Goal: Task Accomplishment & Management: Complete application form

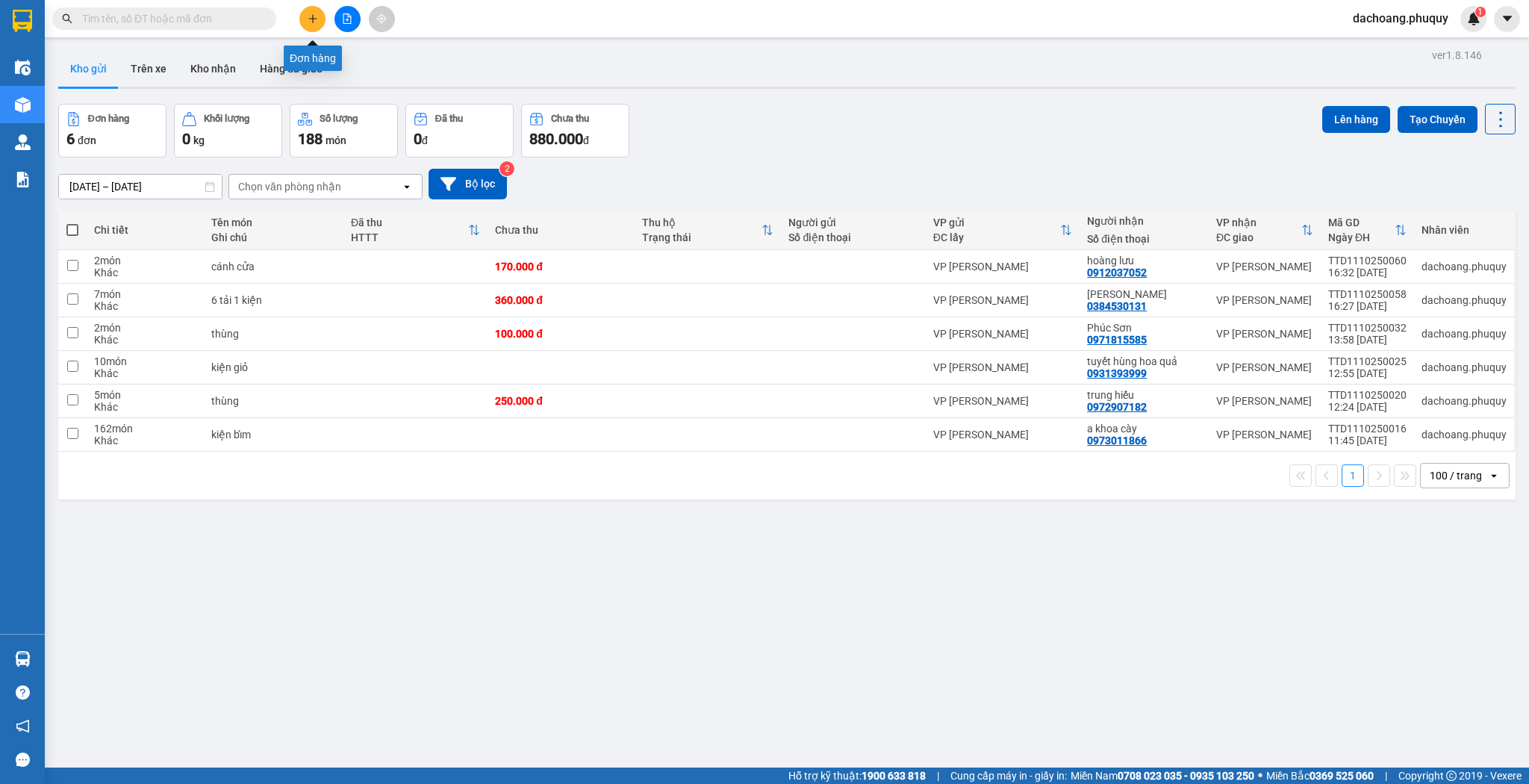
click at [313, 25] on button at bounding box center [312, 18] width 26 height 26
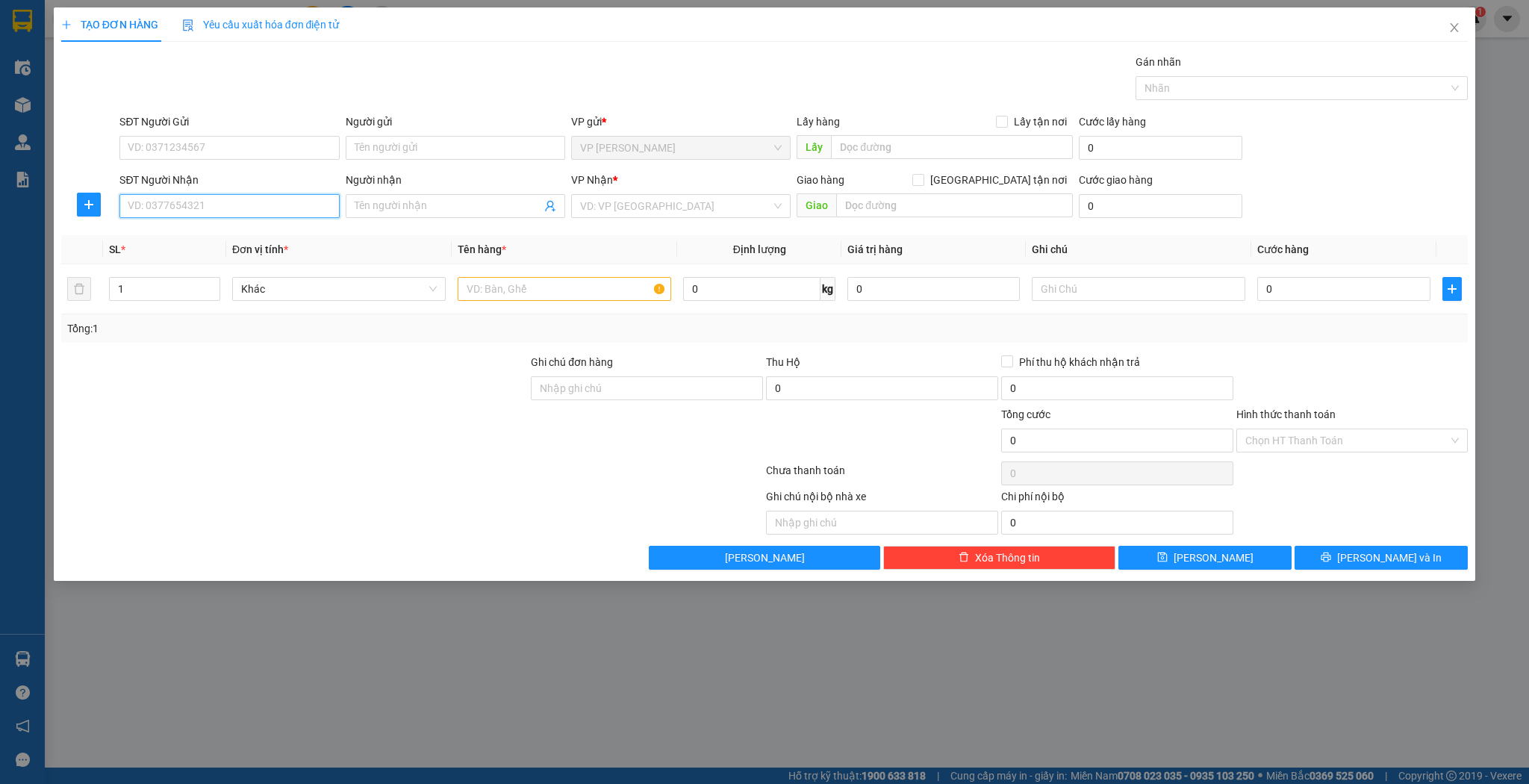
click at [257, 209] on input "SĐT Người Nhận" at bounding box center [230, 206] width 220 height 24
type input "0386842535"
click at [389, 198] on input "Người nhận" at bounding box center [447, 206] width 187 height 17
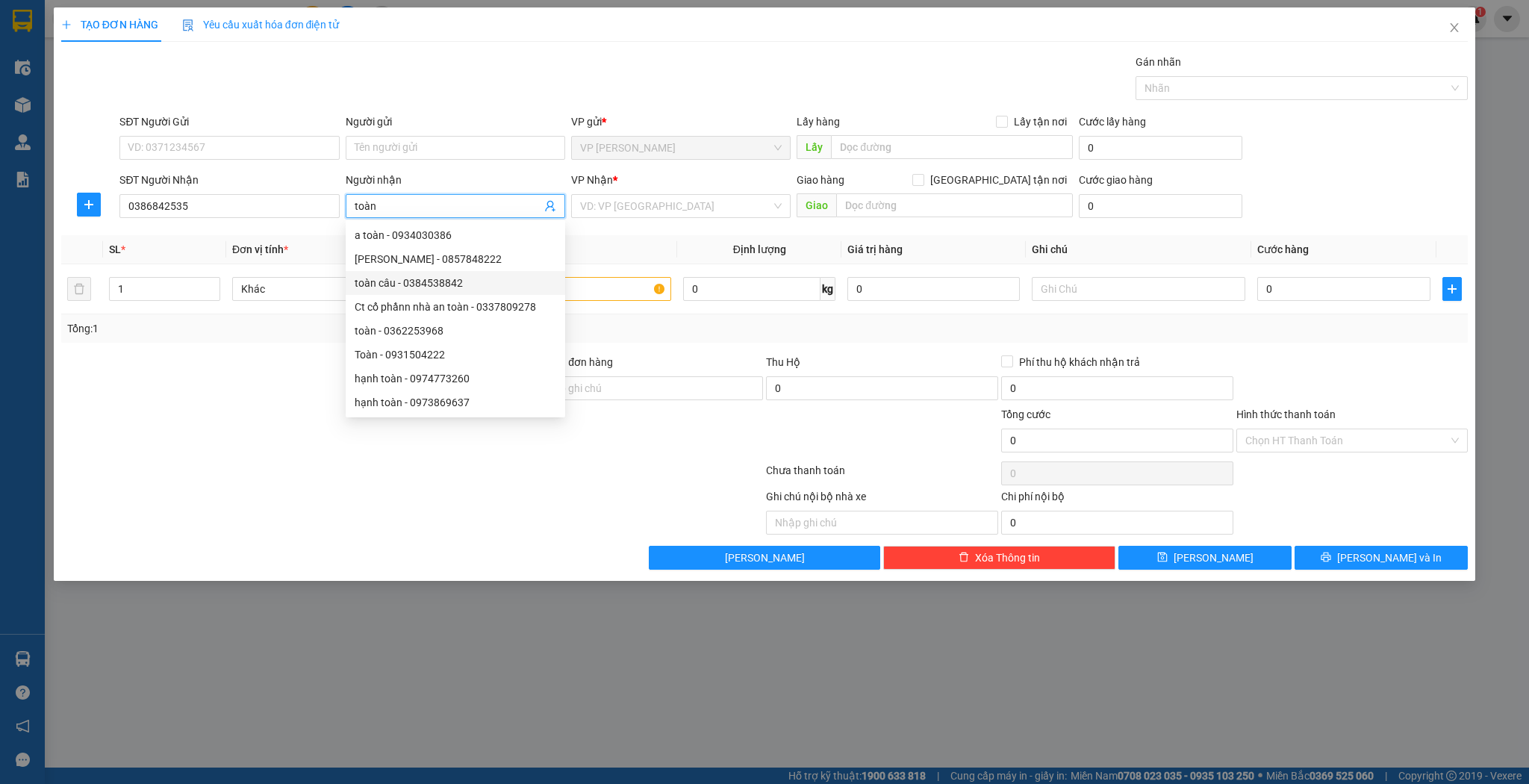
type input "toàn"
click at [221, 387] on div at bounding box center [294, 379] width 470 height 52
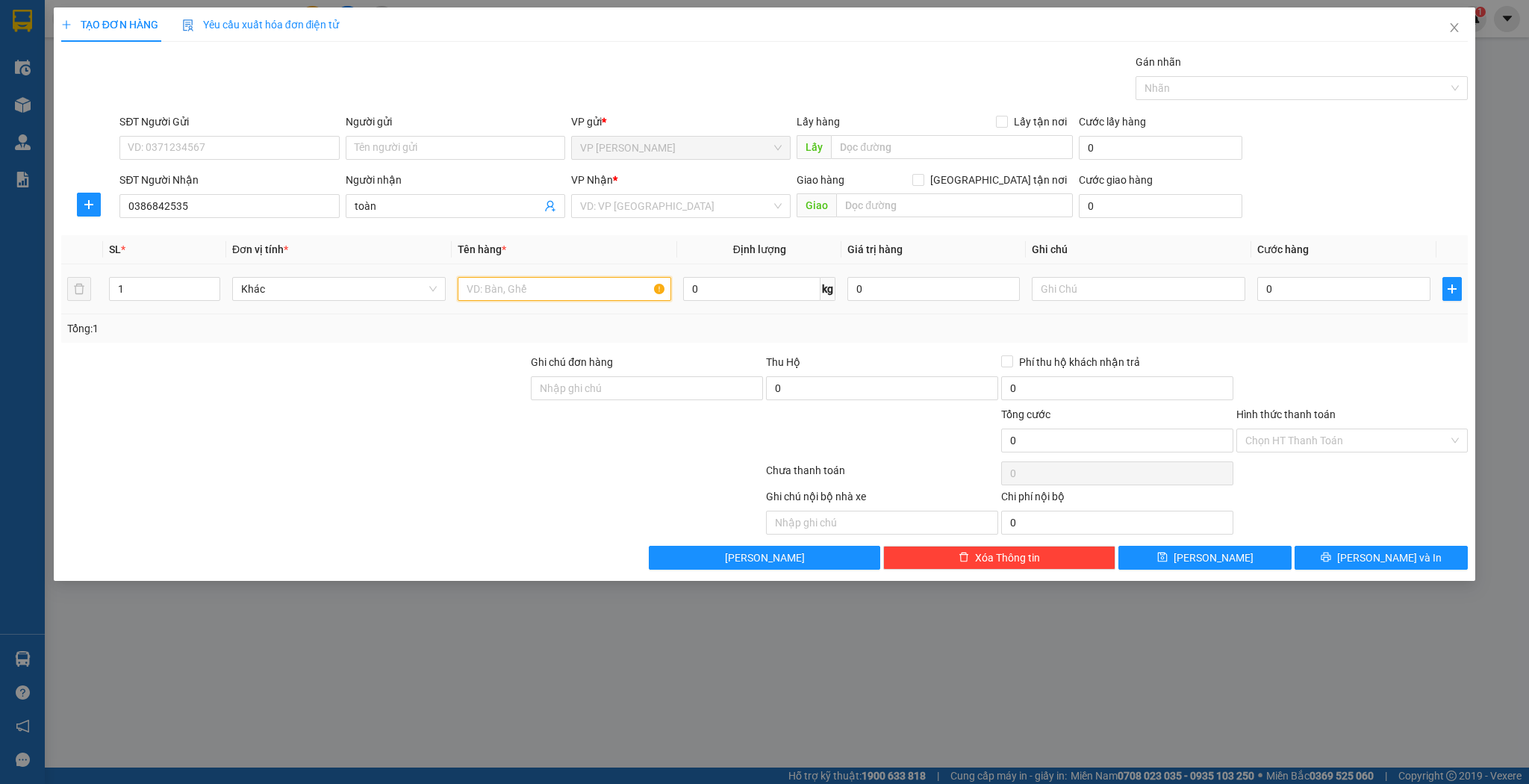
click at [480, 287] on input "text" at bounding box center [564, 289] width 214 height 24
type input "thùng"
click at [1167, 556] on icon "save" at bounding box center [1162, 557] width 10 height 10
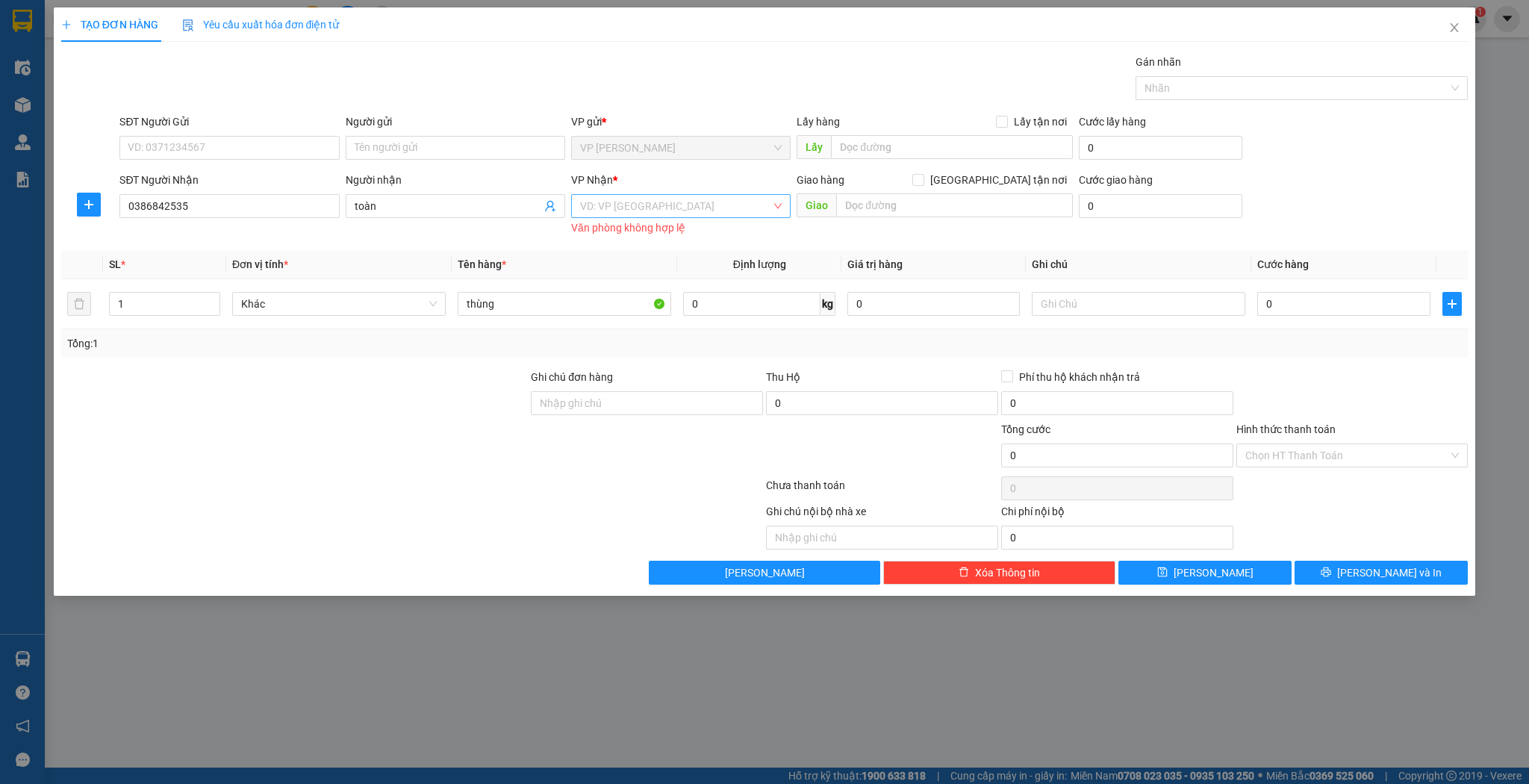
click at [710, 199] on input "search" at bounding box center [675, 206] width 191 height 23
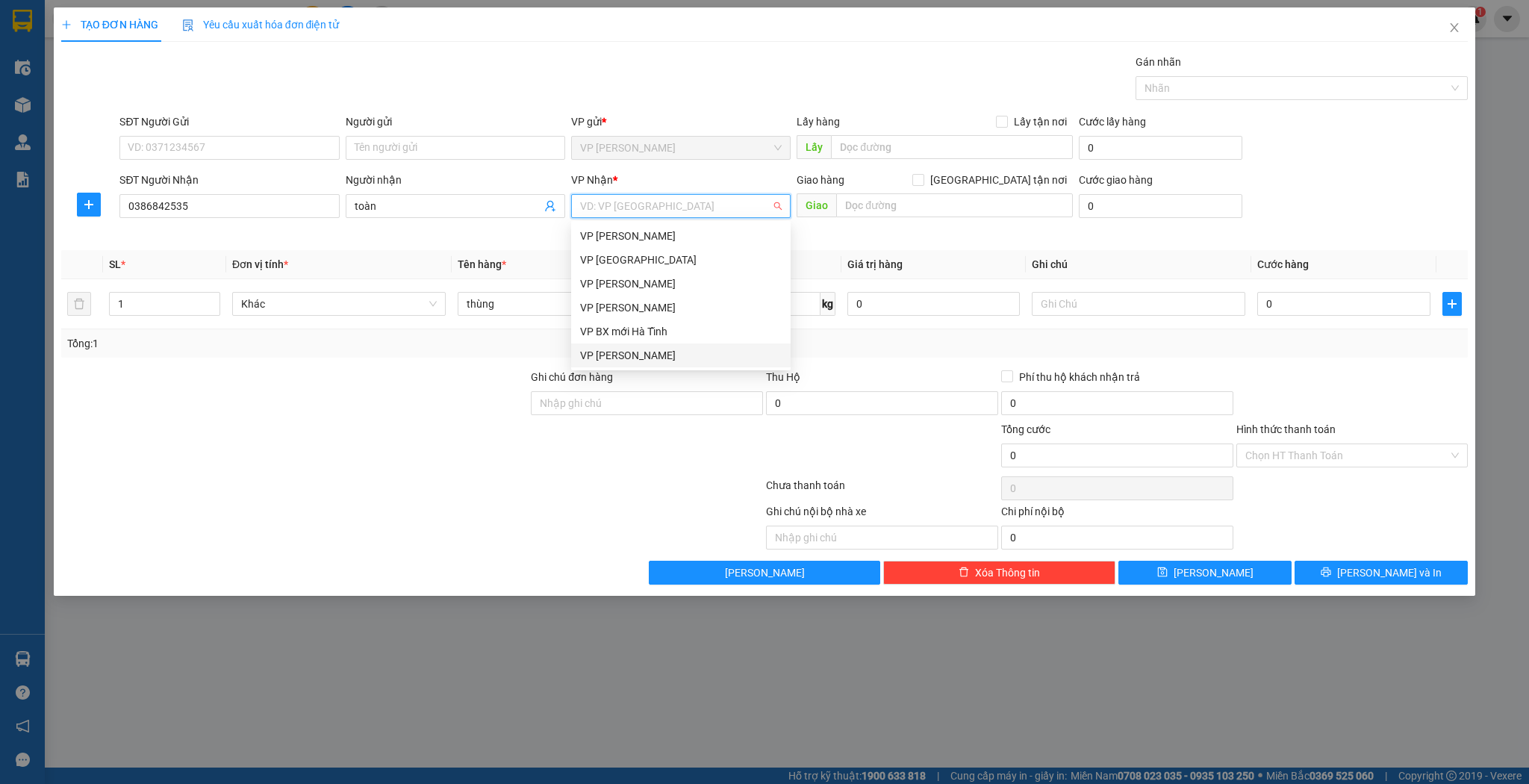
click at [669, 355] on div "VP [PERSON_NAME]" at bounding box center [680, 355] width 202 height 17
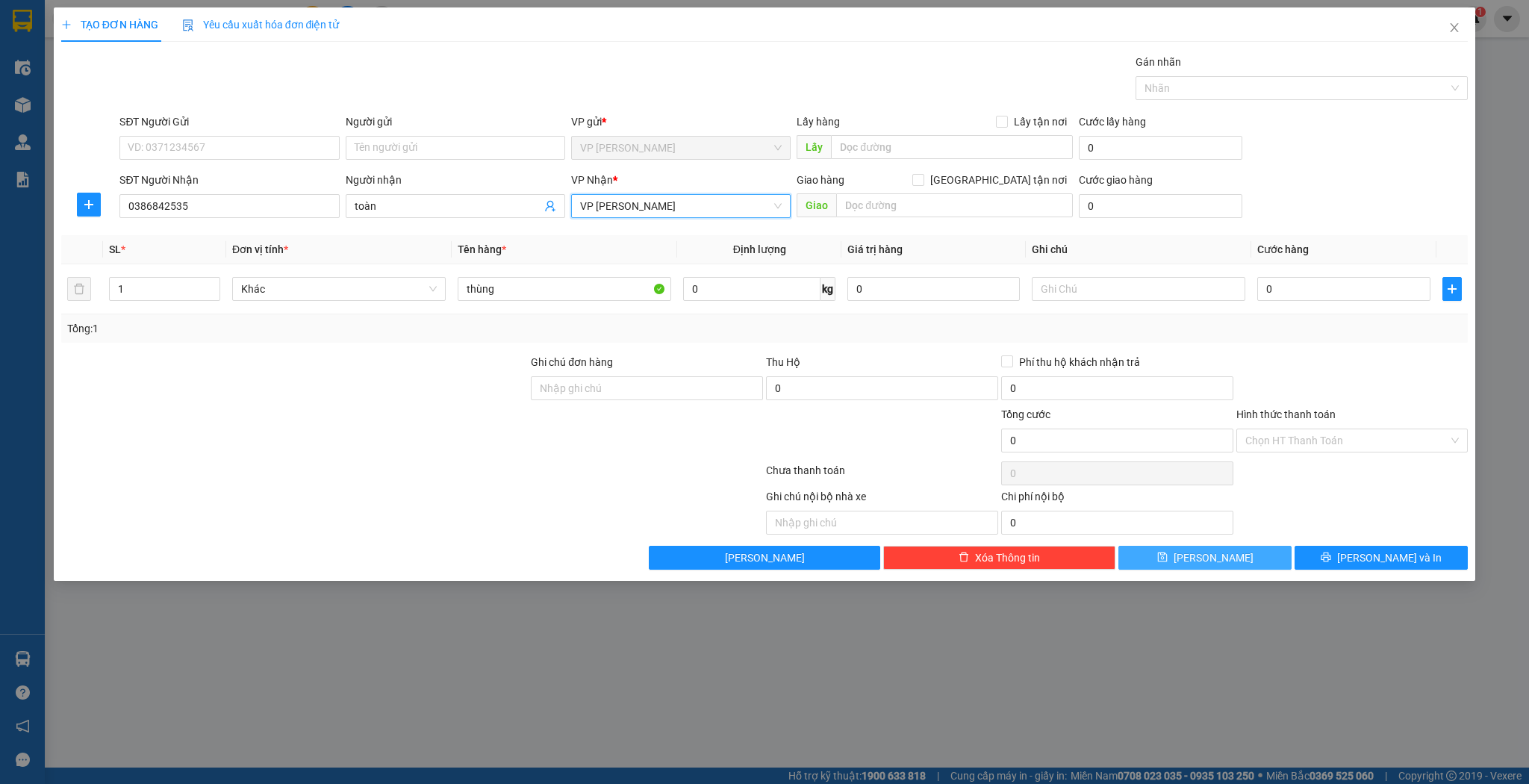
click at [1224, 554] on button "[PERSON_NAME]" at bounding box center [1205, 557] width 173 height 24
click at [1453, 31] on icon "close" at bounding box center [1454, 28] width 8 height 9
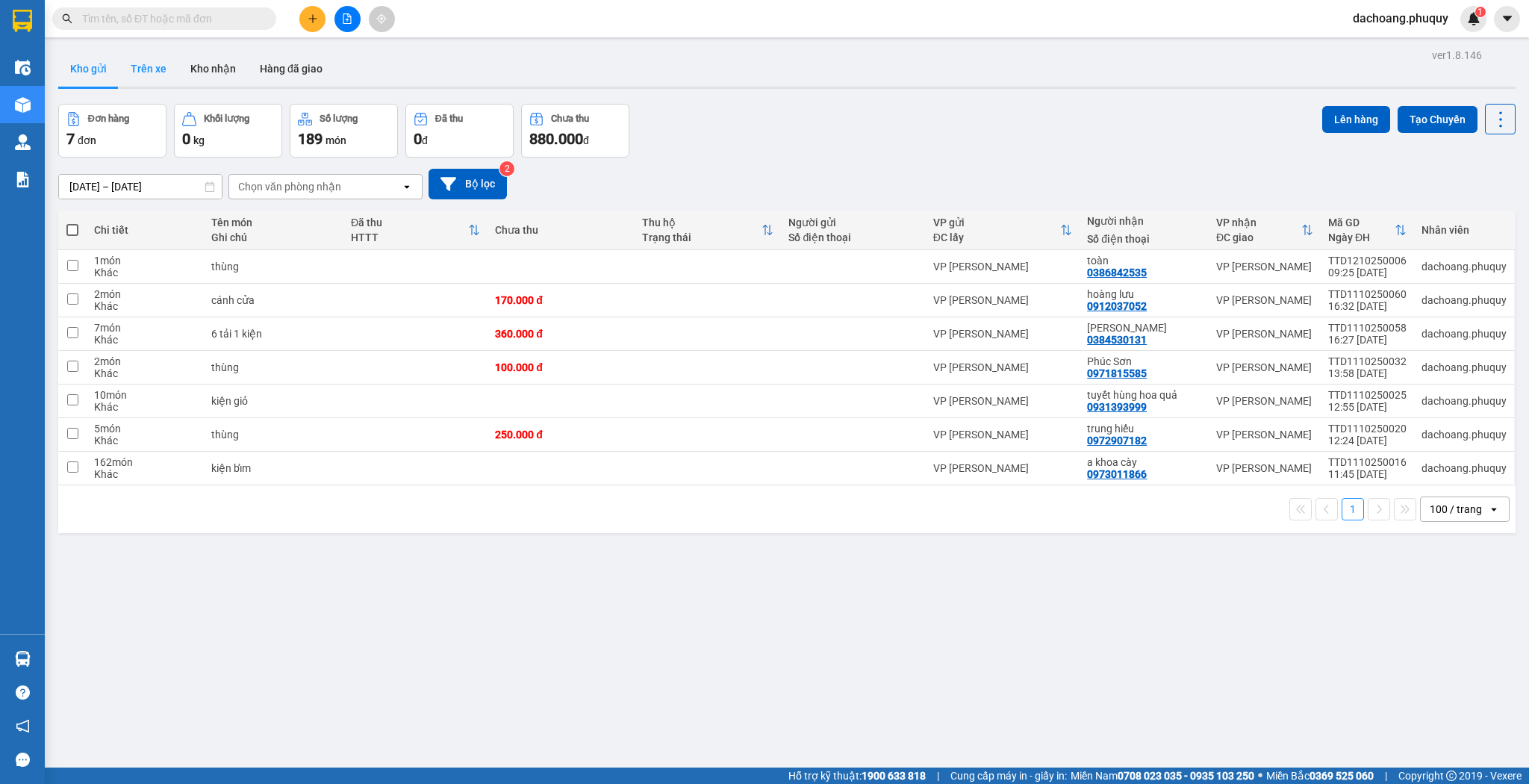
click at [132, 70] on button "Trên xe" at bounding box center [148, 69] width 59 height 36
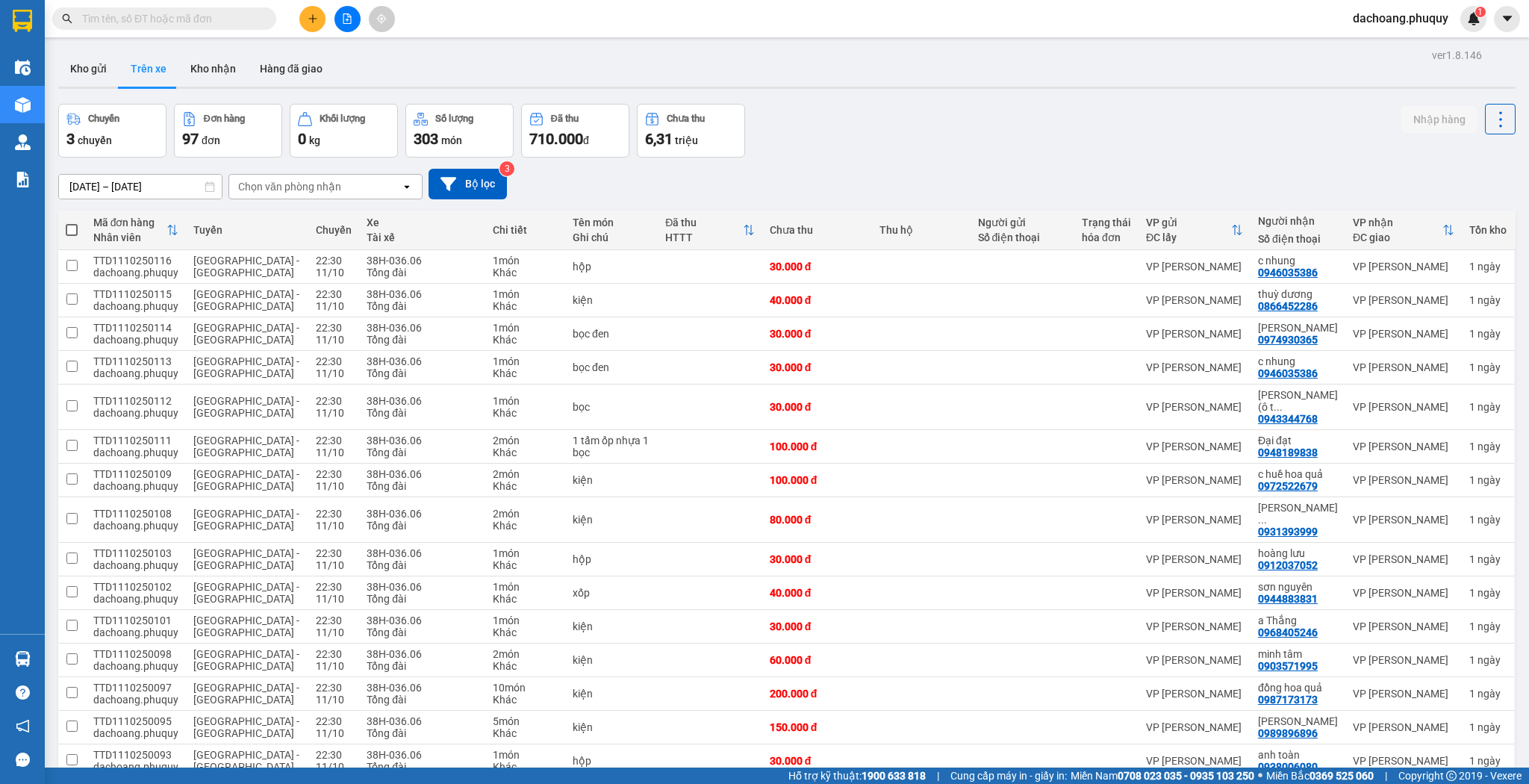
click at [117, 187] on input "[DATE] – [DATE]" at bounding box center [140, 187] width 163 height 24
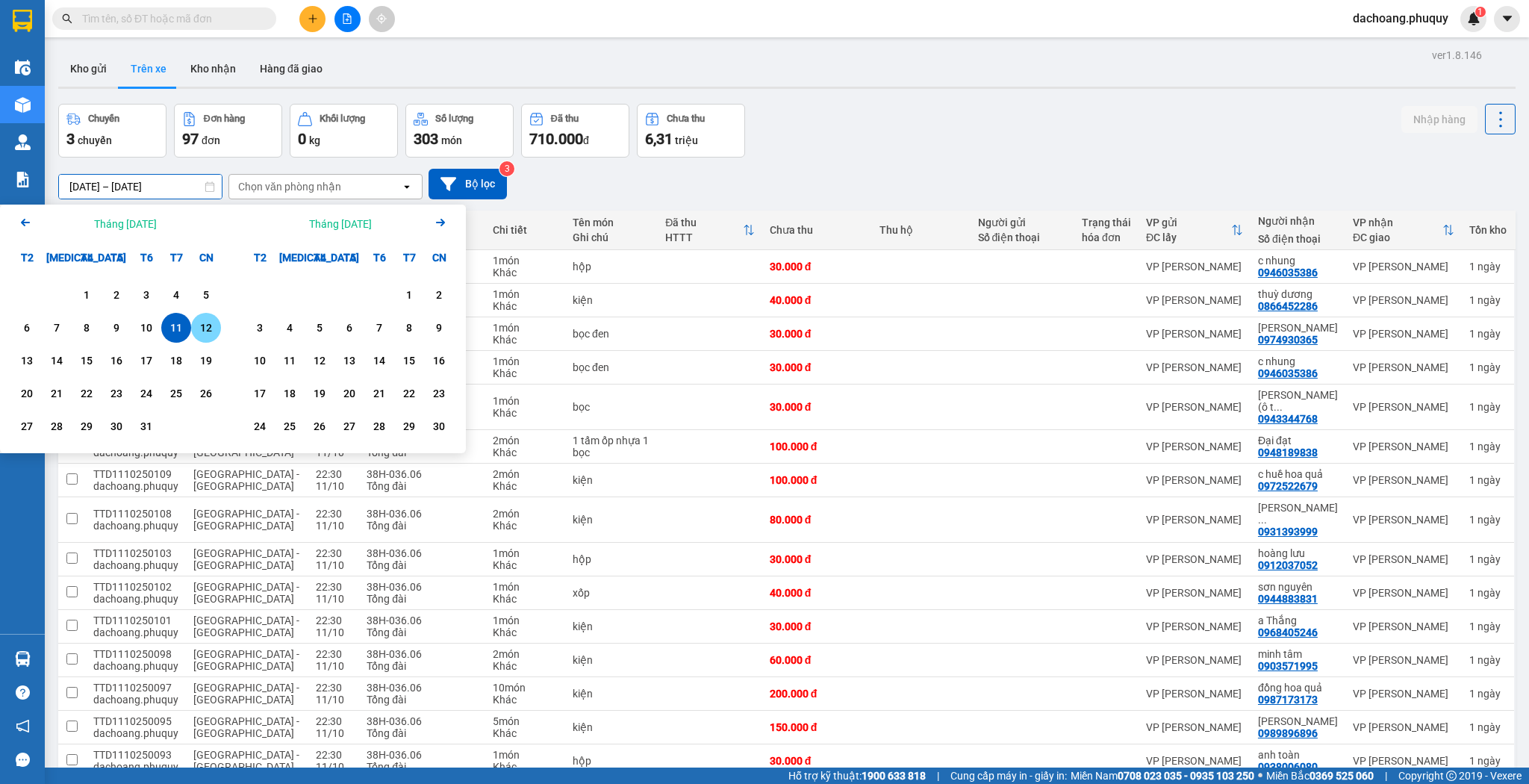
click at [204, 328] on div "12" at bounding box center [205, 328] width 21 height 18
click at [180, 193] on input "[DATE] – / /" at bounding box center [140, 187] width 163 height 24
click at [208, 328] on div "12" at bounding box center [205, 328] width 21 height 18
type input "[DATE] – [DATE]"
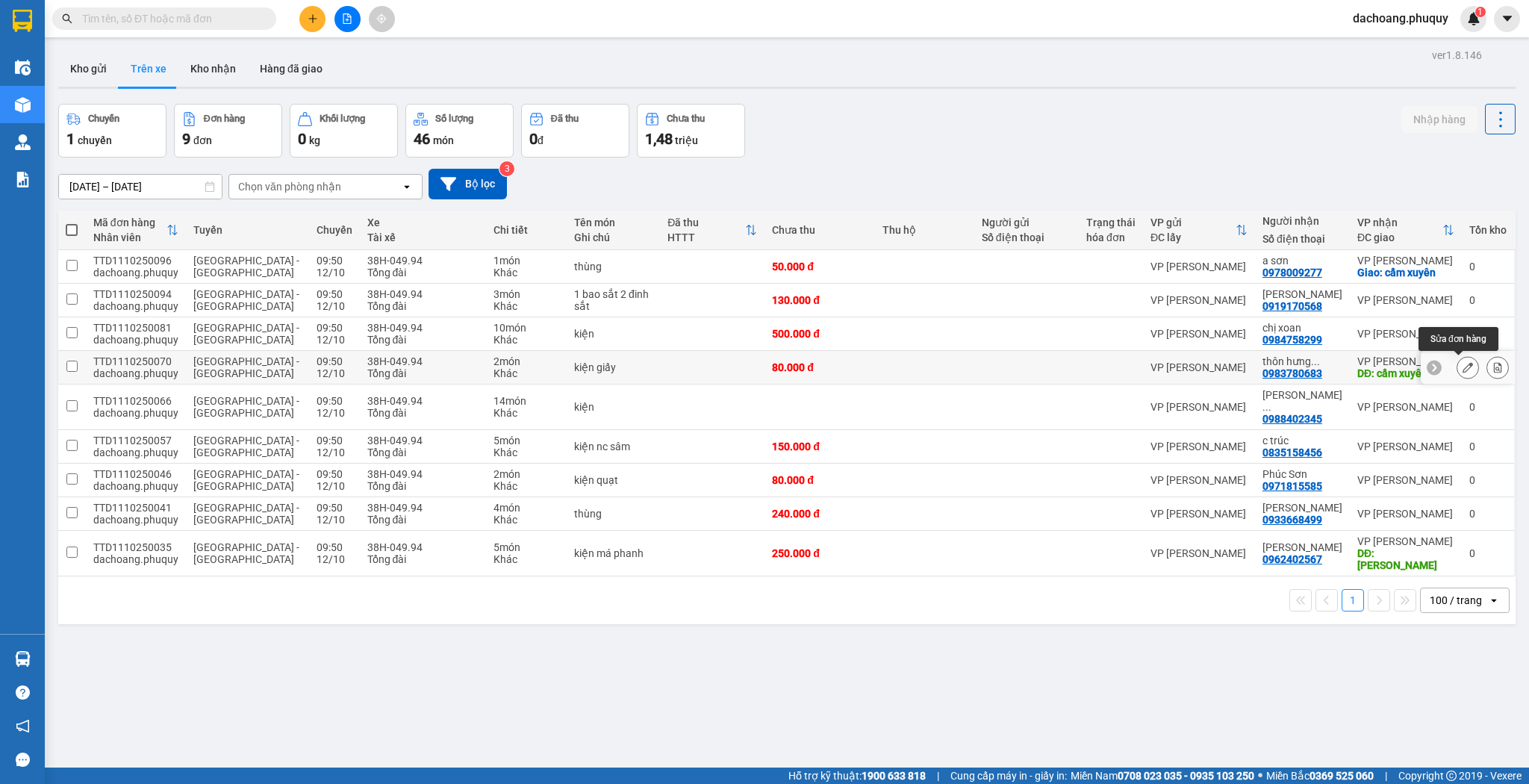
click at [1463, 365] on icon at bounding box center [1468, 367] width 10 height 10
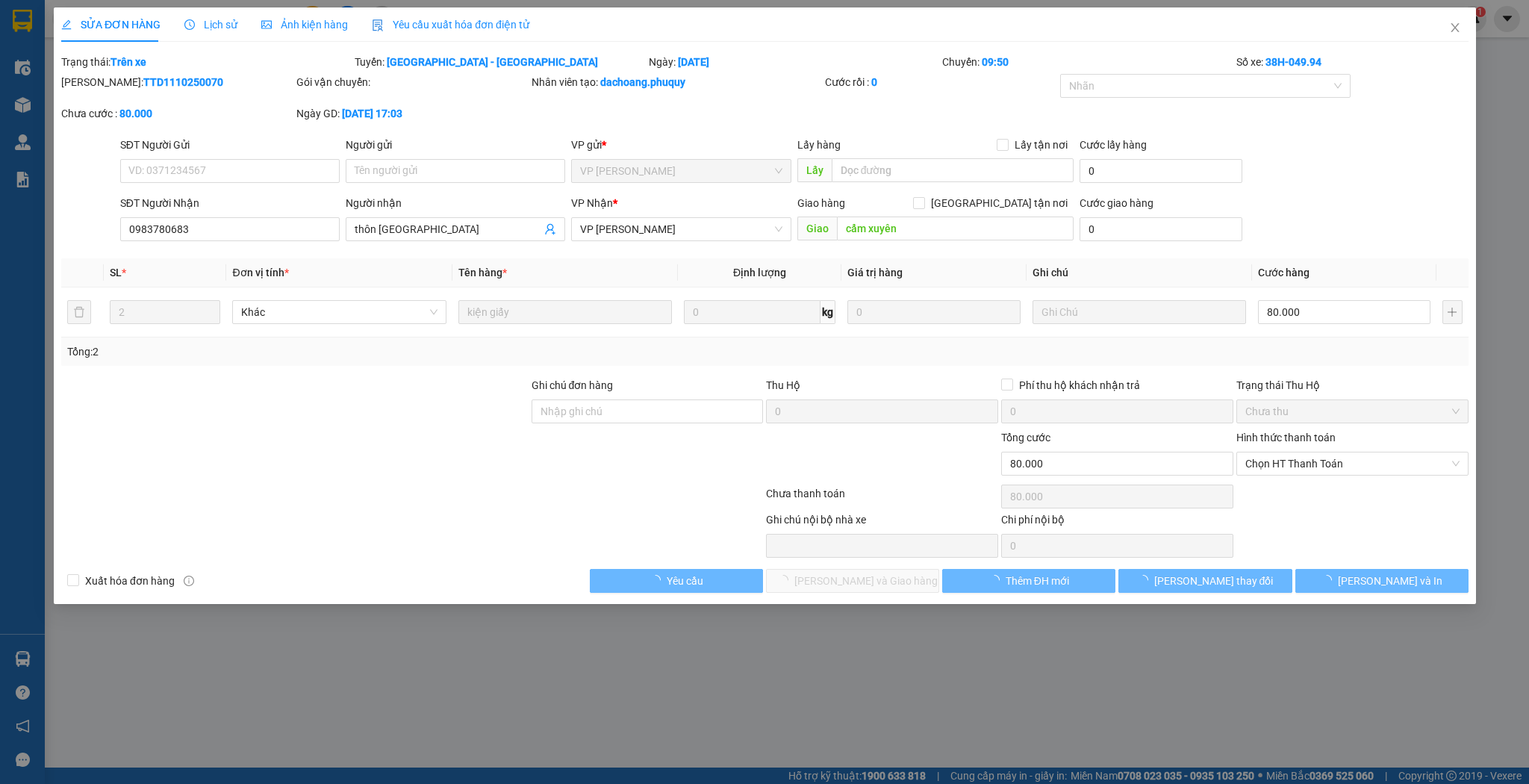
type input "0983780683"
type input "thôn [GEOGRAPHIC_DATA]"
type input "cẩm xuyên"
type input "0"
type input "80.000"
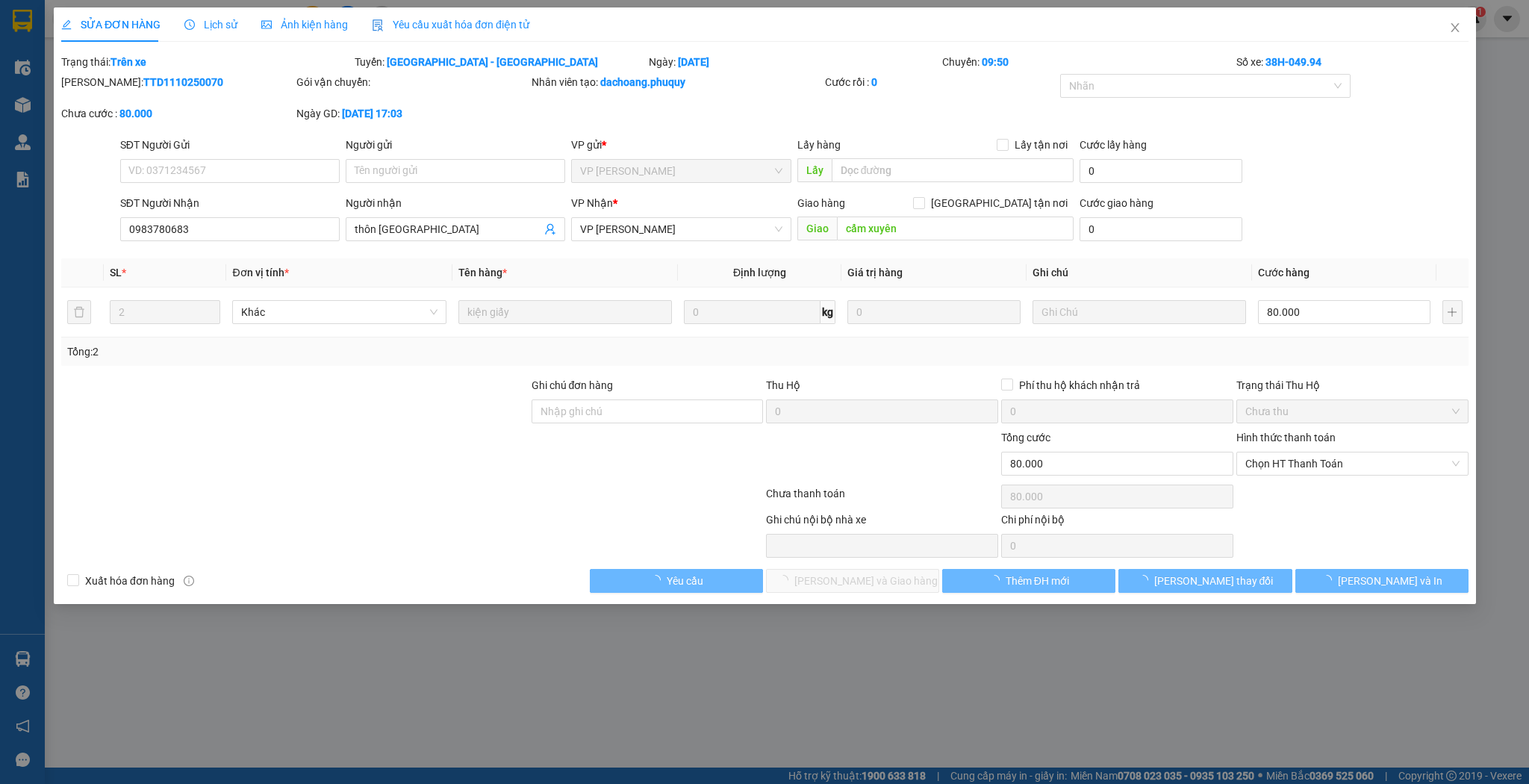
type input "80.000"
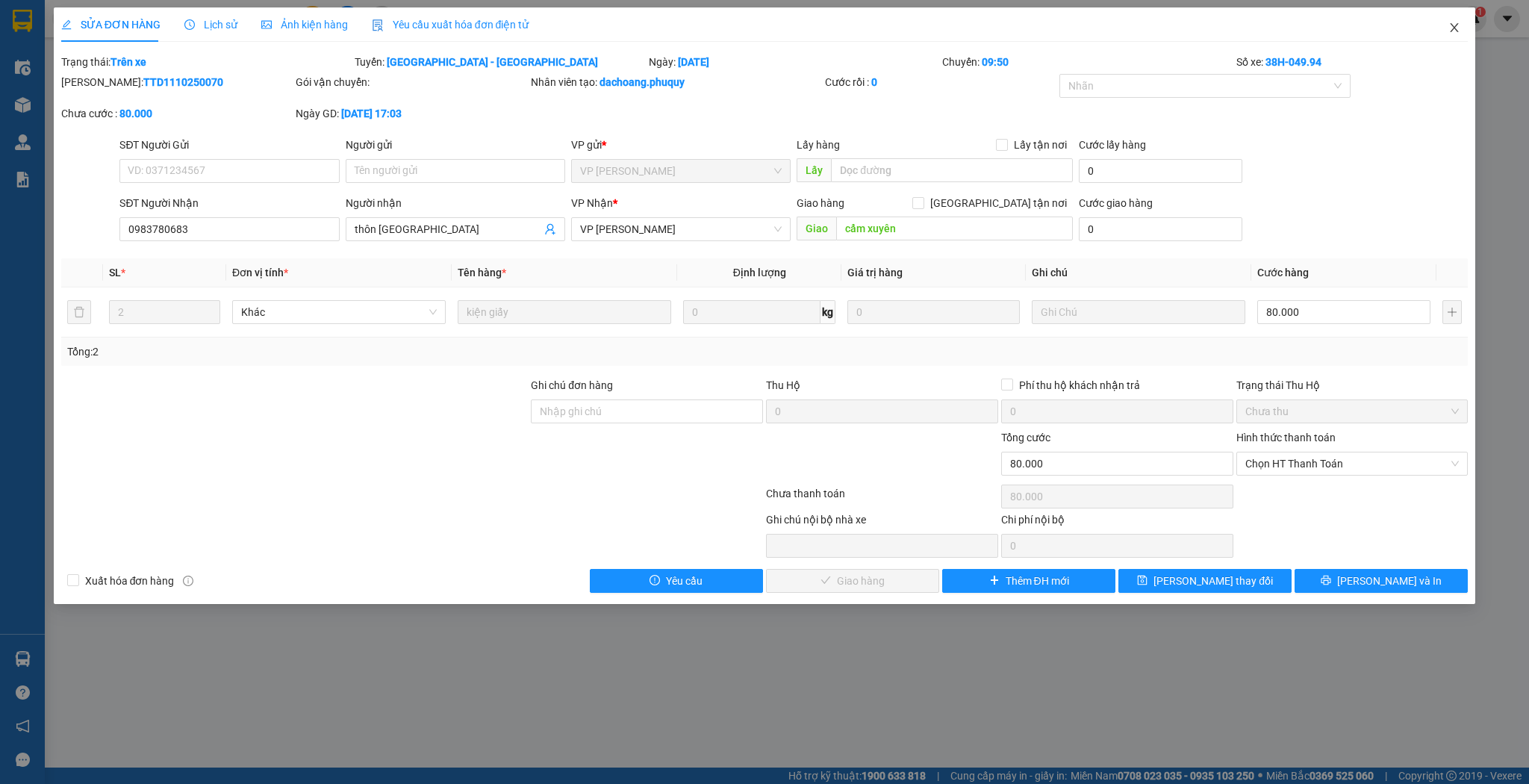
click at [1454, 24] on icon "close" at bounding box center [1454, 28] width 12 height 12
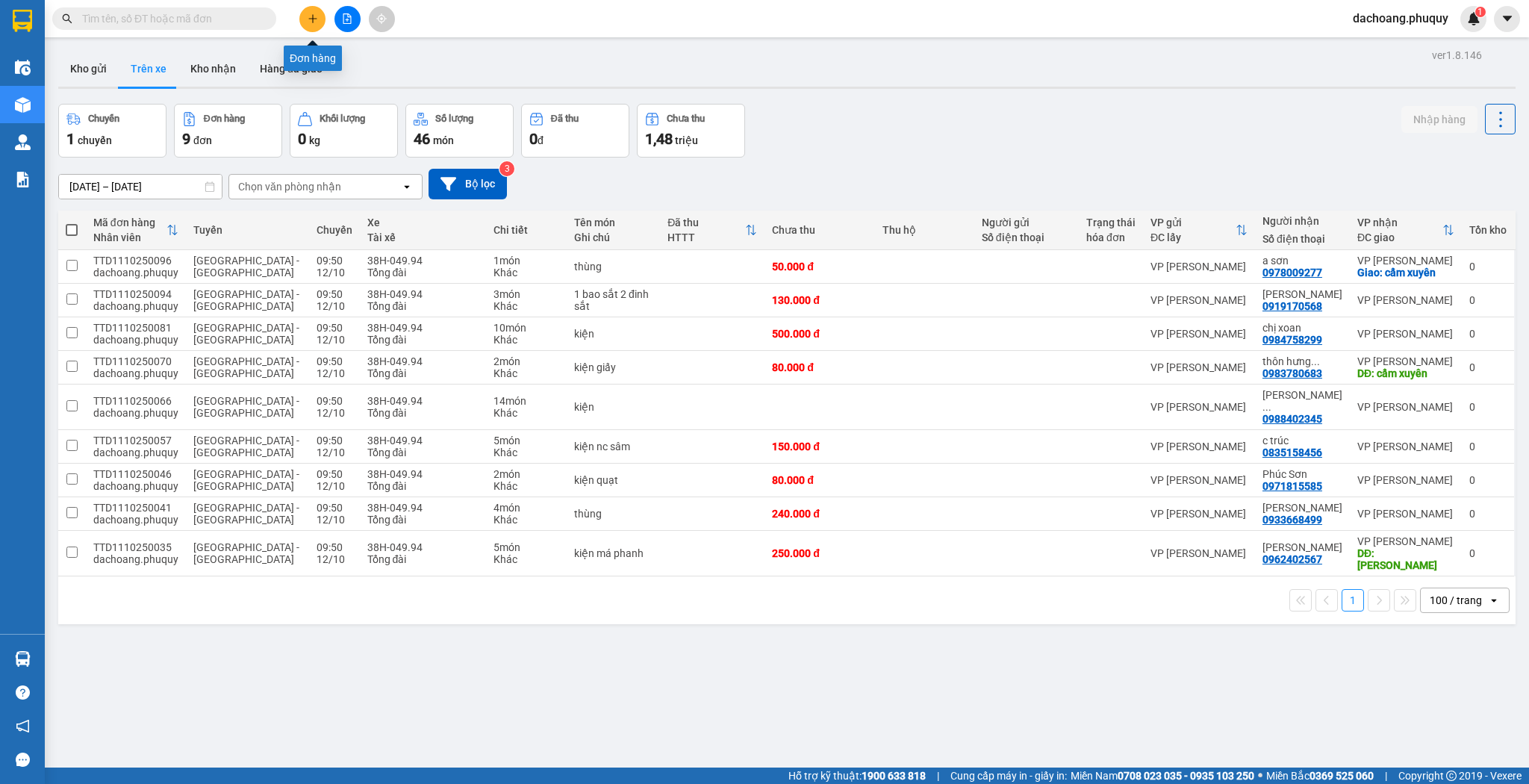
click at [317, 19] on icon "plus" at bounding box center [313, 18] width 10 height 10
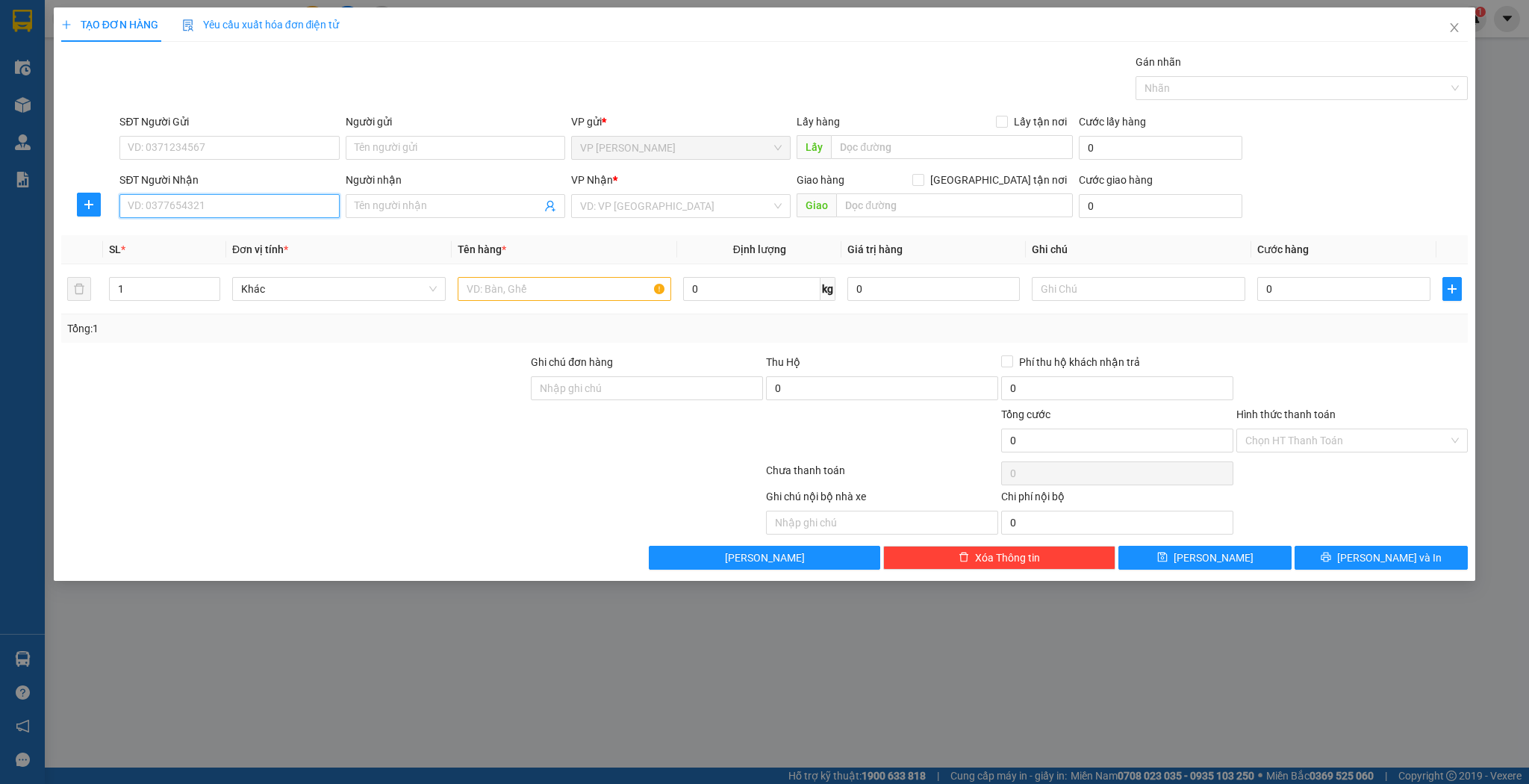
click at [240, 203] on input "SĐT Người Nhận" at bounding box center [230, 206] width 220 height 24
click at [232, 241] on div "0904782555 - trung hoa quả" at bounding box center [229, 235] width 202 height 17
type input "0904782555"
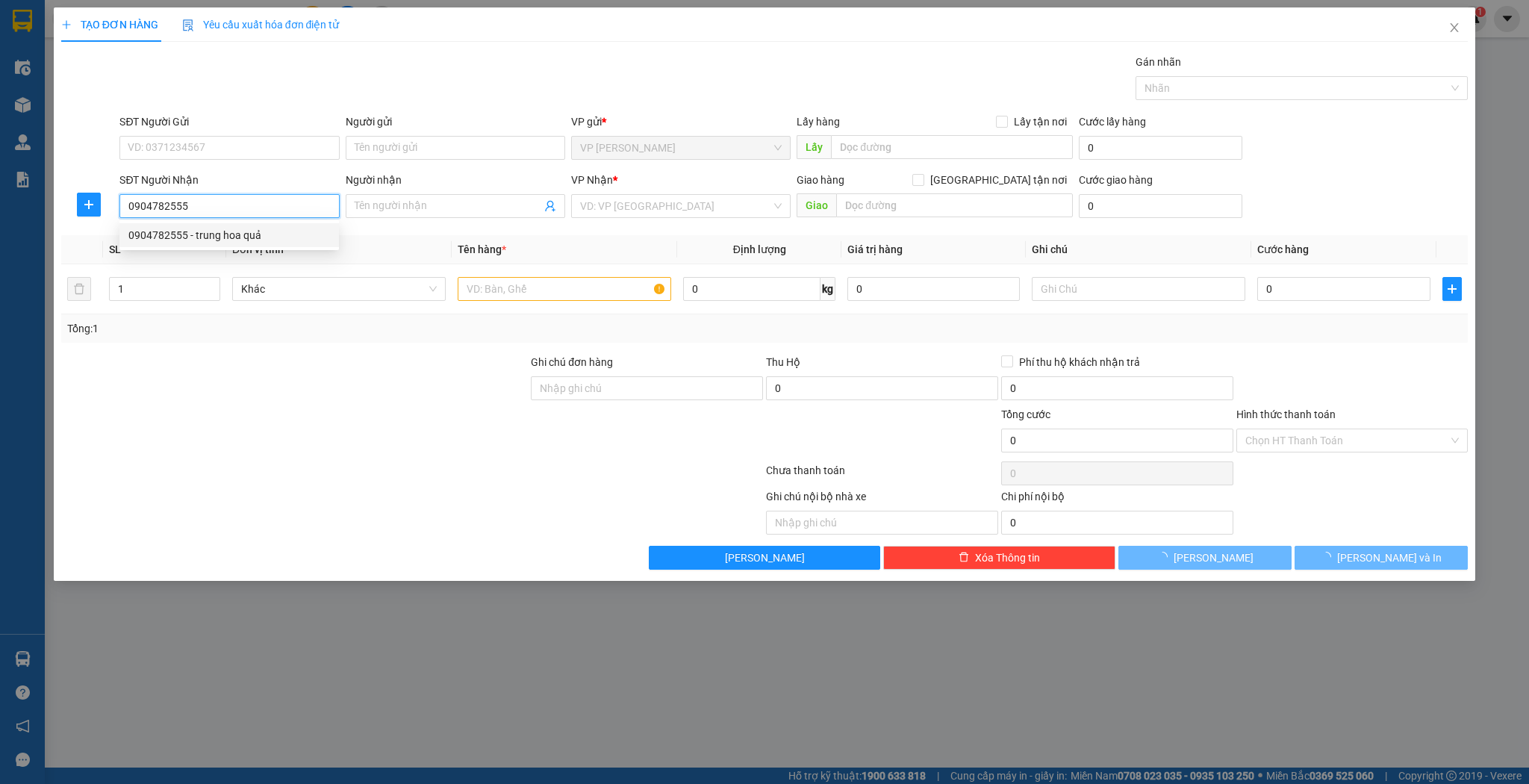
type input "trung hoa quả"
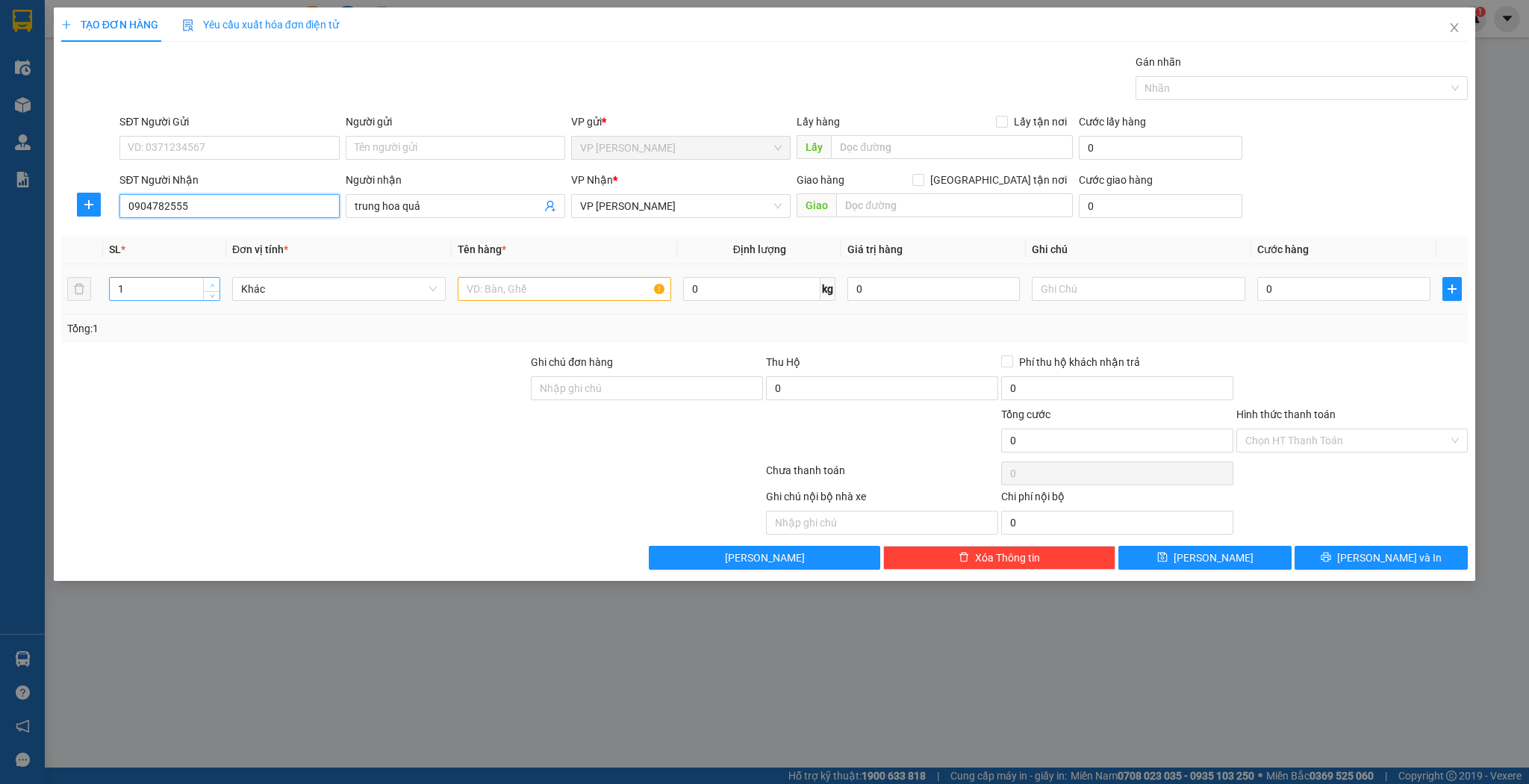
type input "0904782555"
click at [213, 281] on span "up" at bounding box center [212, 285] width 9 height 9
type input "5"
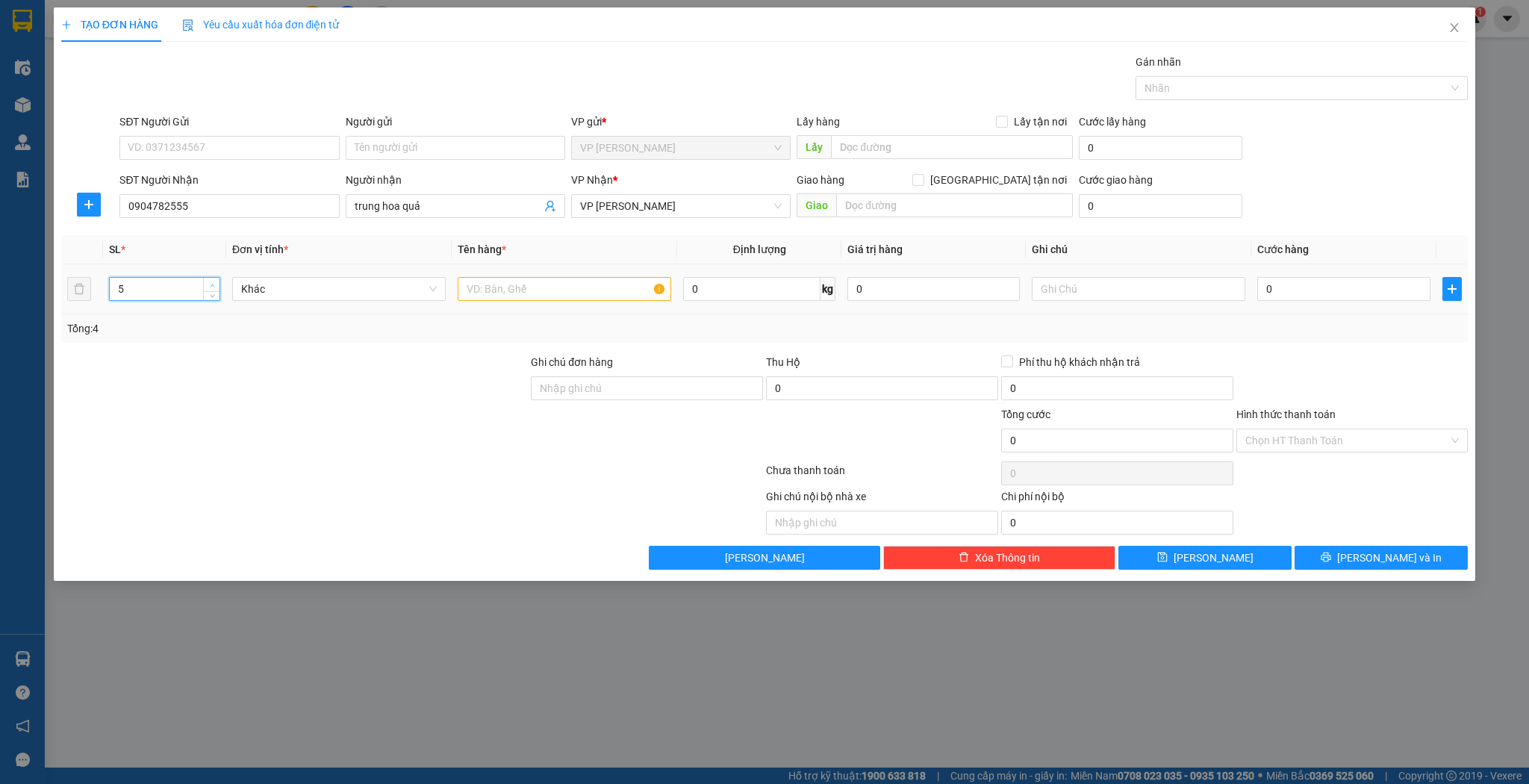
click at [213, 281] on span "up" at bounding box center [212, 285] width 9 height 9
click at [490, 289] on input "text" at bounding box center [564, 289] width 214 height 24
type input "kiện giỏ"
click at [1191, 549] on button "[PERSON_NAME]" at bounding box center [1205, 557] width 173 height 24
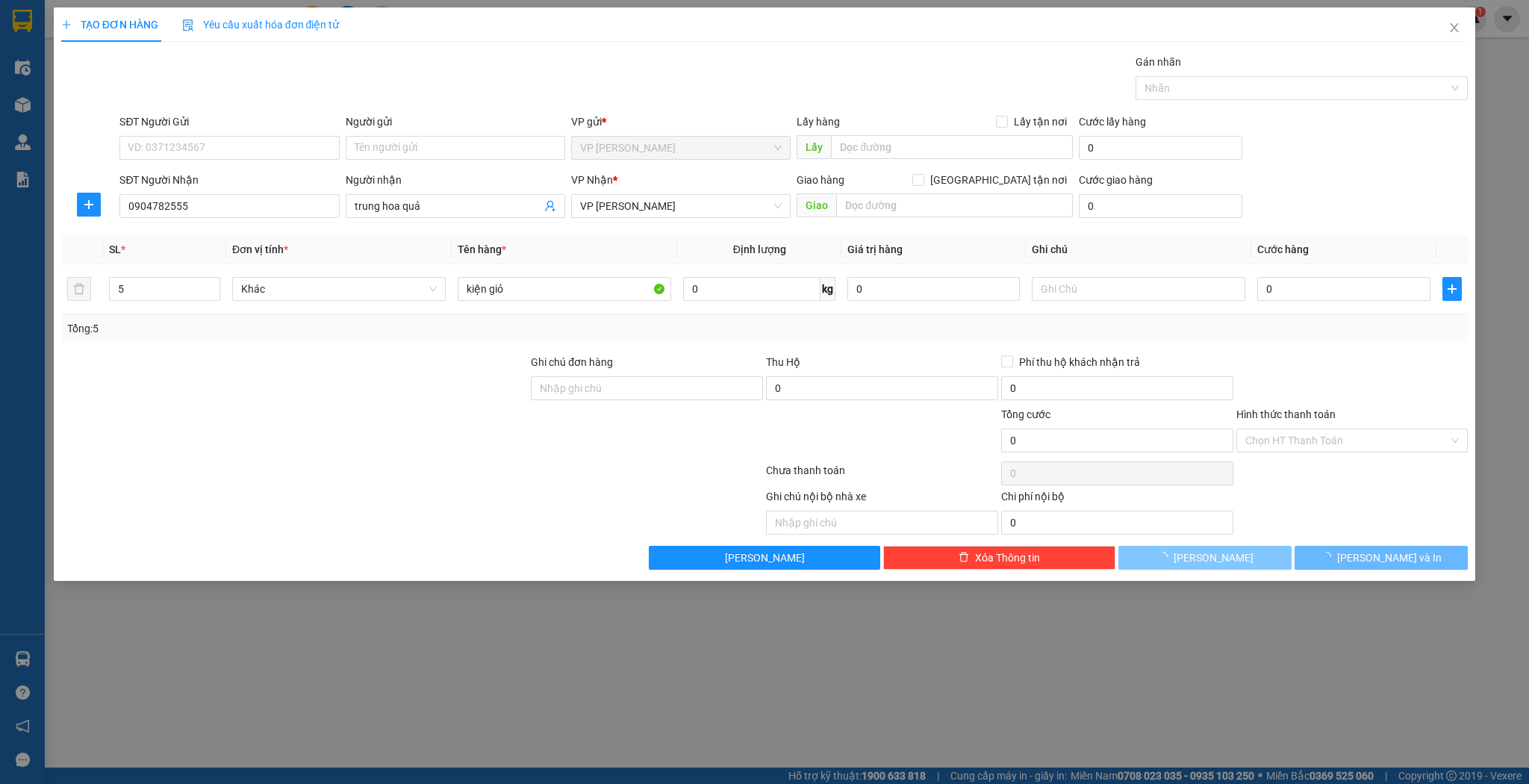
type input "1"
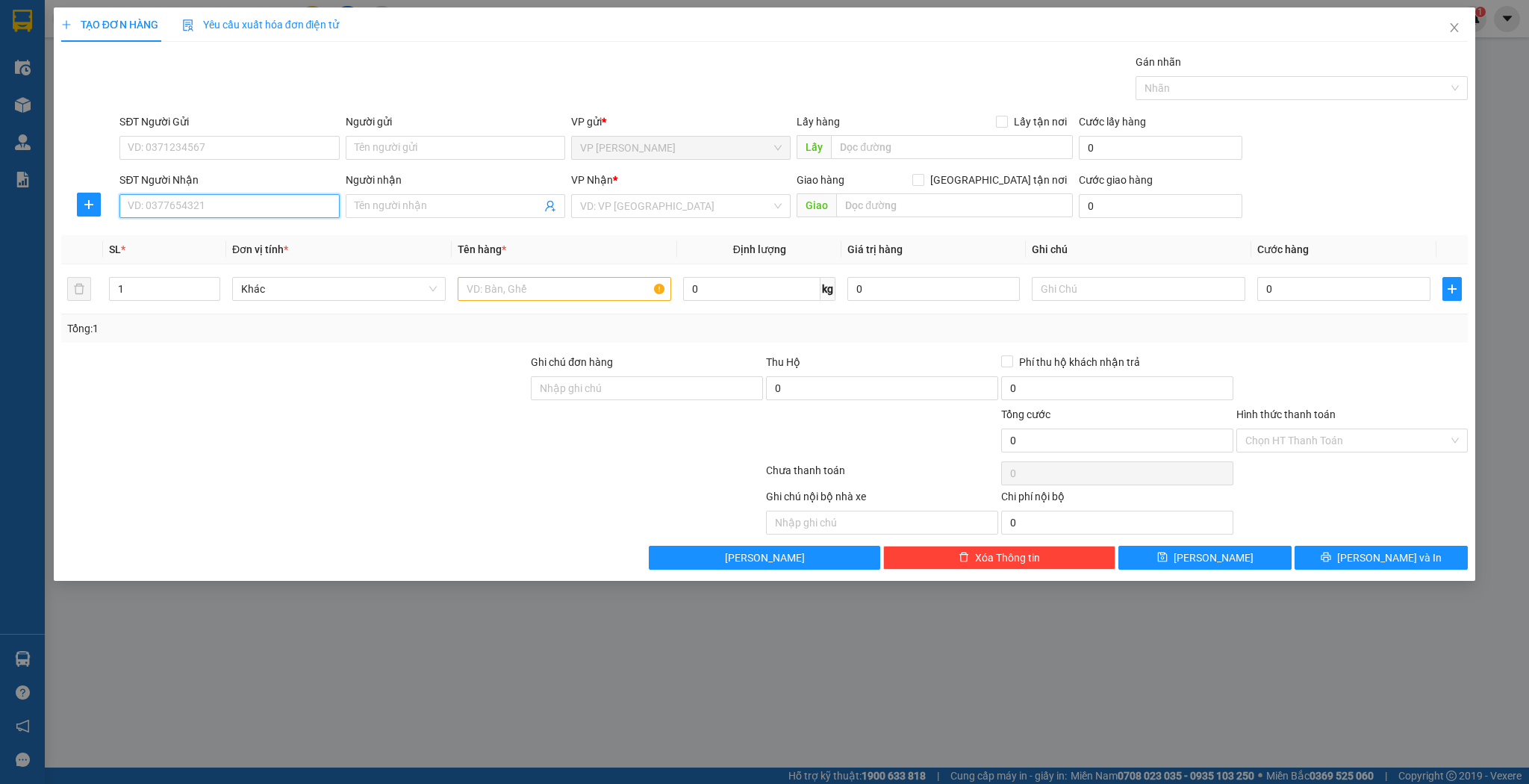
click at [255, 209] on input "SĐT Người Nhận" at bounding box center [230, 206] width 220 height 24
click at [257, 235] on div "0979801359 - a huy" at bounding box center [229, 235] width 202 height 17
type input "0979801359"
type input "a huy"
type input "0979801359"
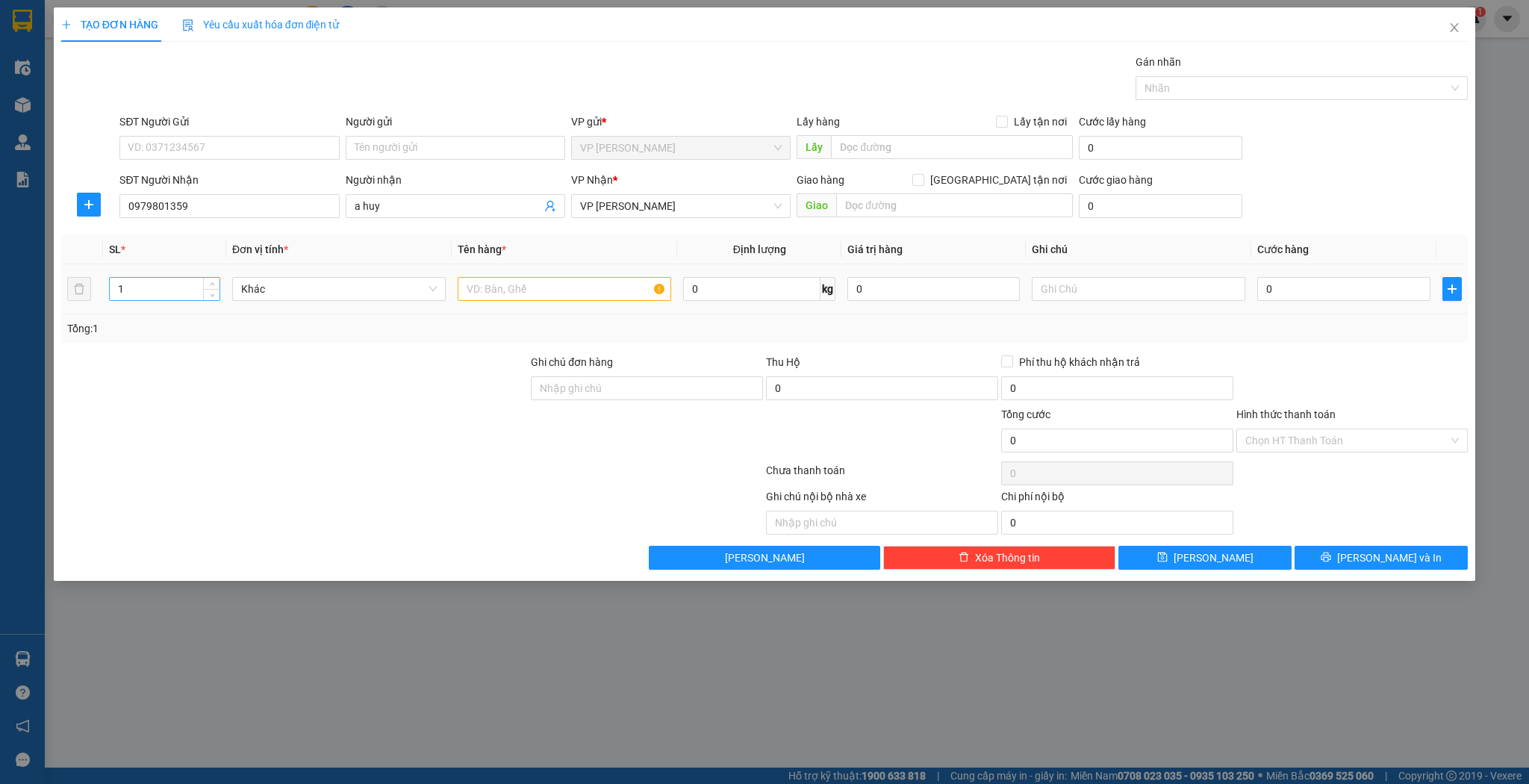
click at [183, 292] on input "1" at bounding box center [164, 288] width 110 height 23
type input "65"
click at [467, 291] on input "text" at bounding box center [564, 289] width 214 height 24
type input "bó"
click at [1185, 555] on button "[PERSON_NAME]" at bounding box center [1205, 557] width 173 height 24
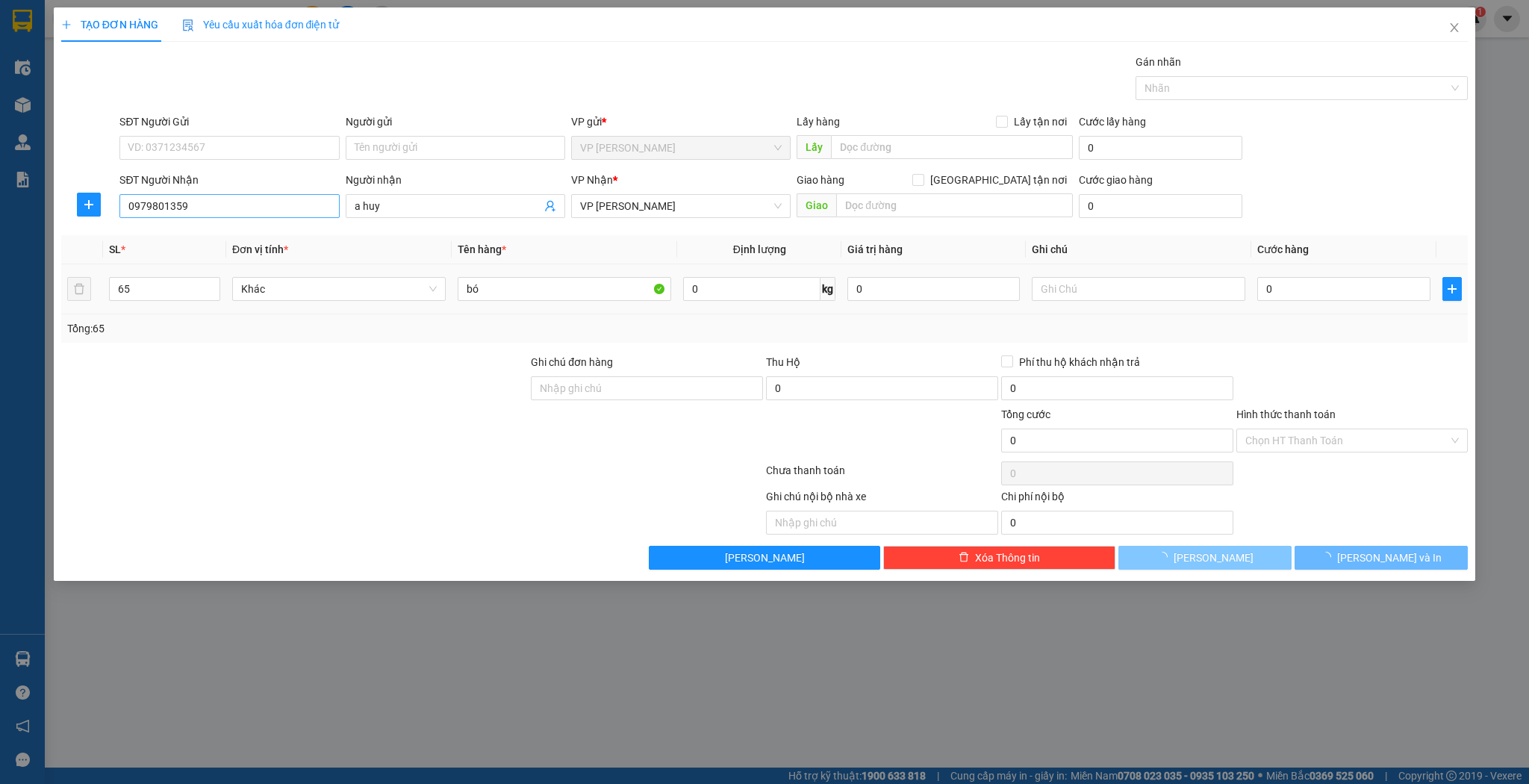
type input "1"
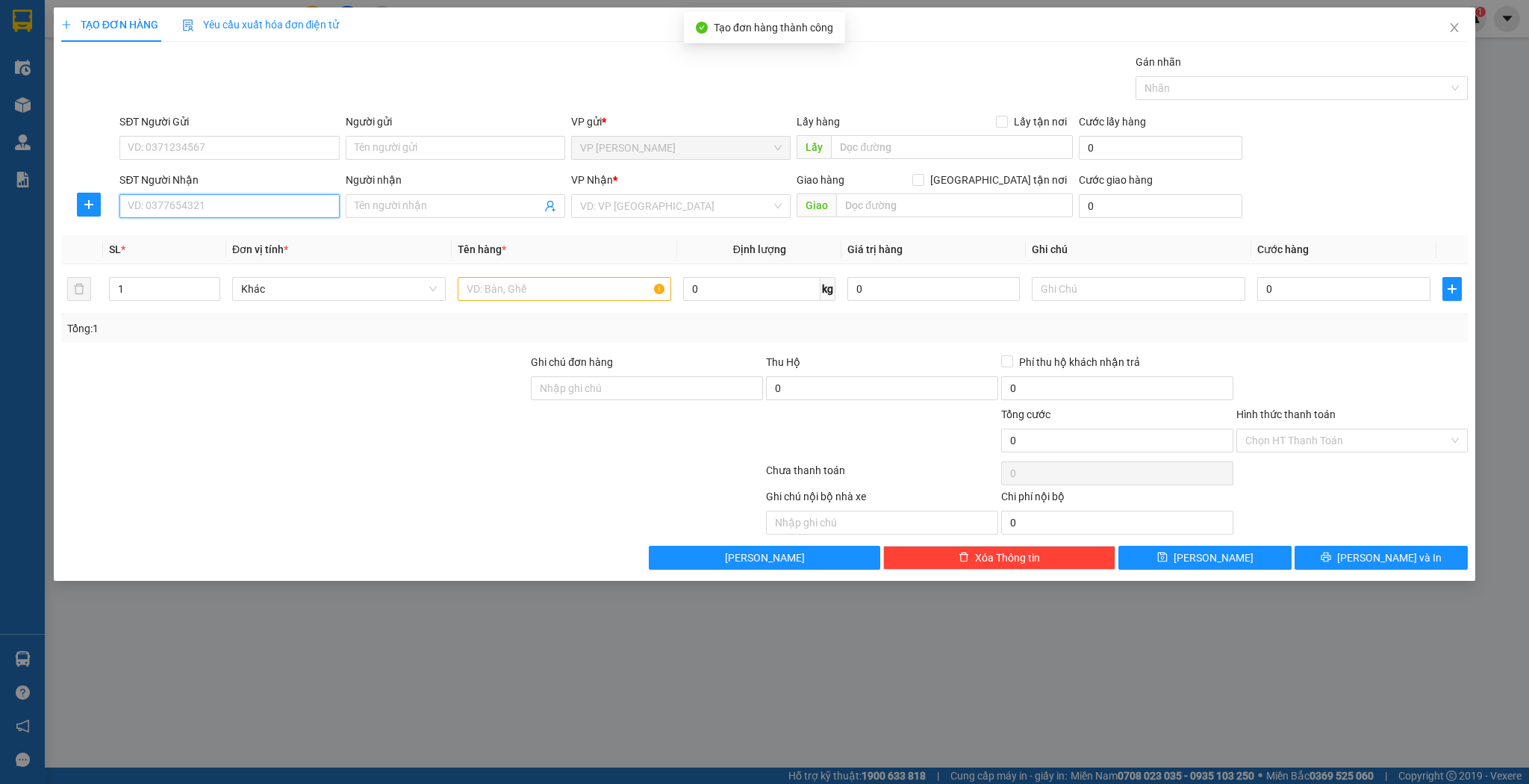
click at [212, 206] on input "SĐT Người Nhận" at bounding box center [230, 206] width 220 height 24
click at [219, 231] on div "0388518898 - [PERSON_NAME]" at bounding box center [229, 235] width 202 height 17
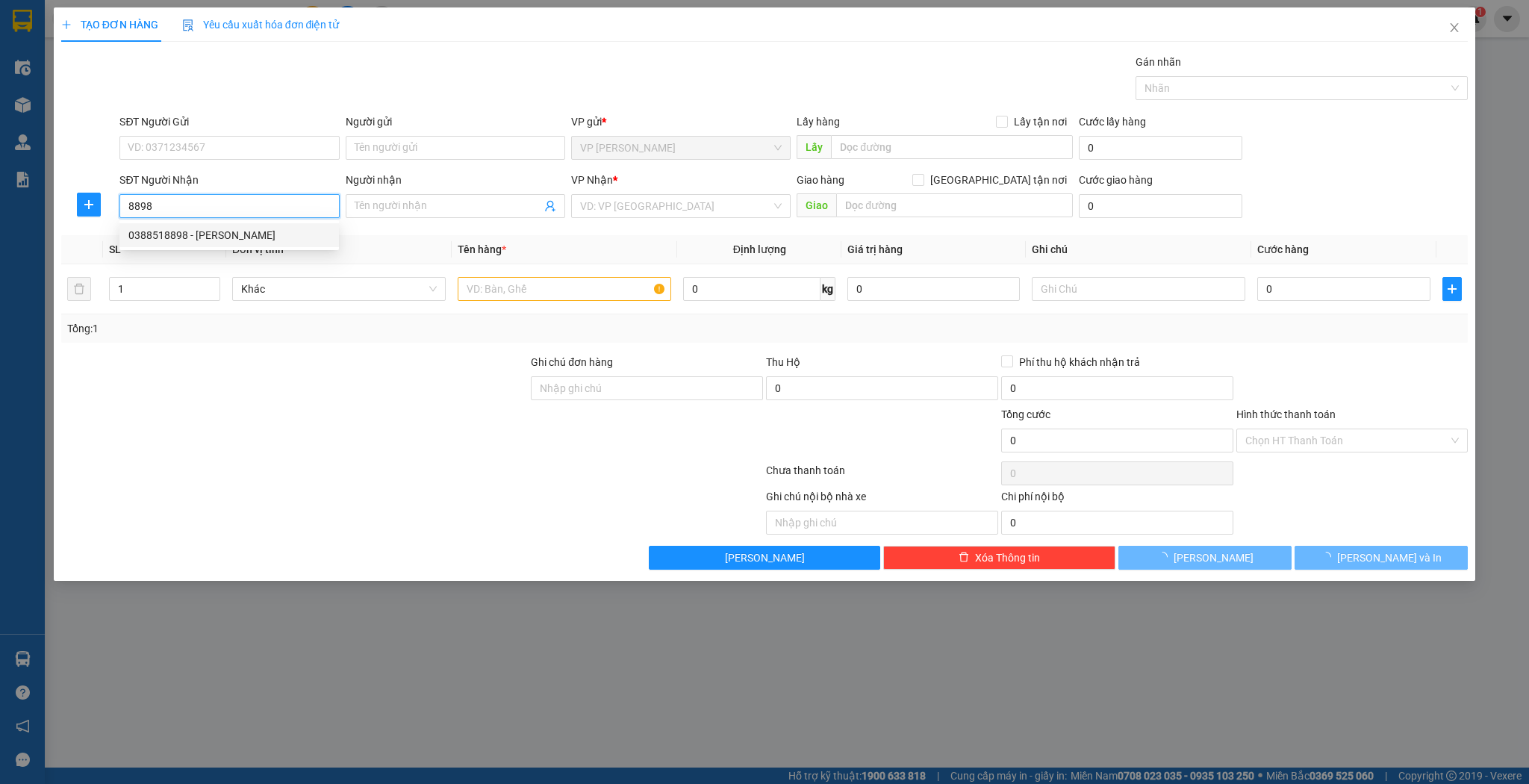
type input "0388518898"
type input "thanh lưu"
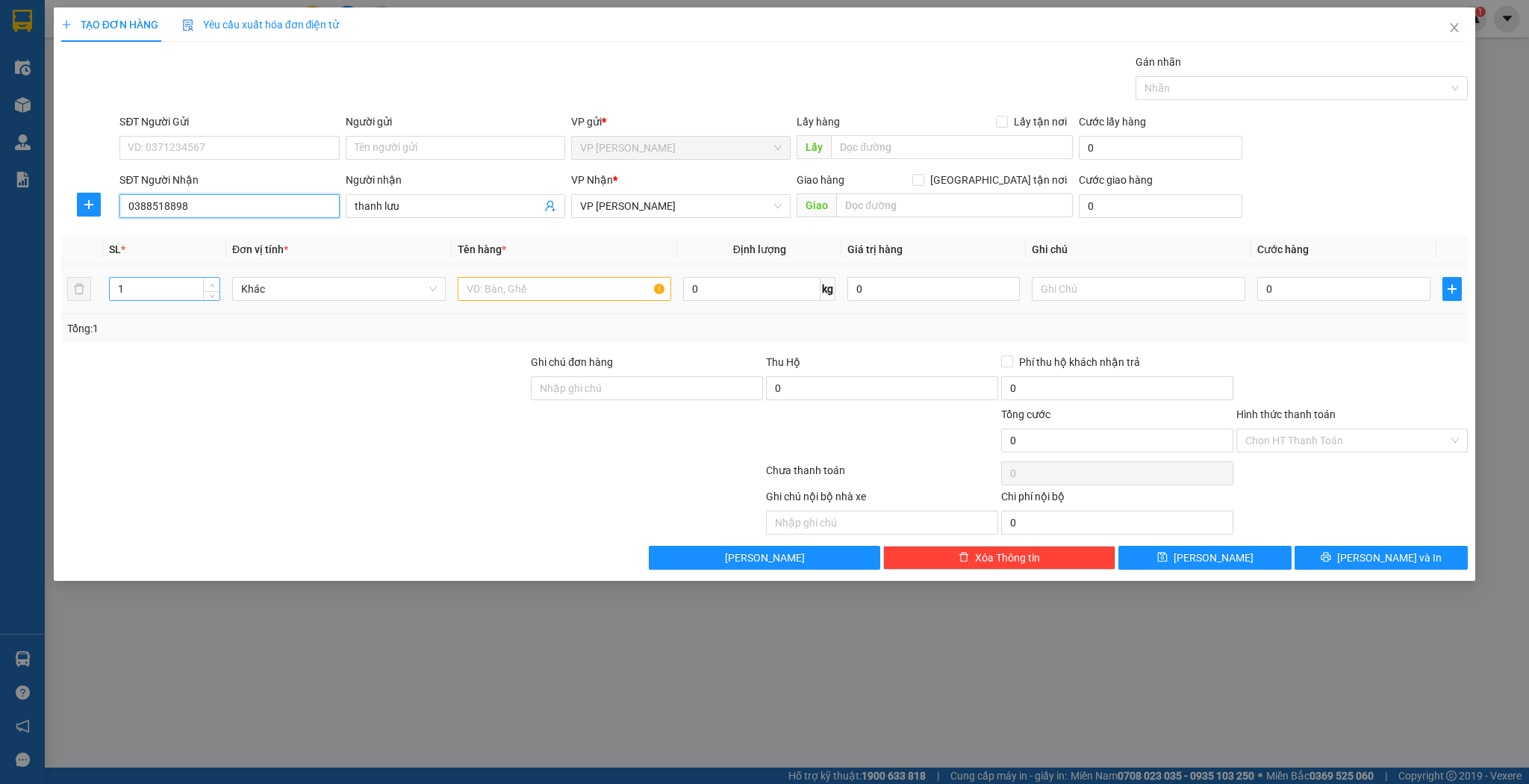
type input "0388518898"
click at [212, 286] on icon "up" at bounding box center [212, 286] width 5 height 5
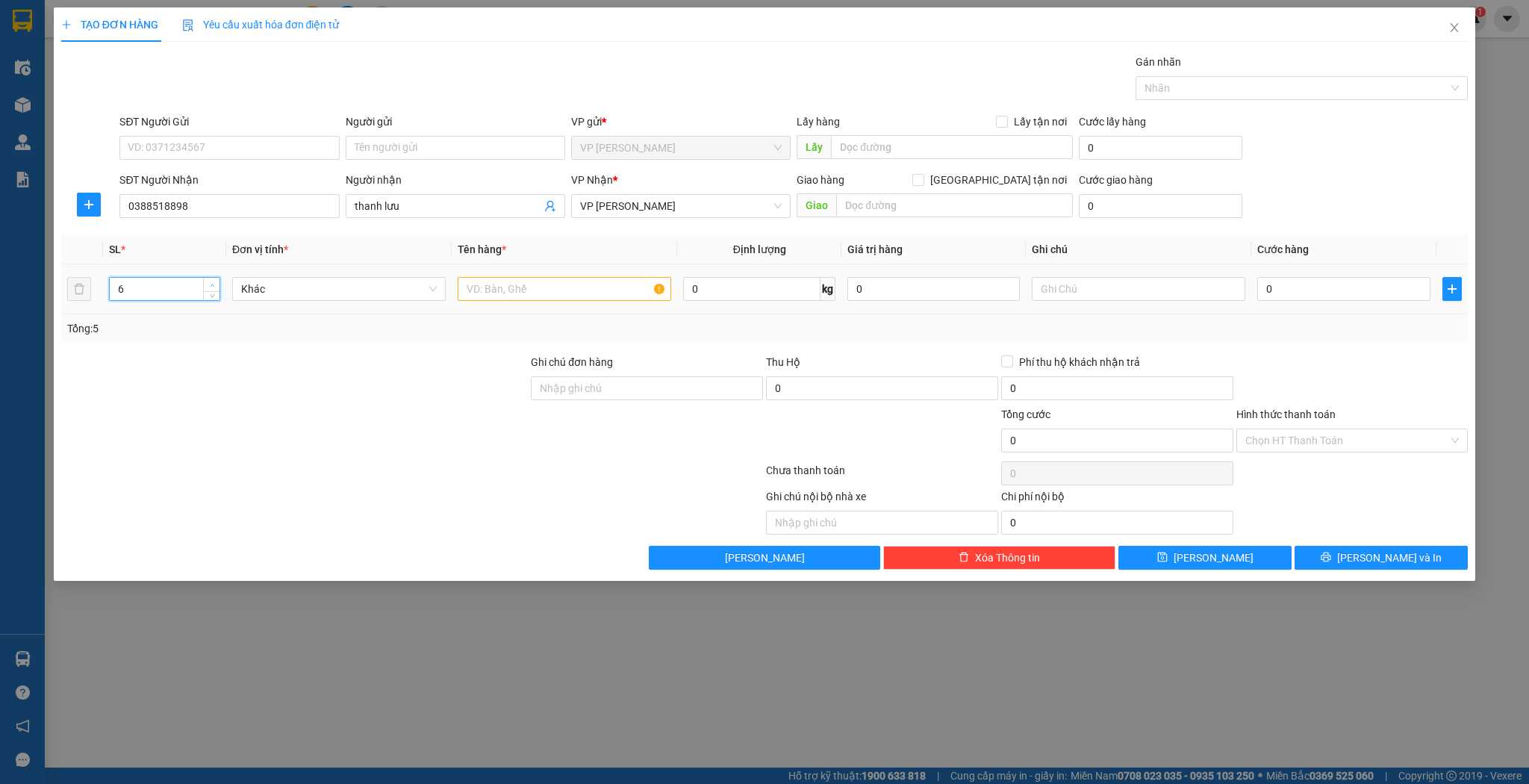
click at [212, 286] on icon "up" at bounding box center [212, 286] width 5 height 5
type input "8"
click at [212, 286] on icon "up" at bounding box center [212, 286] width 5 height 5
click at [466, 291] on input "text" at bounding box center [564, 289] width 214 height 24
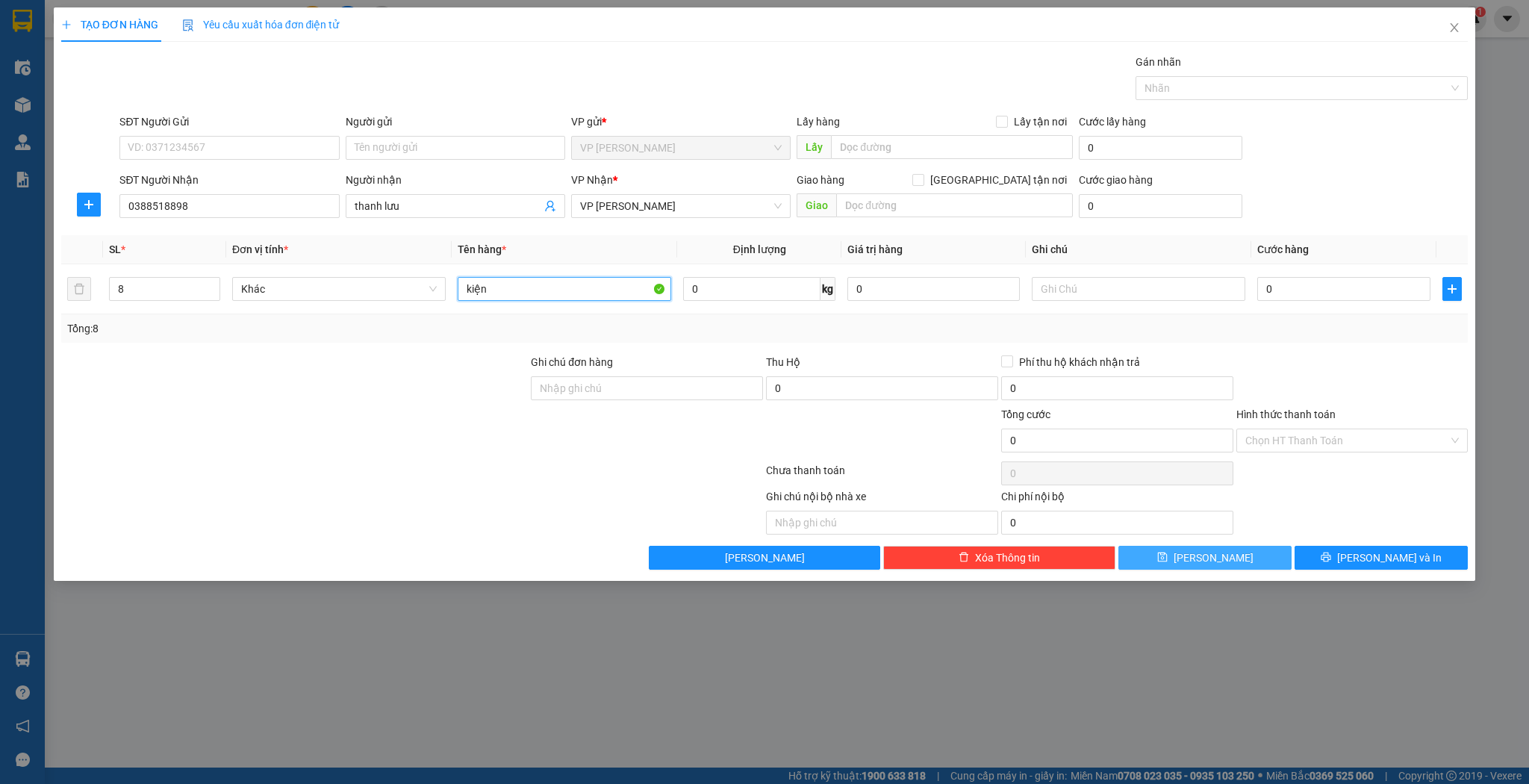
type input "kiện"
click at [1187, 559] on button "[PERSON_NAME]" at bounding box center [1205, 557] width 173 height 24
type input "1"
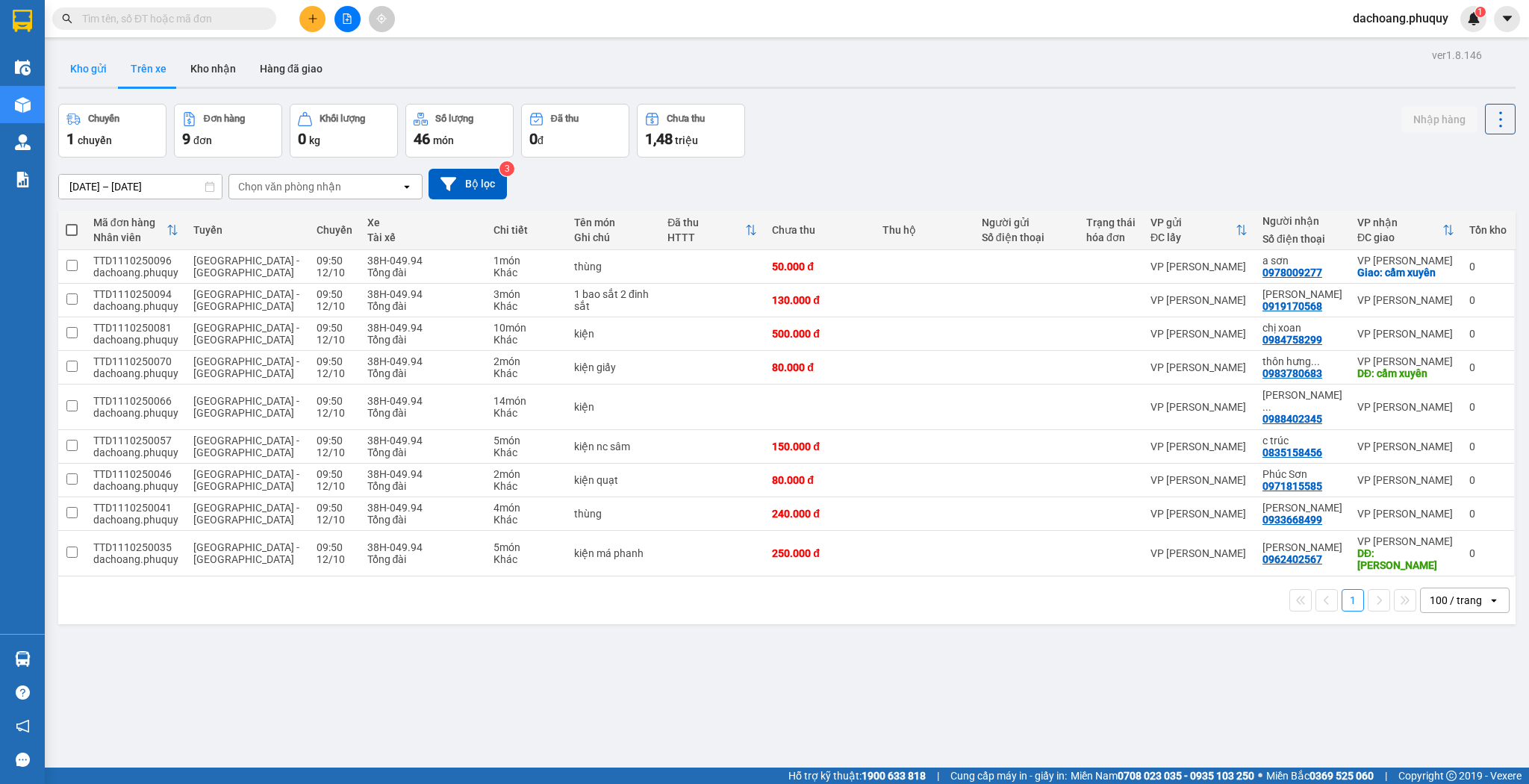
click at [89, 55] on button "Kho gửi" at bounding box center [89, 69] width 60 height 36
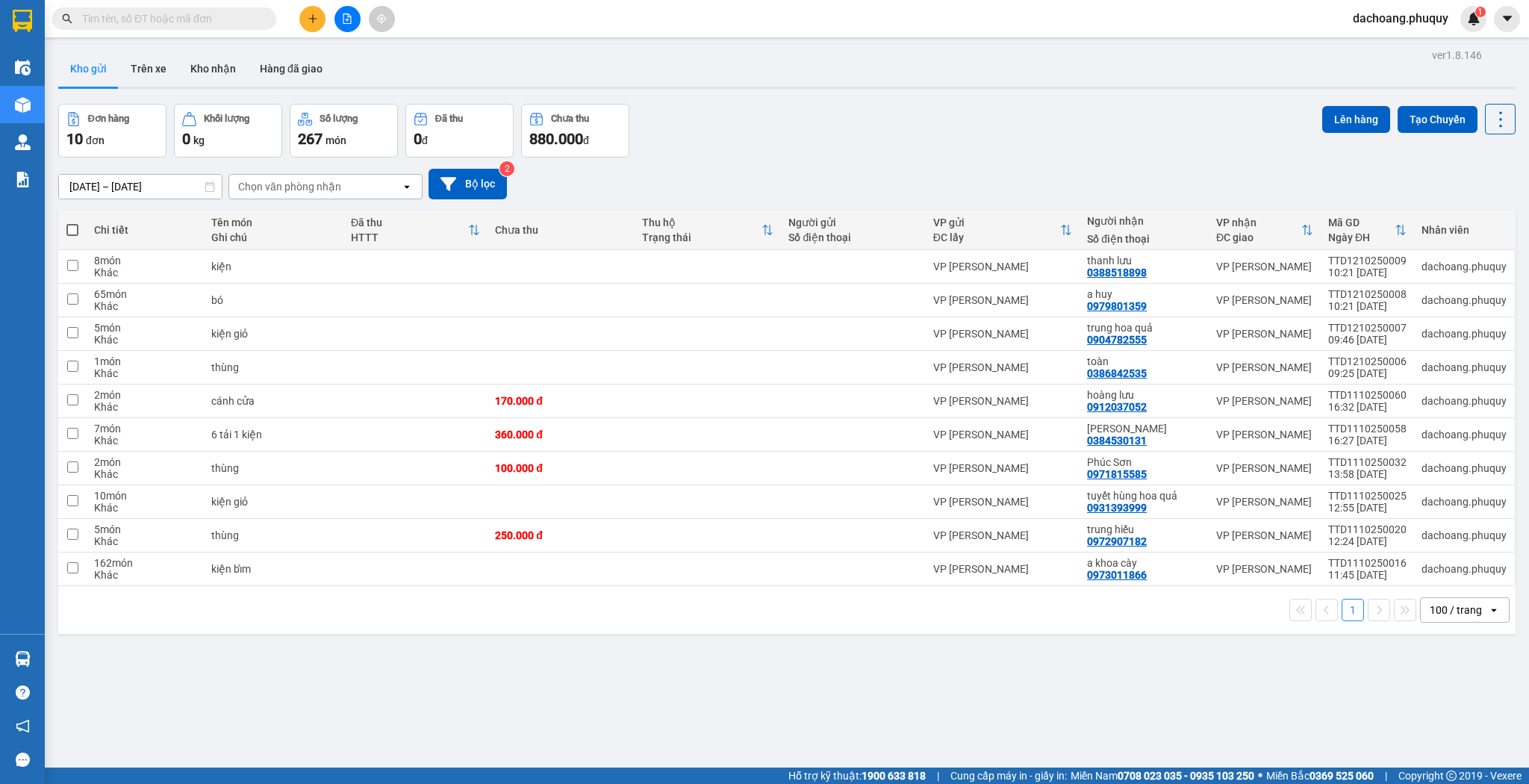
click at [313, 30] on button at bounding box center [312, 18] width 26 height 26
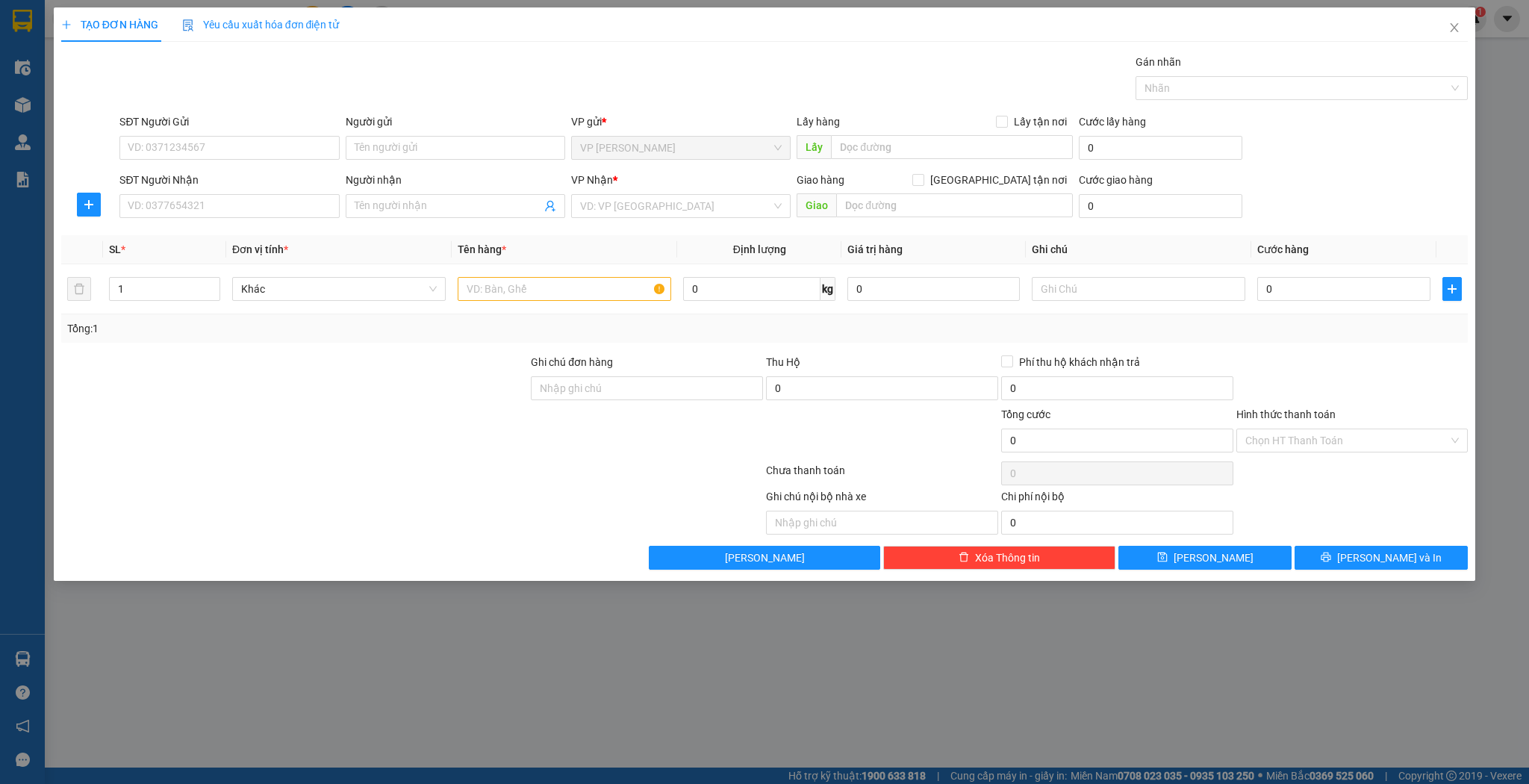
click at [273, 221] on div "SĐT Người Nhận VD: 0377654321" at bounding box center [230, 198] width 220 height 52
click at [275, 209] on input "SĐT Người Nhận" at bounding box center [230, 206] width 220 height 24
type input "0912529398"
click at [251, 233] on div "0912529398 - [PERSON_NAME]" at bounding box center [229, 235] width 202 height 17
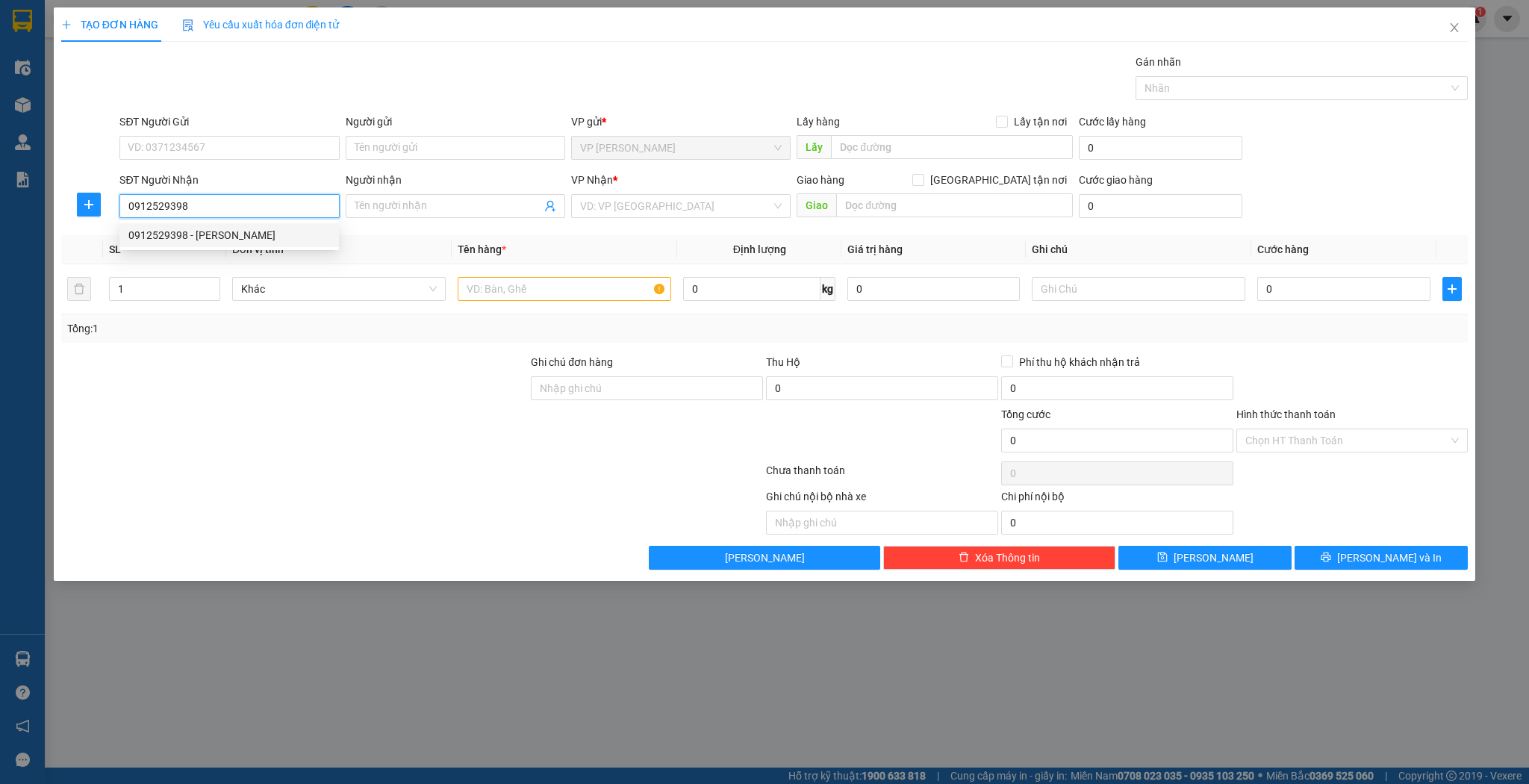
type input "[PERSON_NAME]"
type input "0912529398"
click at [516, 298] on input "text" at bounding box center [564, 289] width 214 height 24
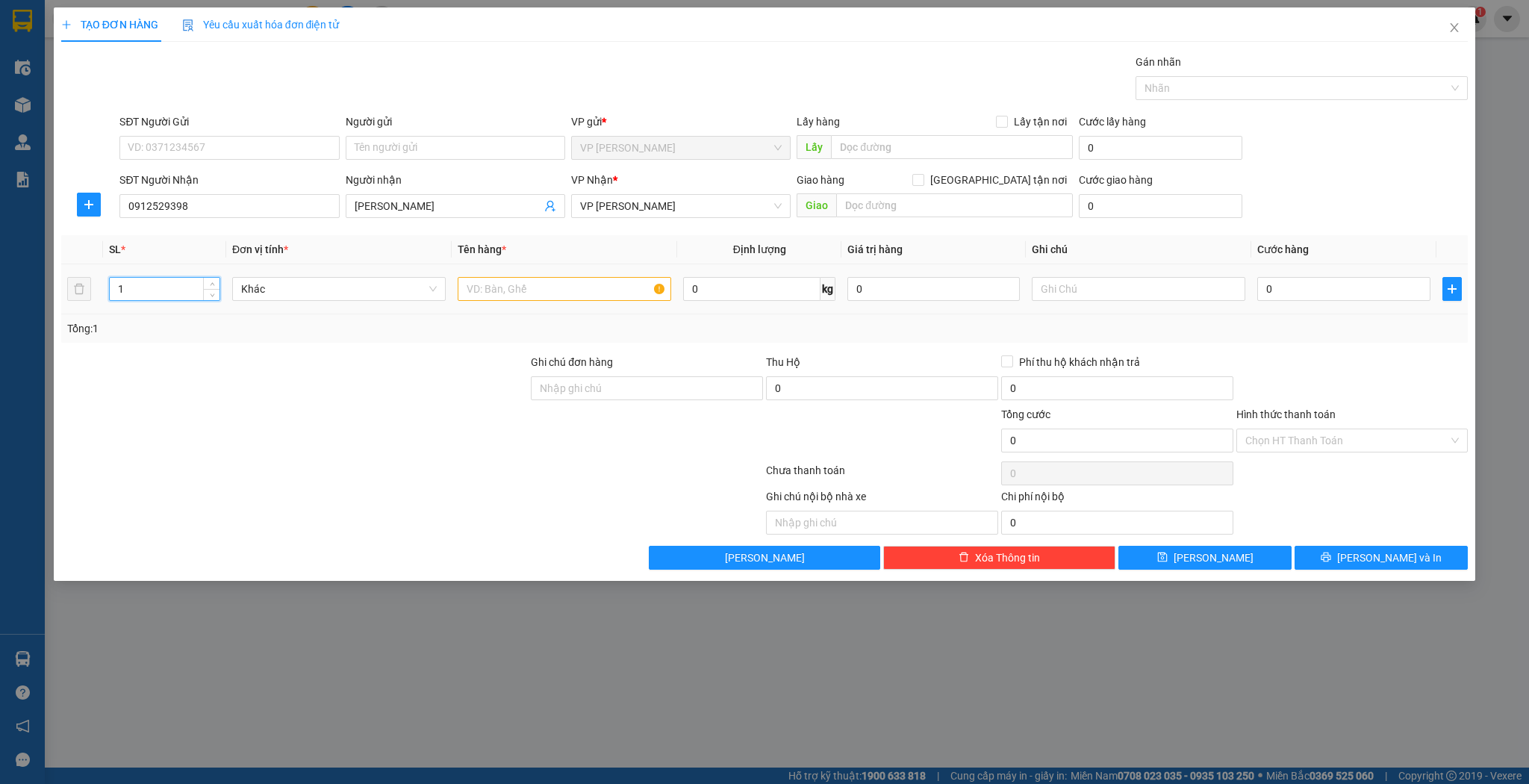
click at [136, 285] on input "1" at bounding box center [164, 288] width 110 height 23
type input "22"
click at [582, 268] on td at bounding box center [564, 289] width 225 height 50
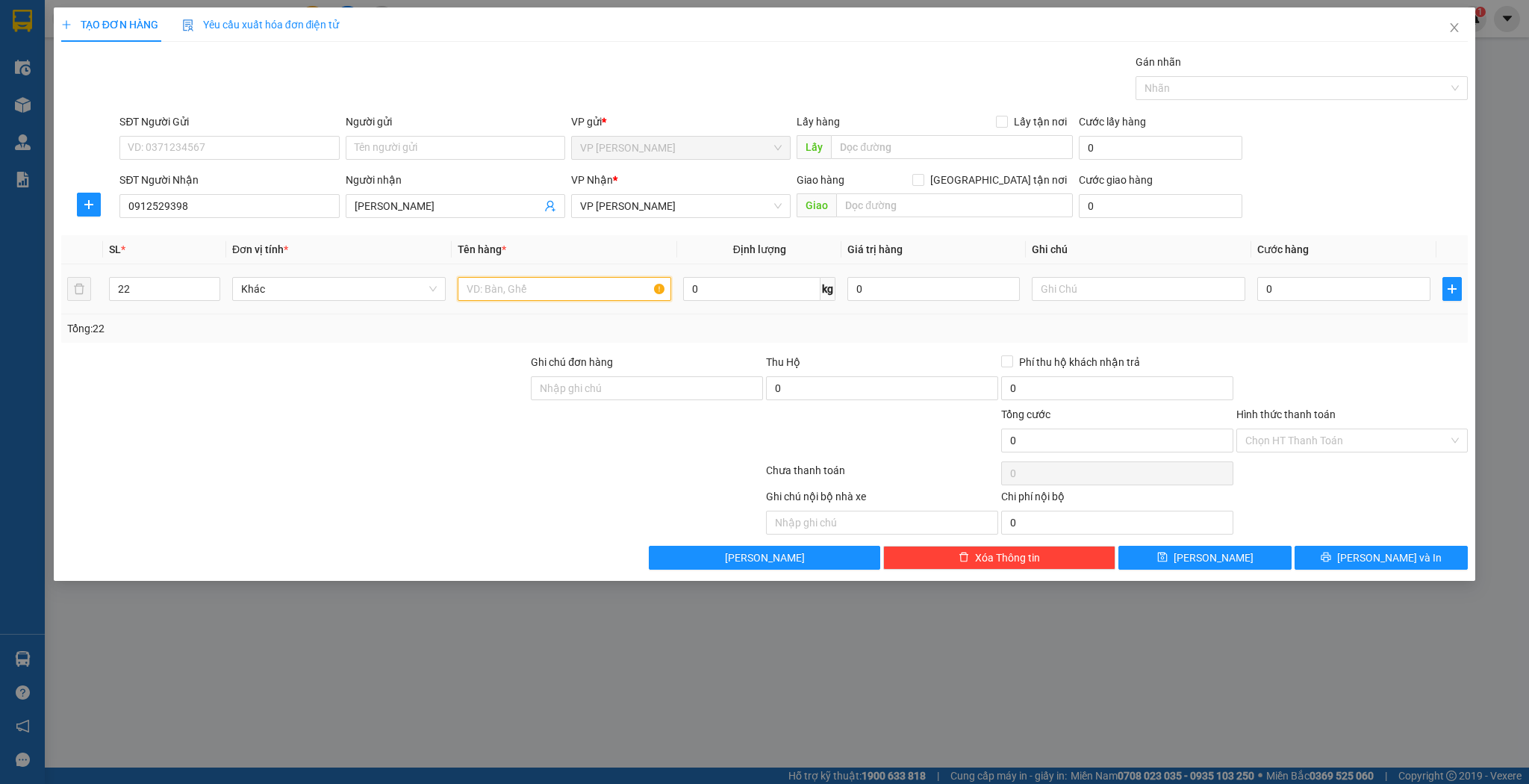
click at [571, 283] on input "text" at bounding box center [564, 289] width 214 height 24
type input "thùng ngói"
type input "6"
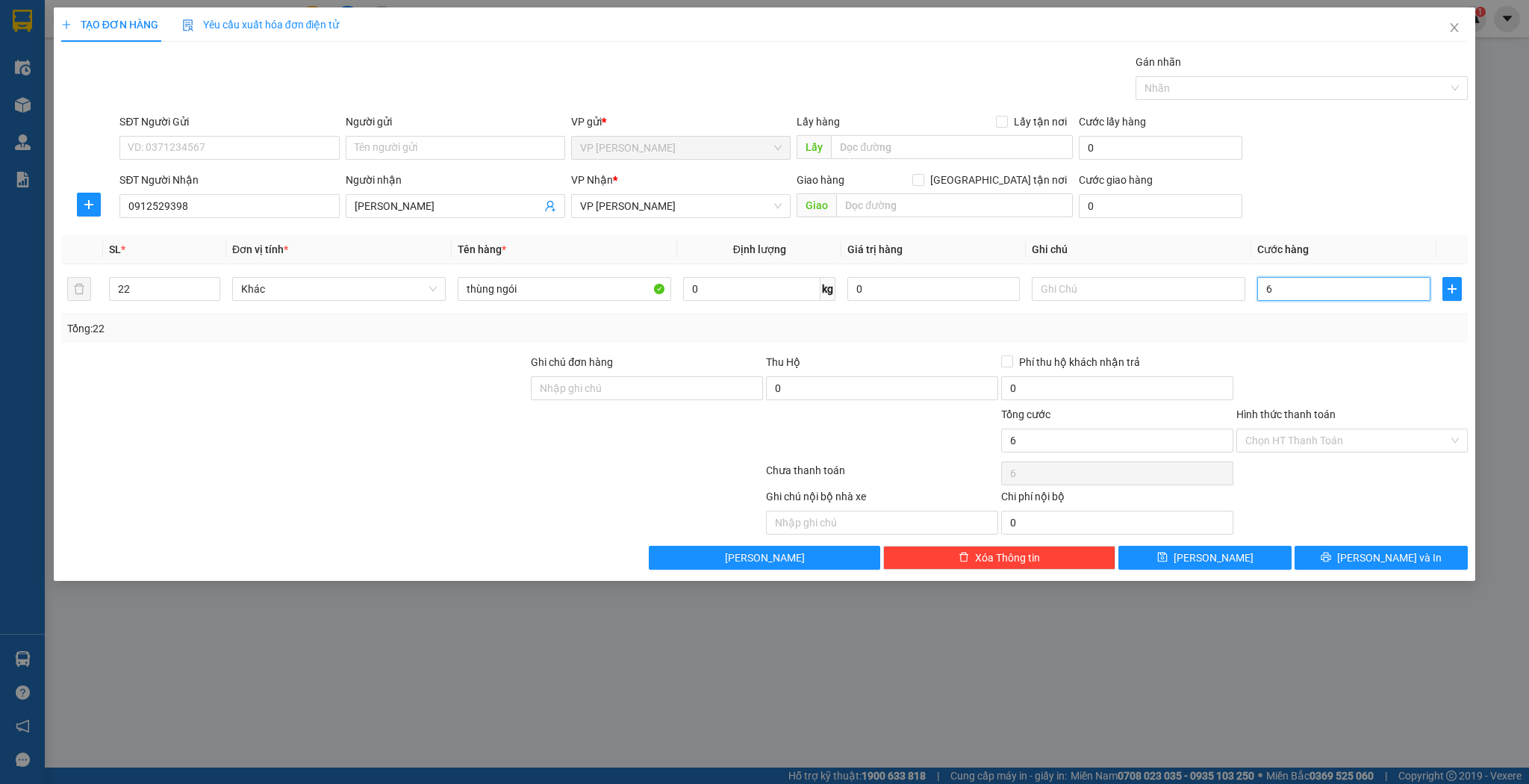
type input "66"
type input "660"
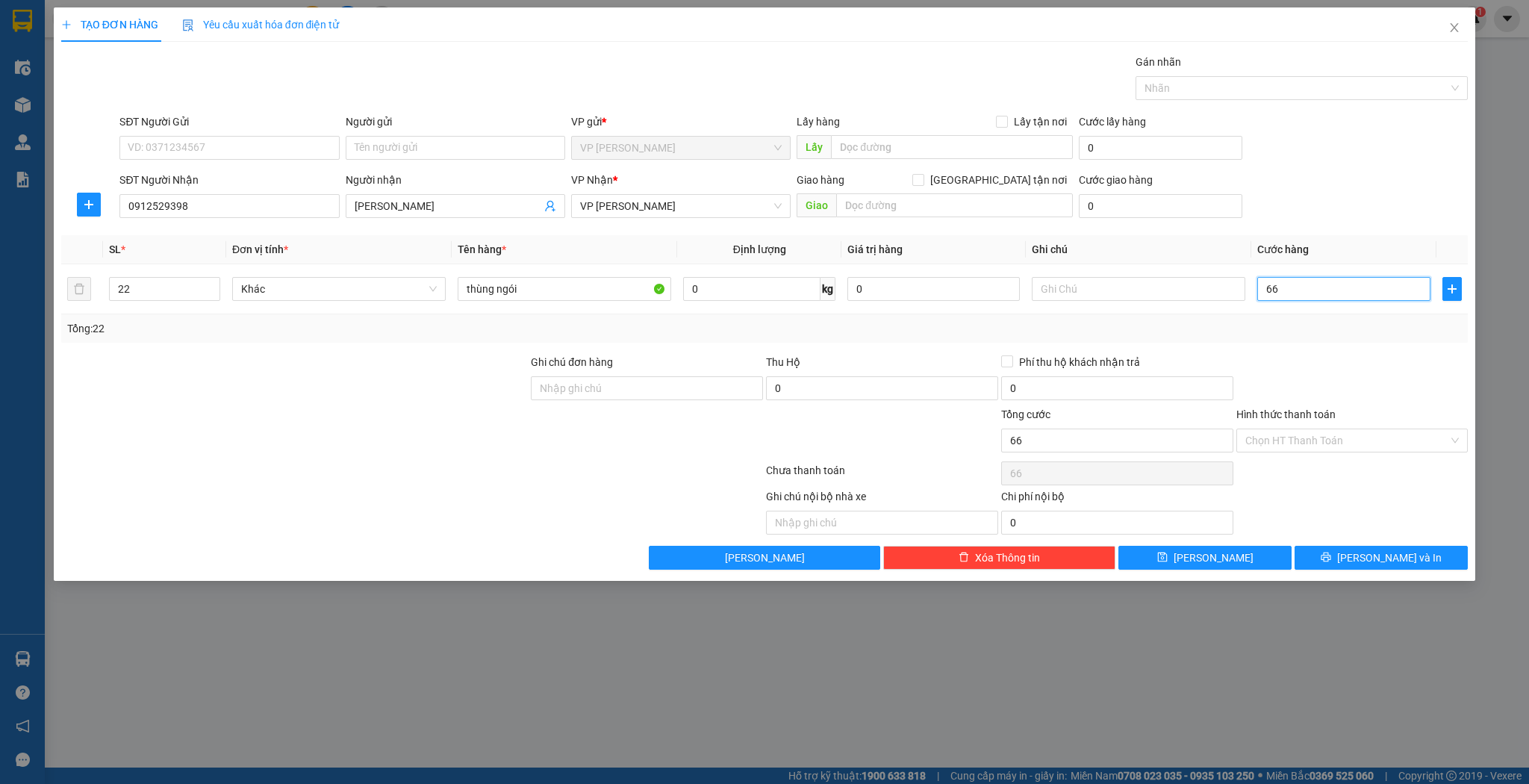
type input "660"
type input "660.000"
click at [1233, 559] on button "[PERSON_NAME]" at bounding box center [1205, 557] width 173 height 24
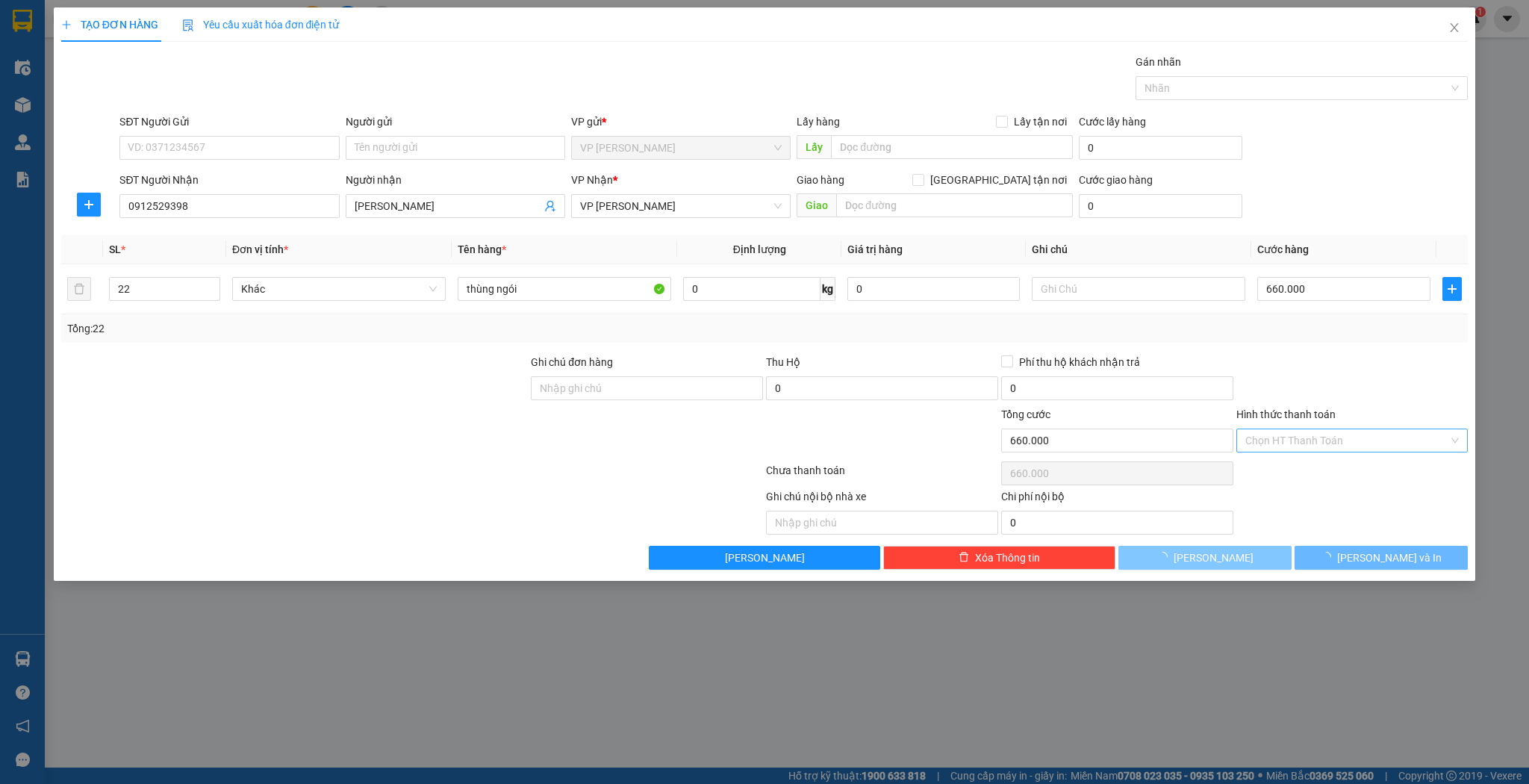
type input "1"
type input "0"
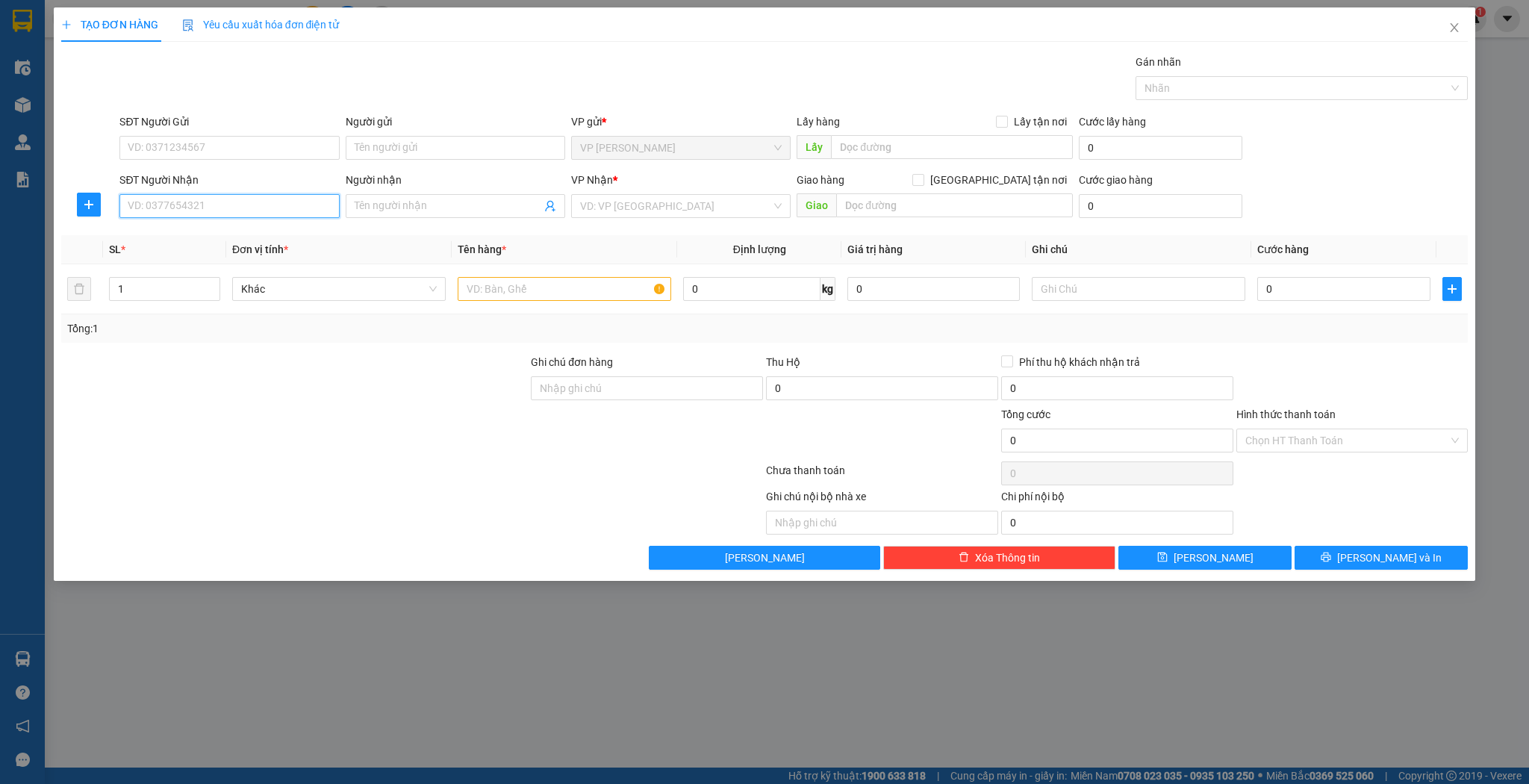
click at [265, 205] on input "SĐT Người Nhận" at bounding box center [230, 206] width 220 height 24
click at [291, 245] on div "0964703197 - 68 sport" at bounding box center [230, 235] width 220 height 24
type input "0964703197"
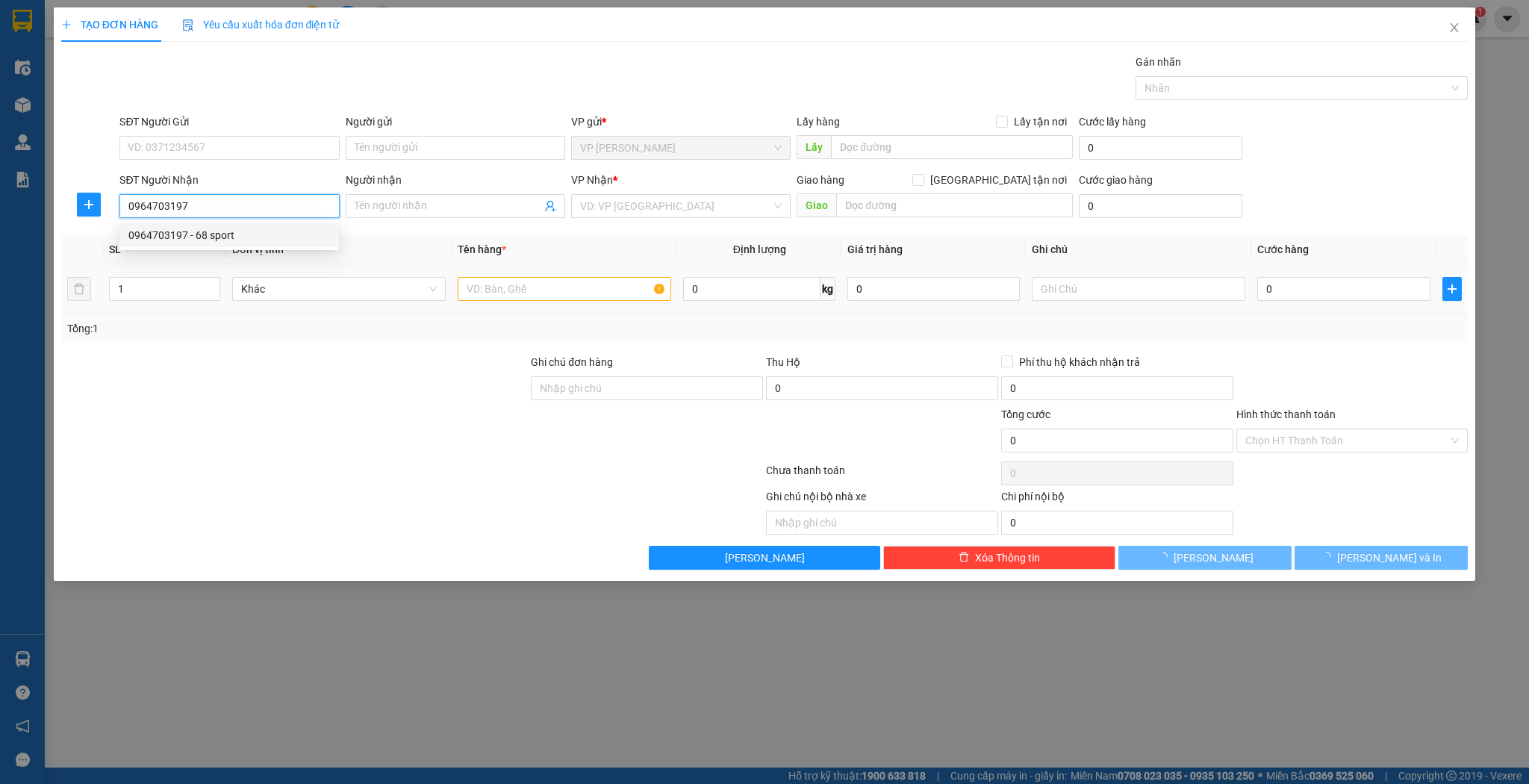
type input "68 sport"
checkbox input "true"
type input "cẩm xuyên"
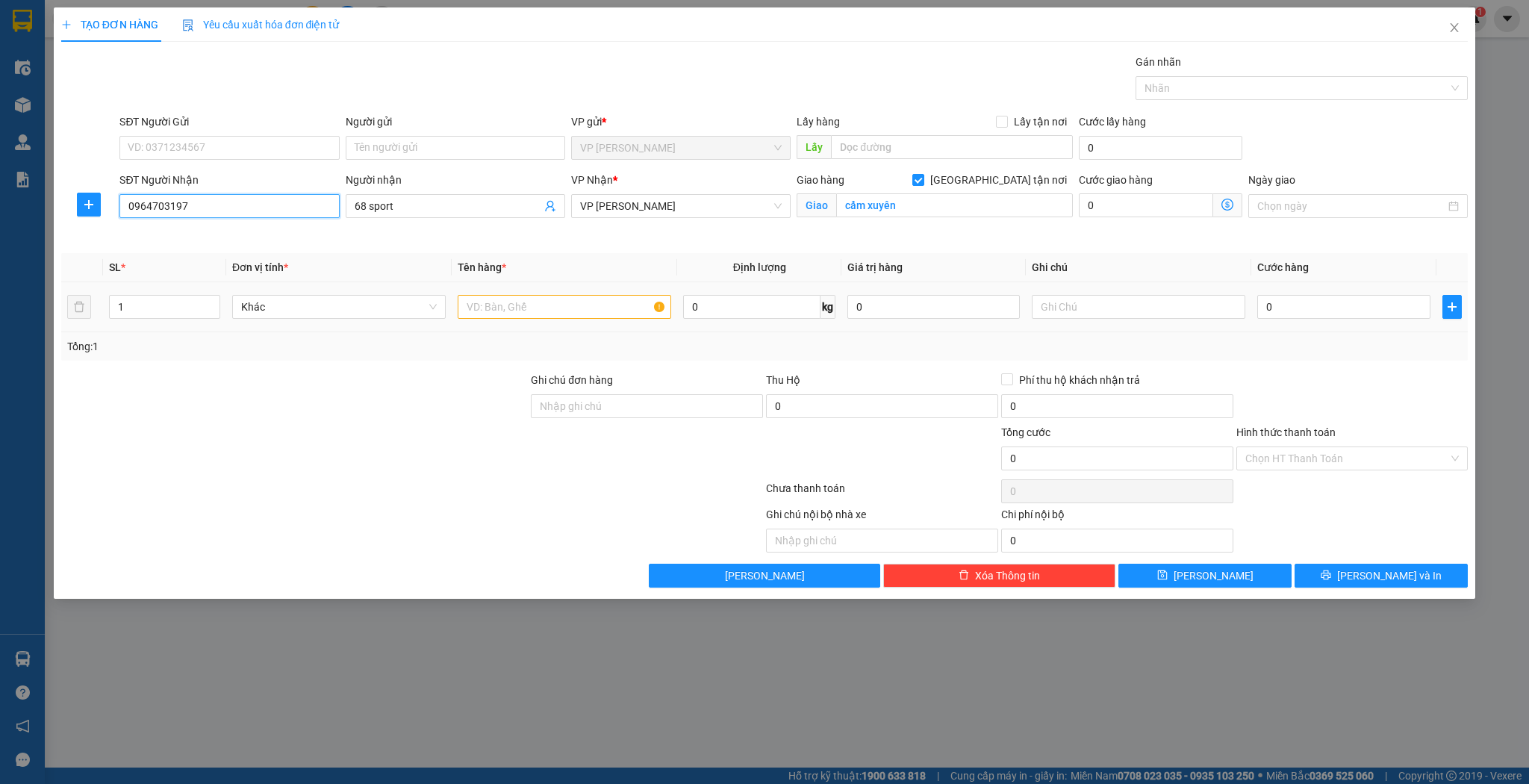
type input "0964703197"
click at [657, 307] on input "text" at bounding box center [564, 307] width 214 height 24
click at [586, 302] on input "text" at bounding box center [564, 307] width 214 height 24
type input "bọc đen"
click at [1296, 317] on div "0" at bounding box center [1344, 307] width 173 height 30
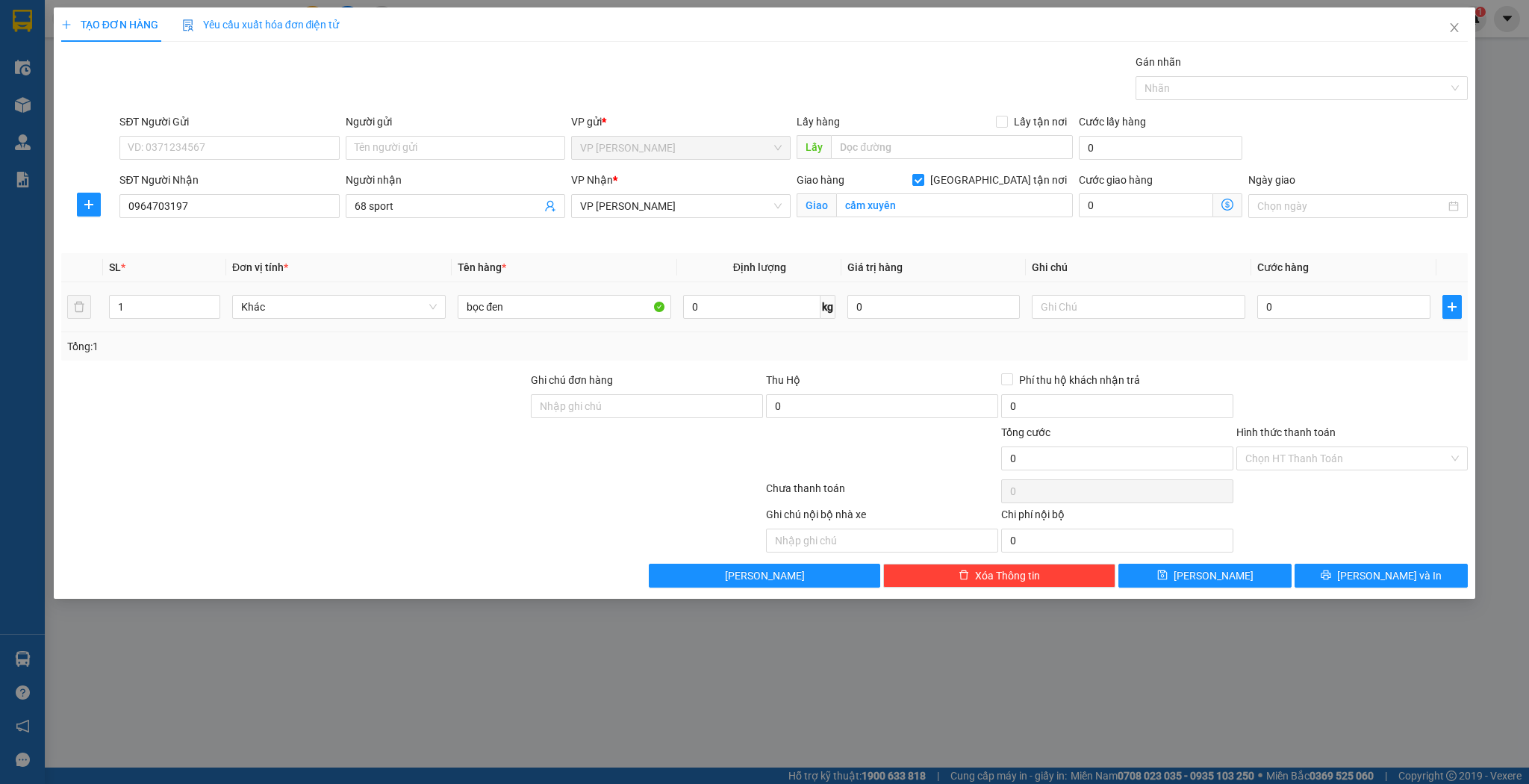
click at [1298, 317] on div "0" at bounding box center [1344, 307] width 173 height 30
click at [1299, 311] on input "0" at bounding box center [1344, 307] width 173 height 24
type input "4"
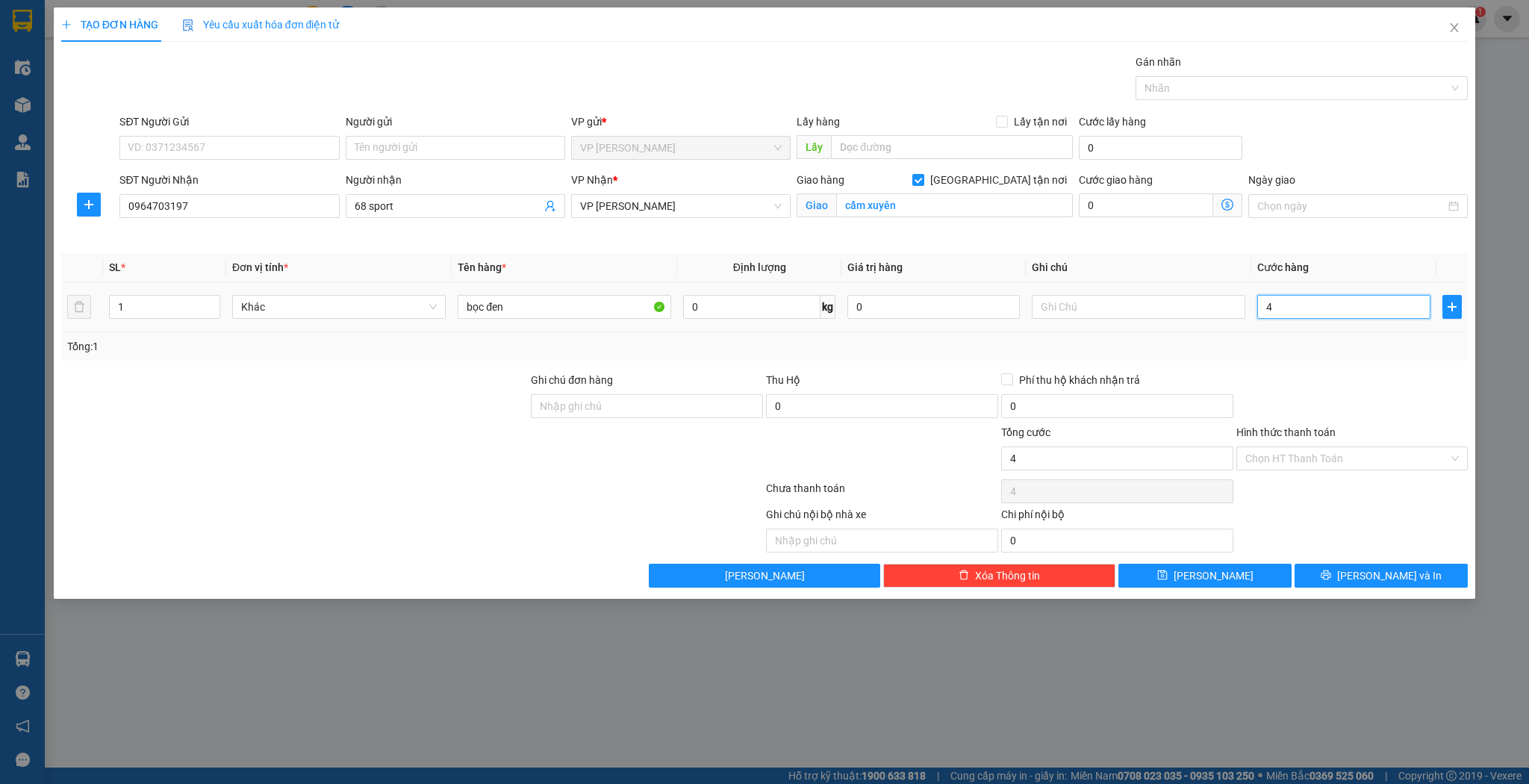
type input "40"
type input "40.000"
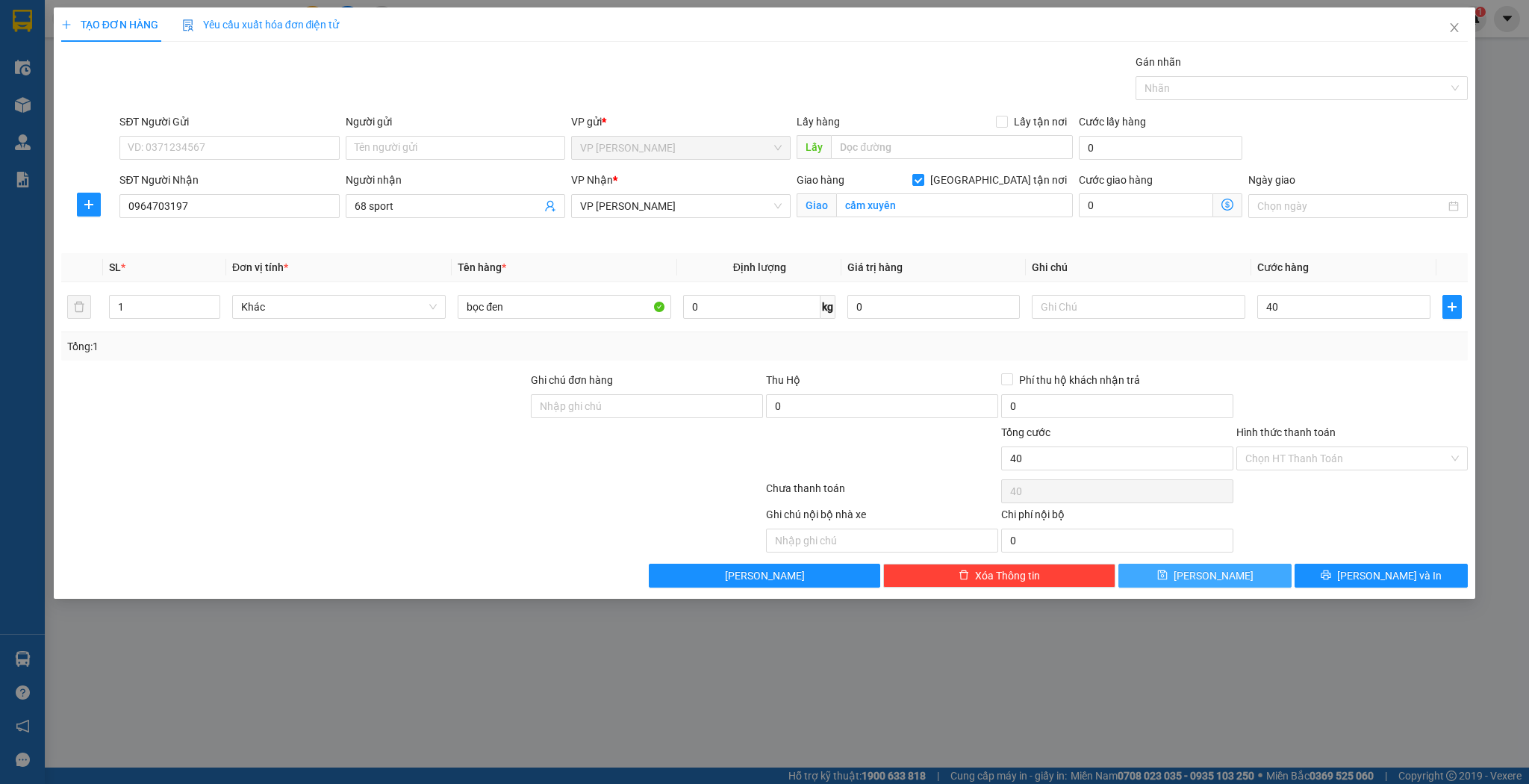
type input "40.000"
click at [1214, 578] on span "[PERSON_NAME]" at bounding box center [1213, 575] width 80 height 17
checkbox input "false"
type input "0"
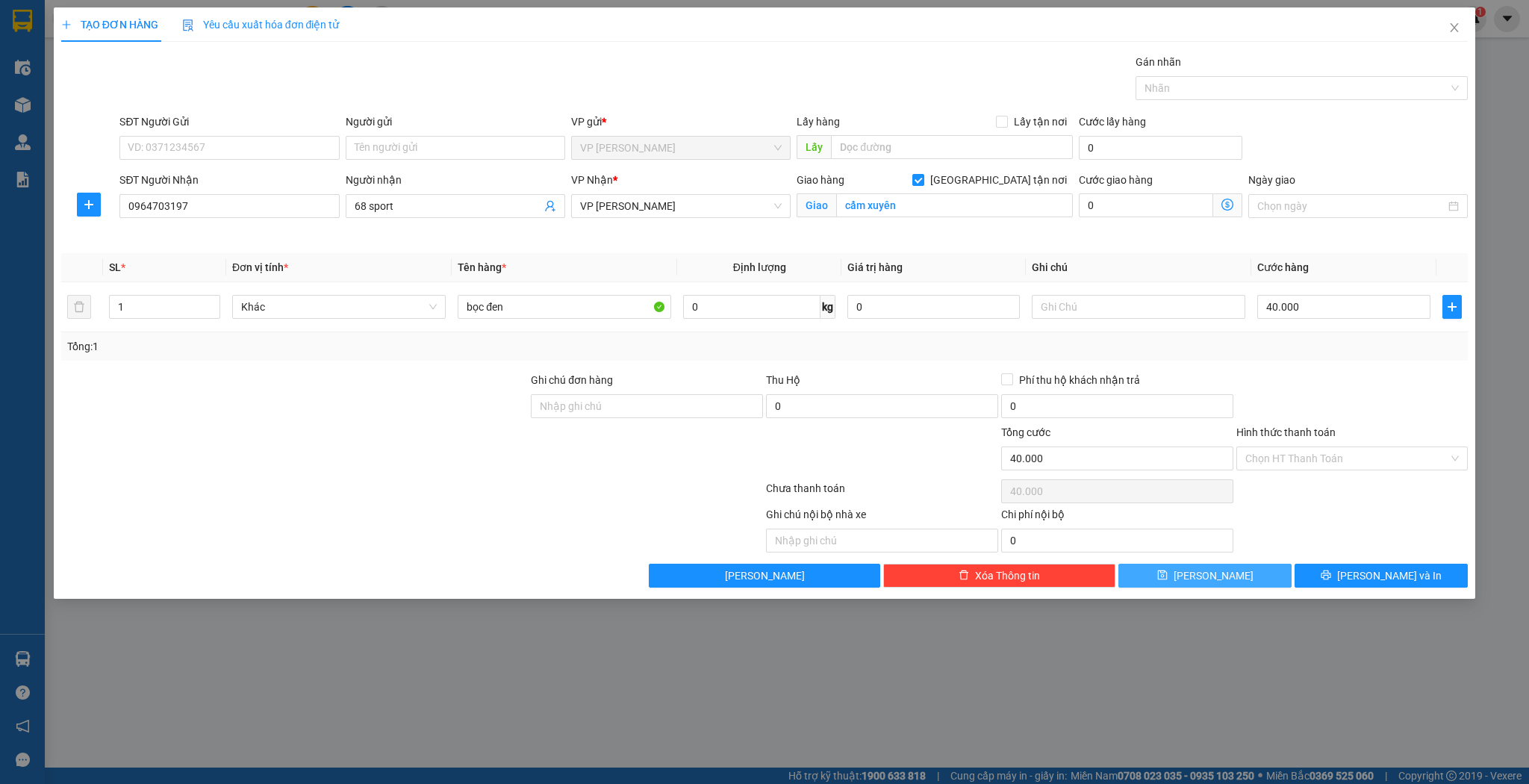
type input "0"
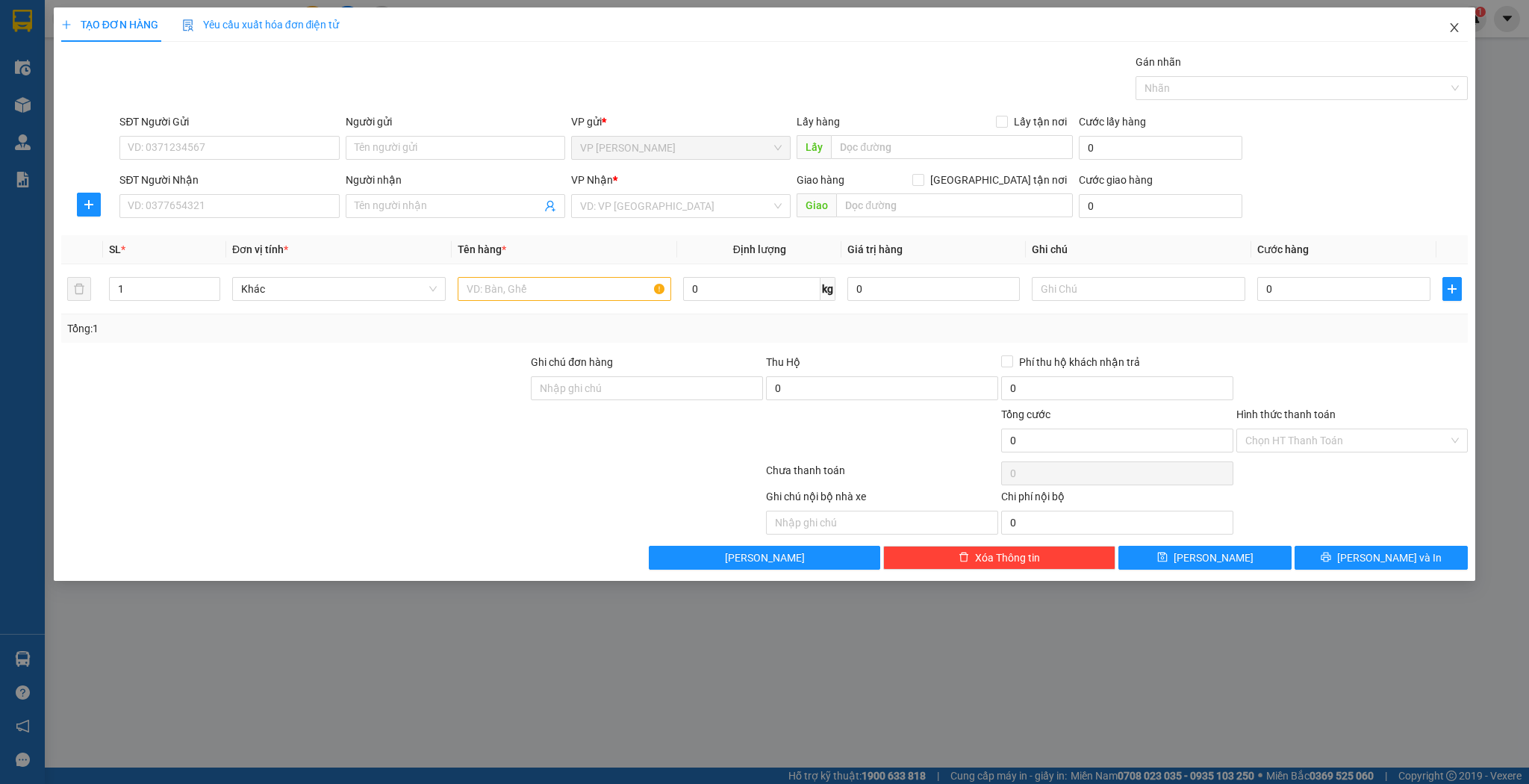
click at [1437, 37] on span "Close" at bounding box center [1454, 28] width 42 height 42
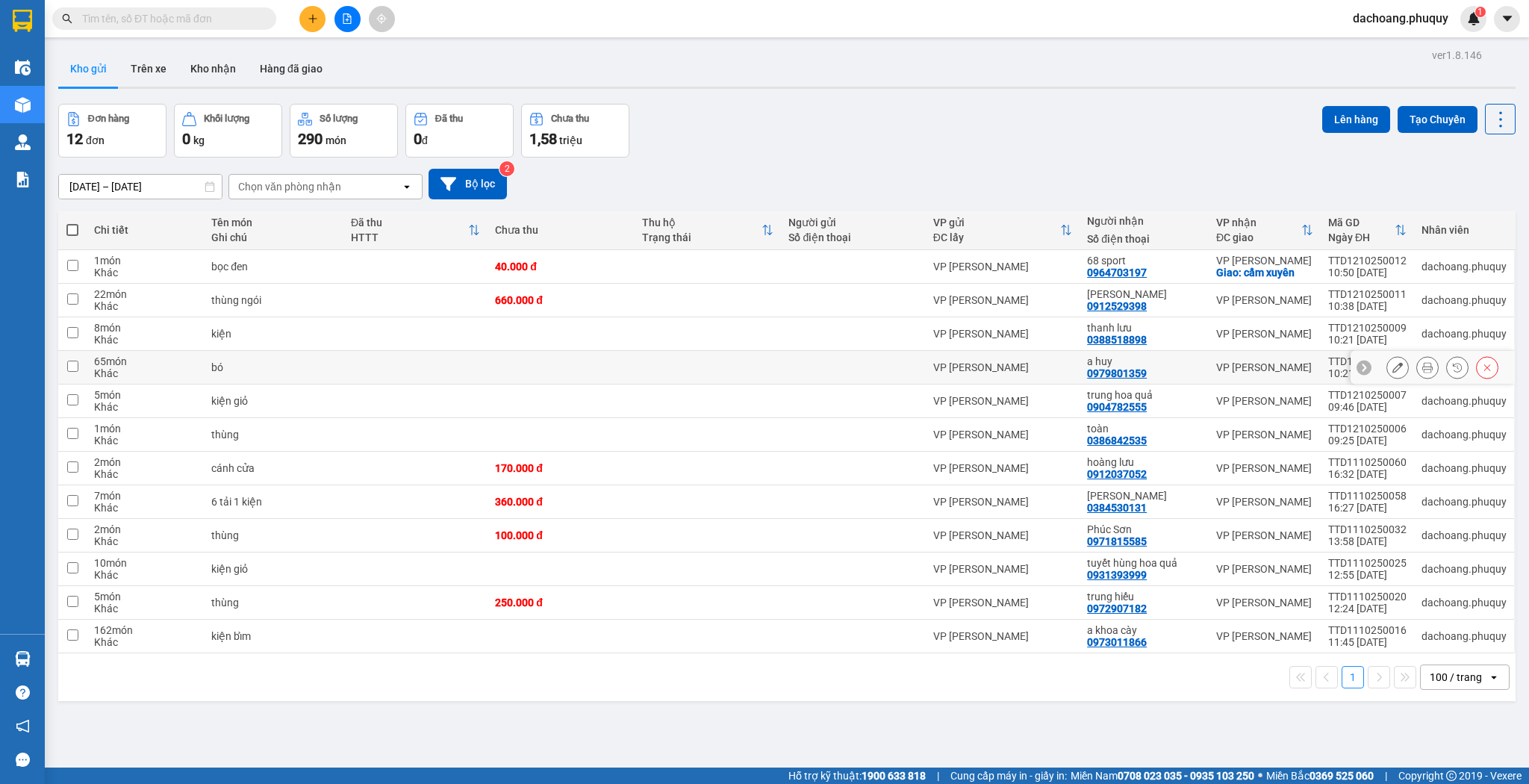
click at [1397, 367] on button at bounding box center [1397, 367] width 21 height 26
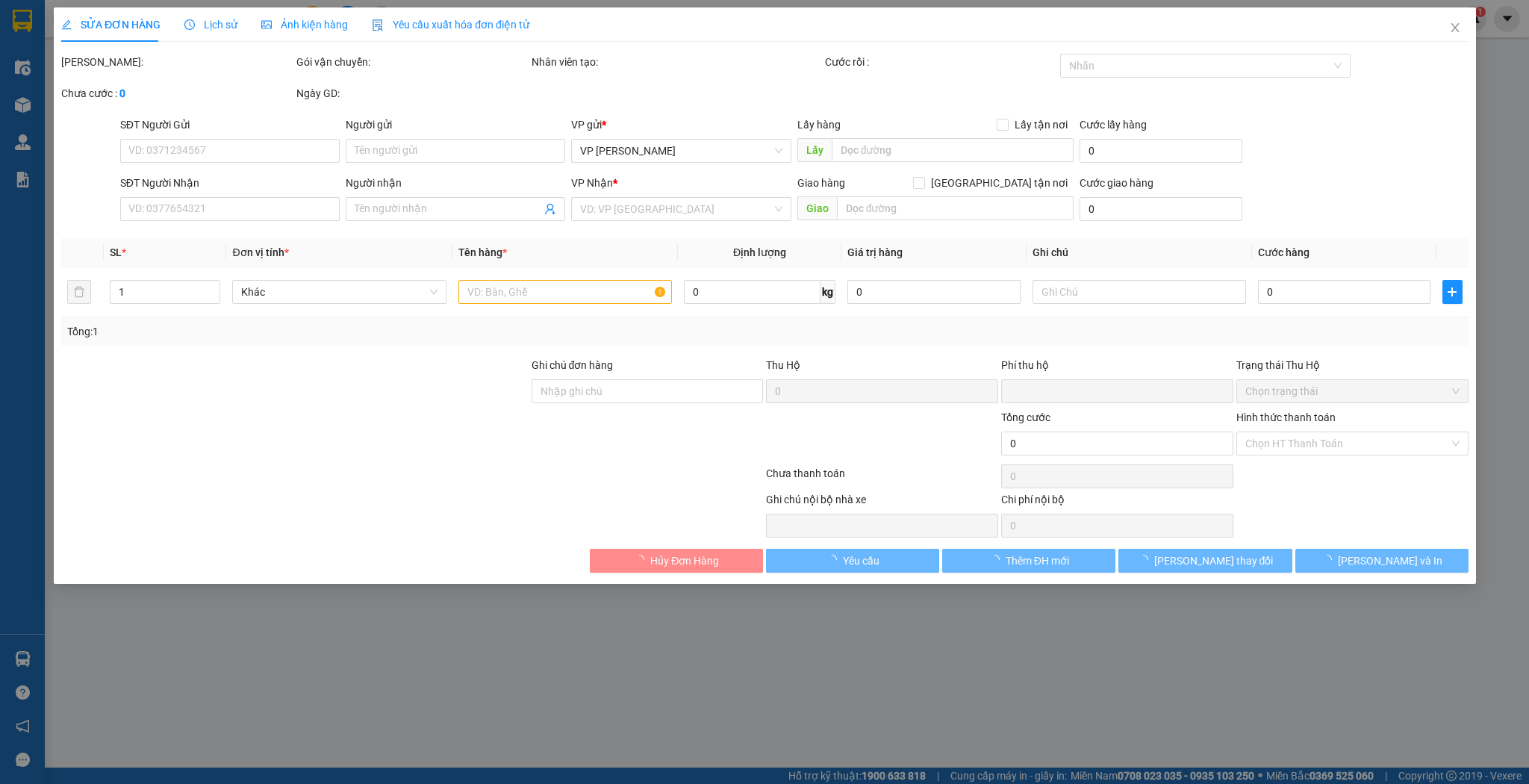
type input "0979801359"
type input "a huy"
type input "0"
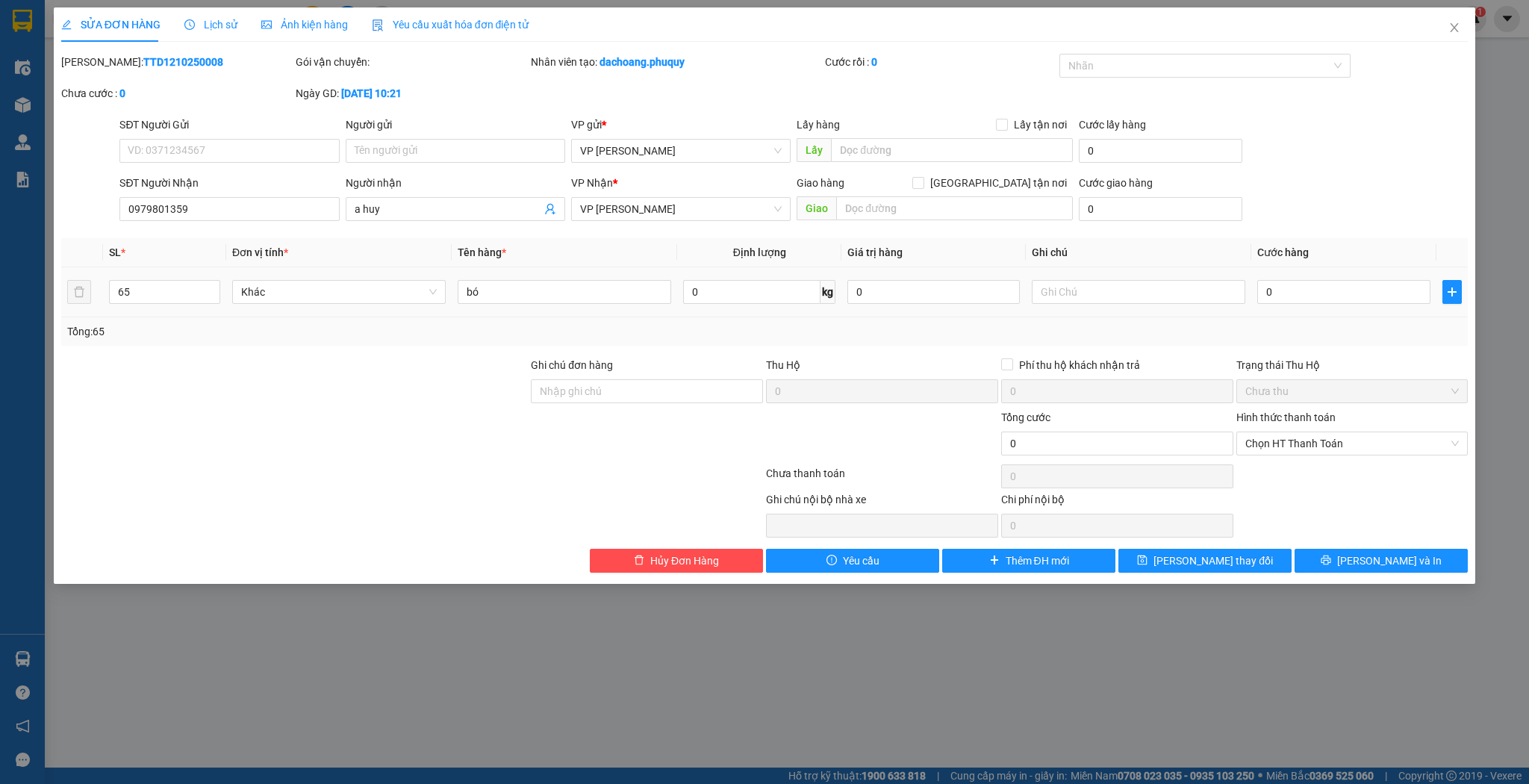
click at [1299, 277] on div "0" at bounding box center [1344, 292] width 173 height 30
click at [1304, 284] on input "0" at bounding box center [1344, 291] width 173 height 24
type input "1"
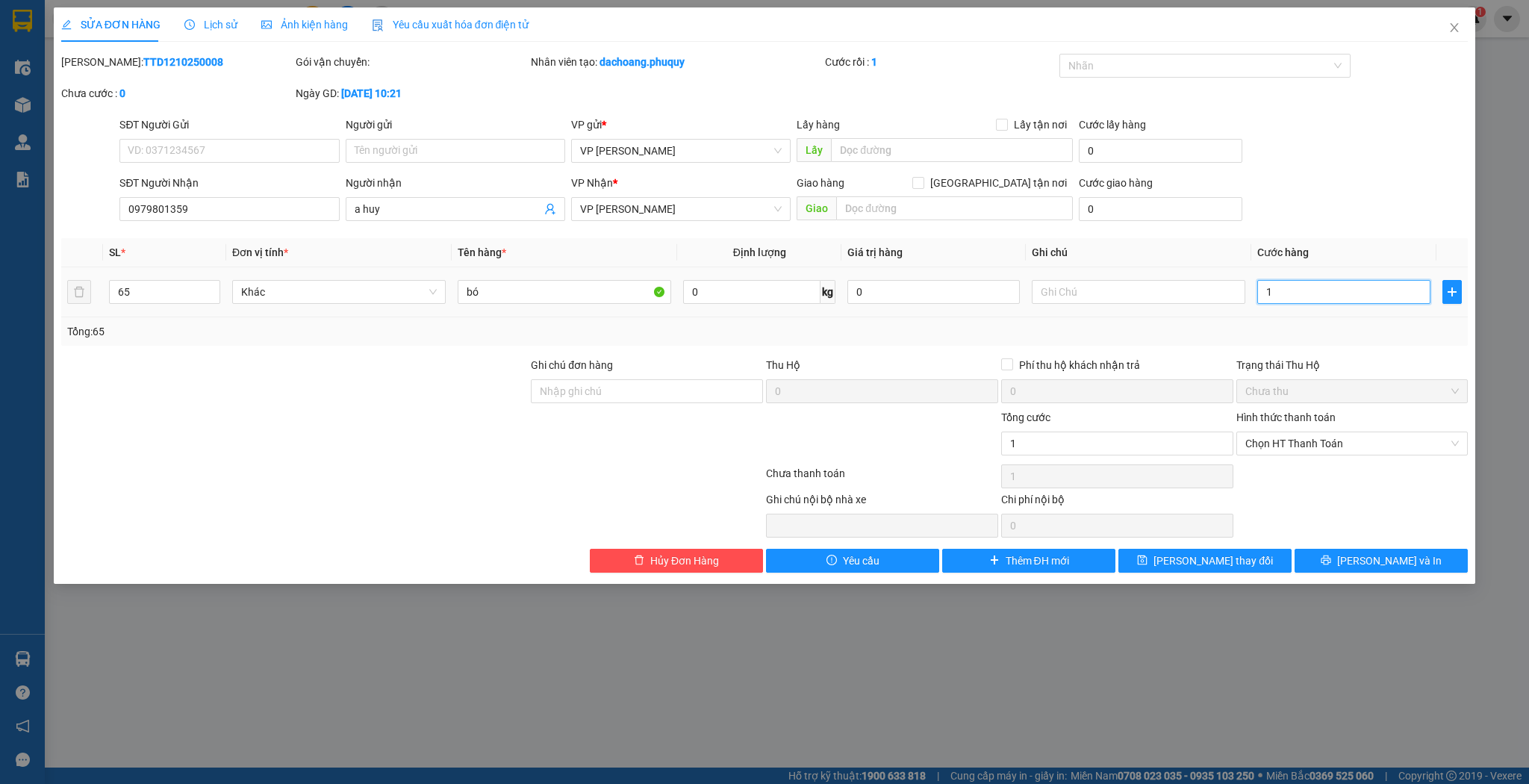
type input "16"
type input "160"
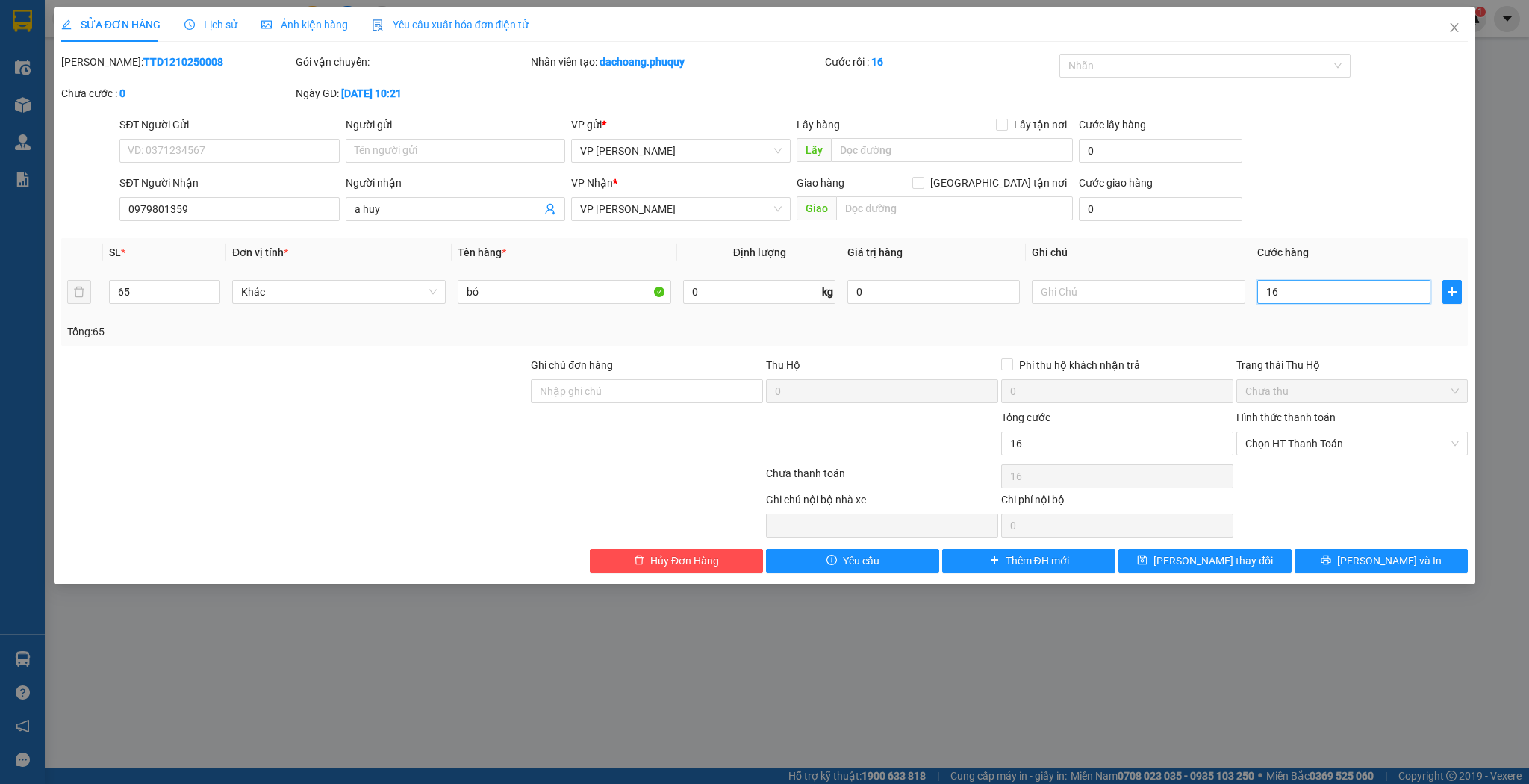
type input "160"
type input "1.600"
type input "1.600.000"
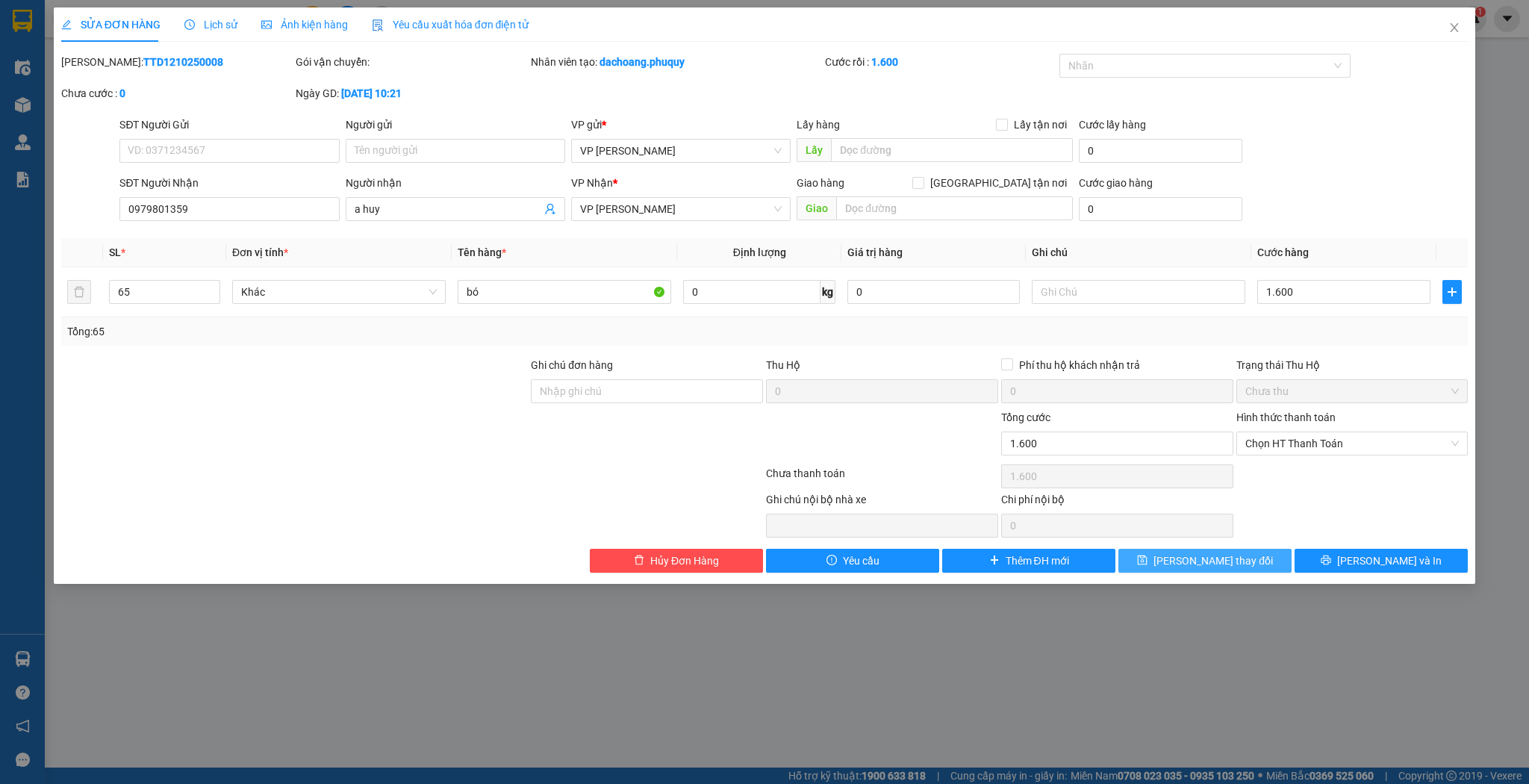
type input "1.600.000"
click at [1259, 564] on button "[PERSON_NAME] thay đổi" at bounding box center [1205, 560] width 173 height 24
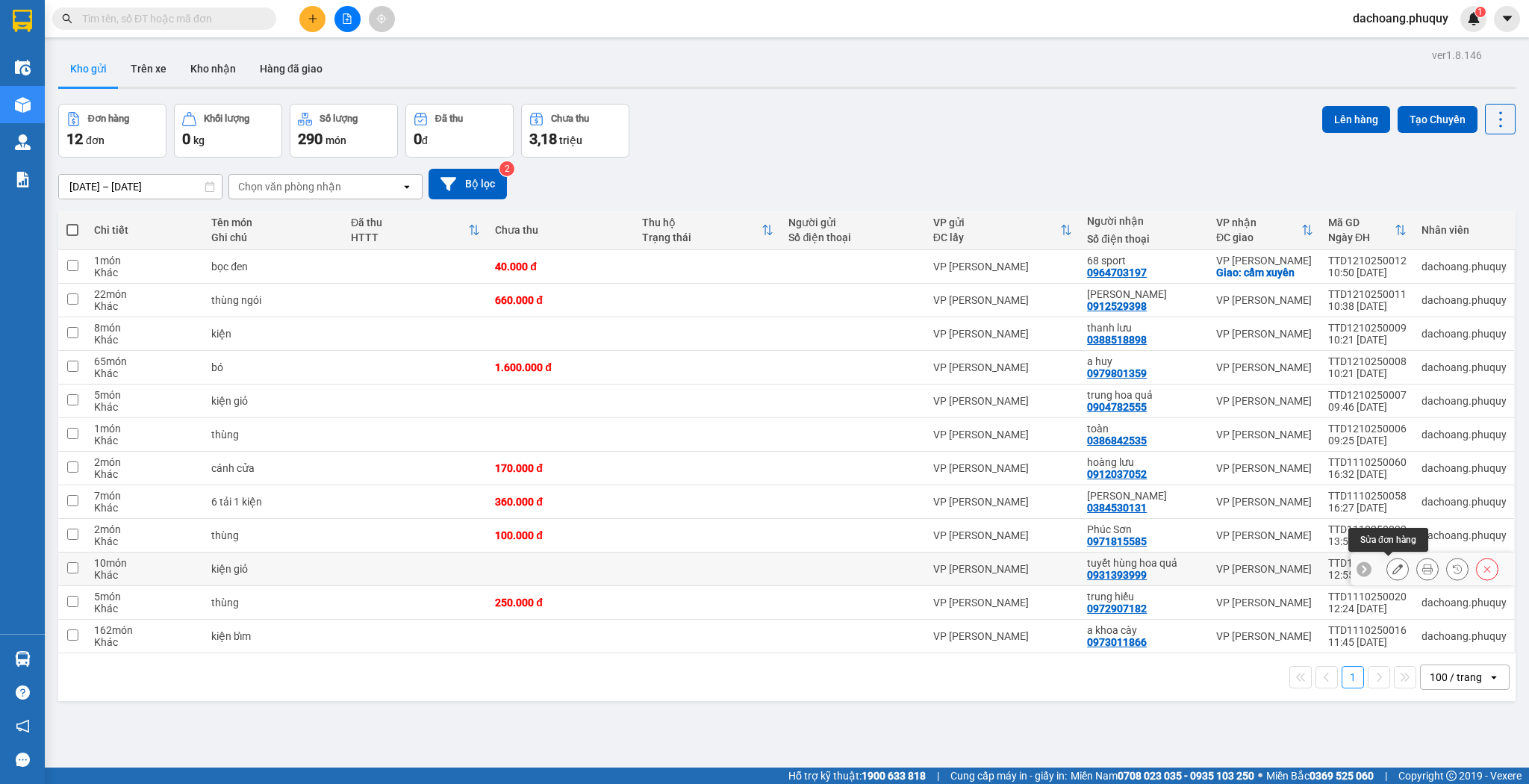
click at [1392, 564] on icon at bounding box center [1397, 569] width 10 height 10
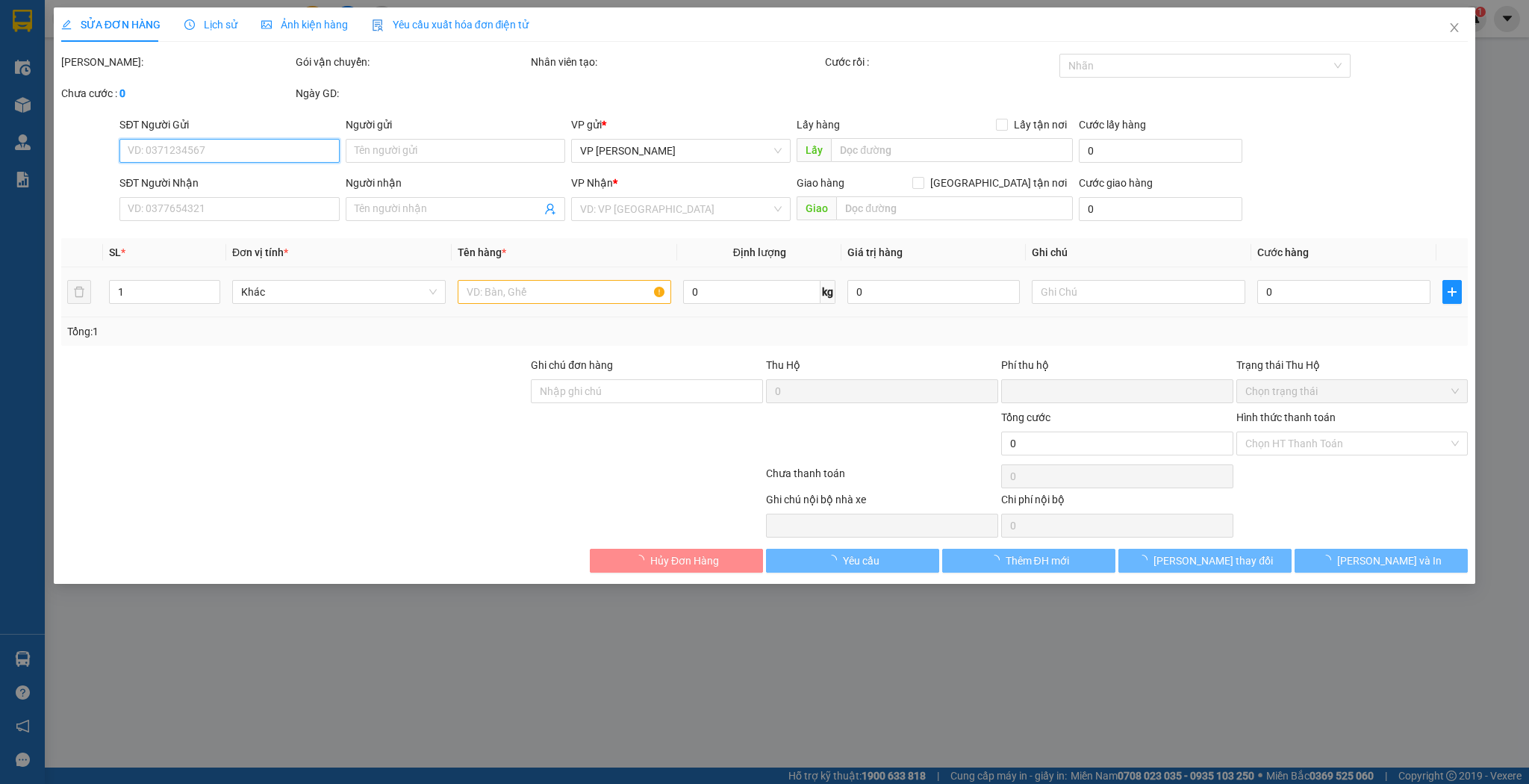
type input "0931393999"
type input "tuyết hùng hoa quả"
type input "0"
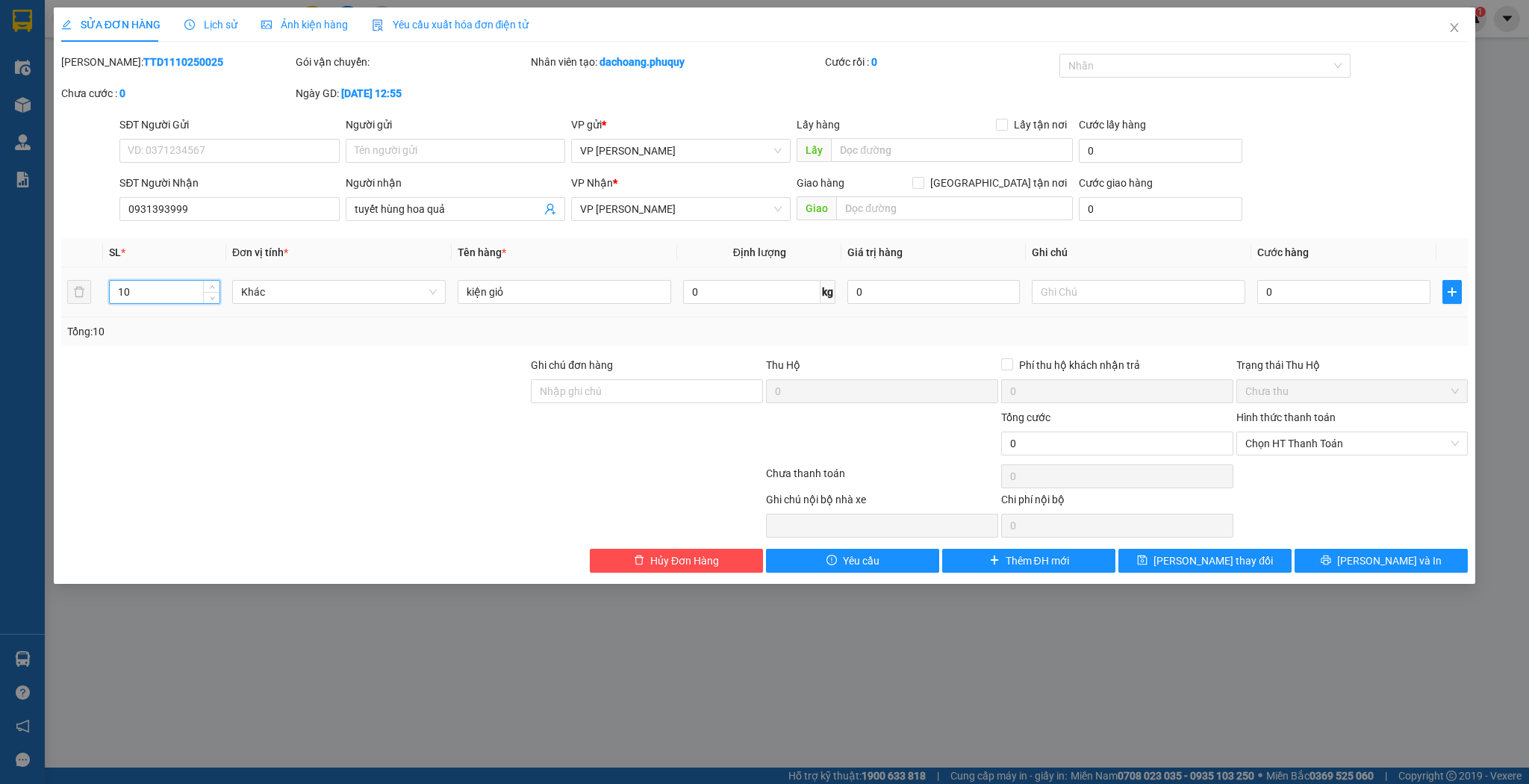
click at [178, 292] on input "10" at bounding box center [164, 291] width 110 height 23
type input "18"
click at [1170, 552] on button "[PERSON_NAME] thay đổi" at bounding box center [1205, 560] width 173 height 24
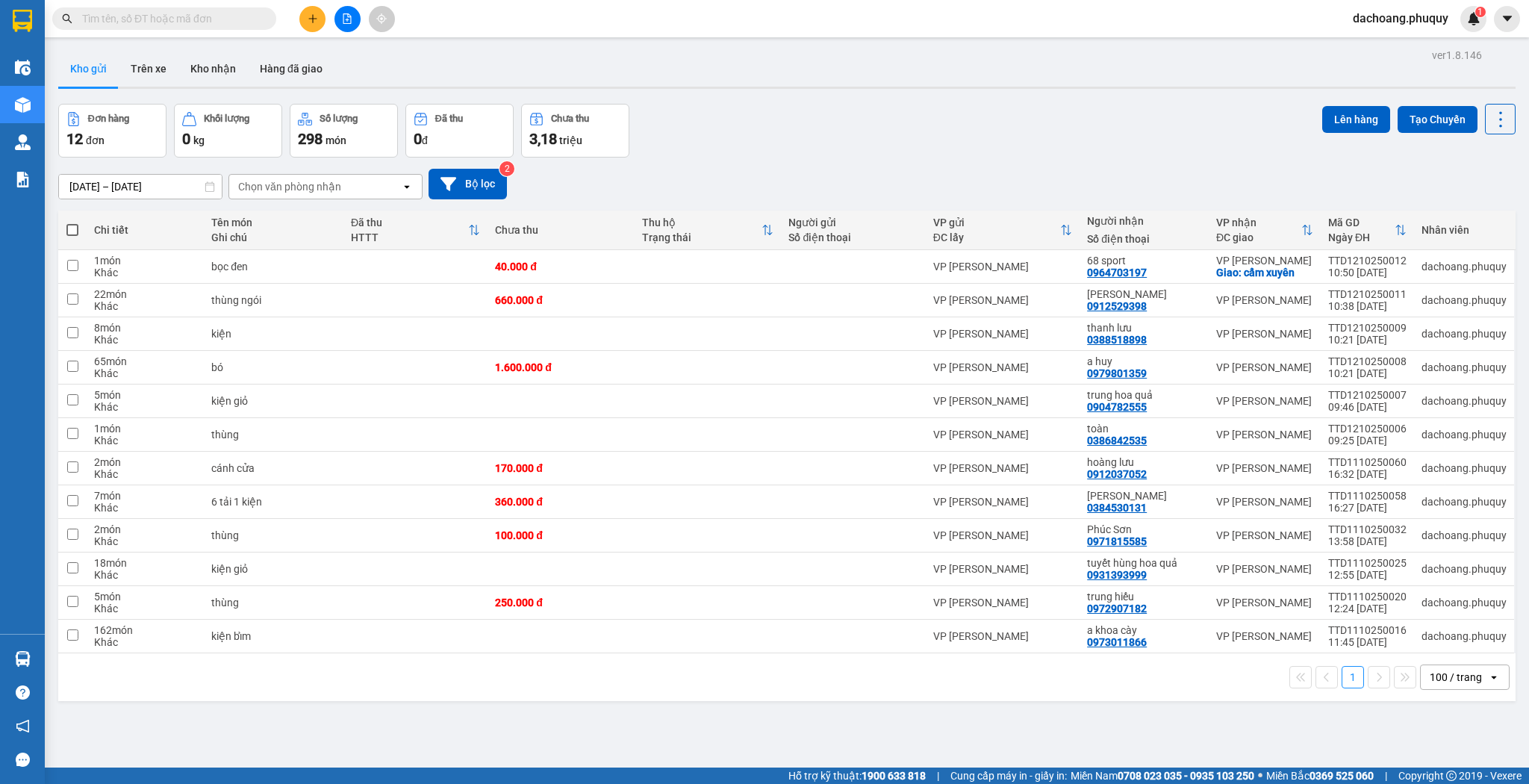
click at [305, 24] on button at bounding box center [312, 18] width 26 height 26
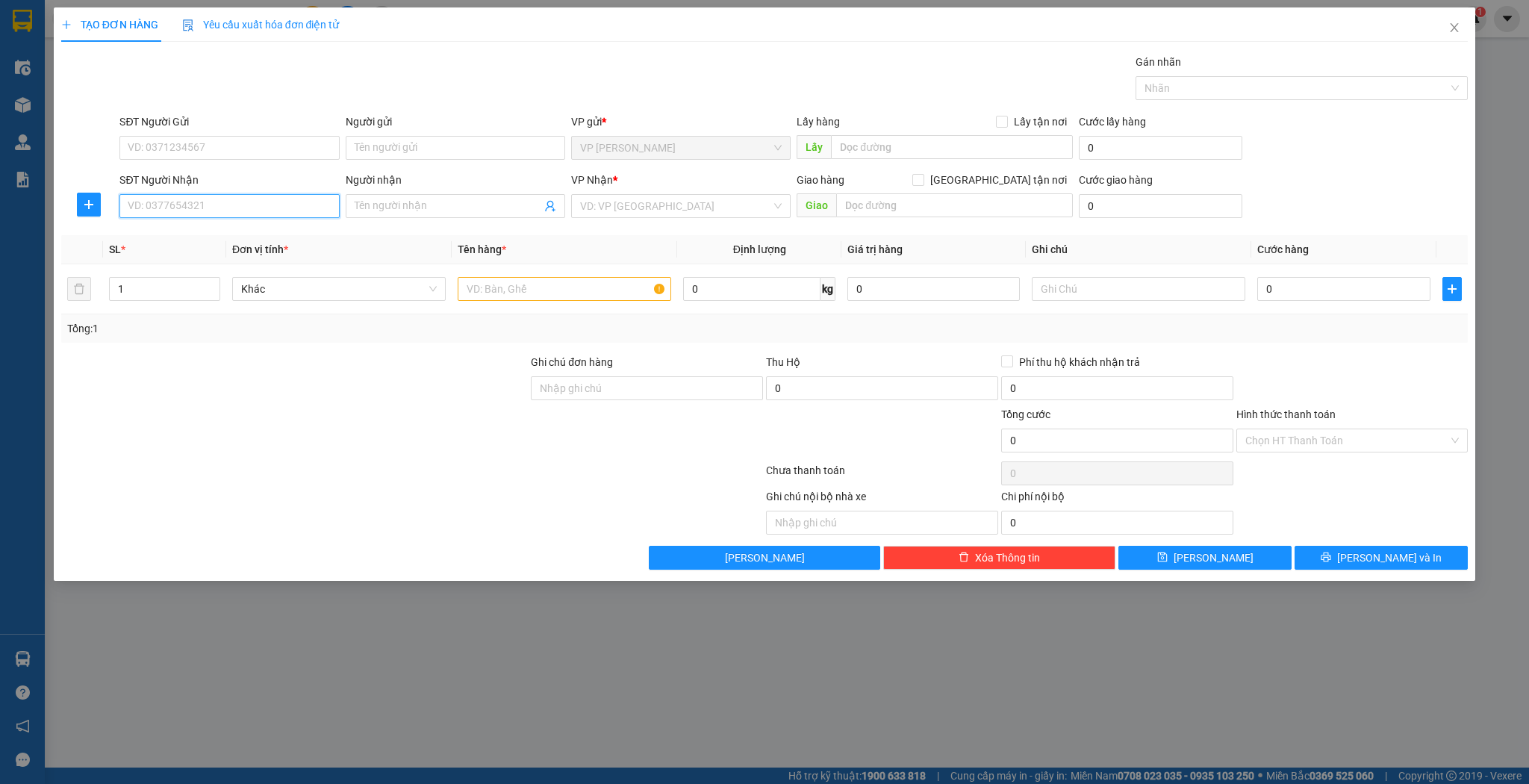
click at [271, 210] on input "SĐT Người Nhận" at bounding box center [230, 206] width 220 height 24
click at [163, 221] on div "0904782555 0904782555 - trung hoa quả" at bounding box center [230, 235] width 220 height 30
click at [177, 230] on div "Transit Pickup Surcharge Ids Transit Deliver Surcharge Ids Transit Deliver Surc…" at bounding box center [765, 312] width 1408 height 516
click at [251, 209] on input "2555" at bounding box center [230, 206] width 220 height 24
click at [244, 236] on div "0904782555 - trung hoa quả" at bounding box center [229, 235] width 202 height 17
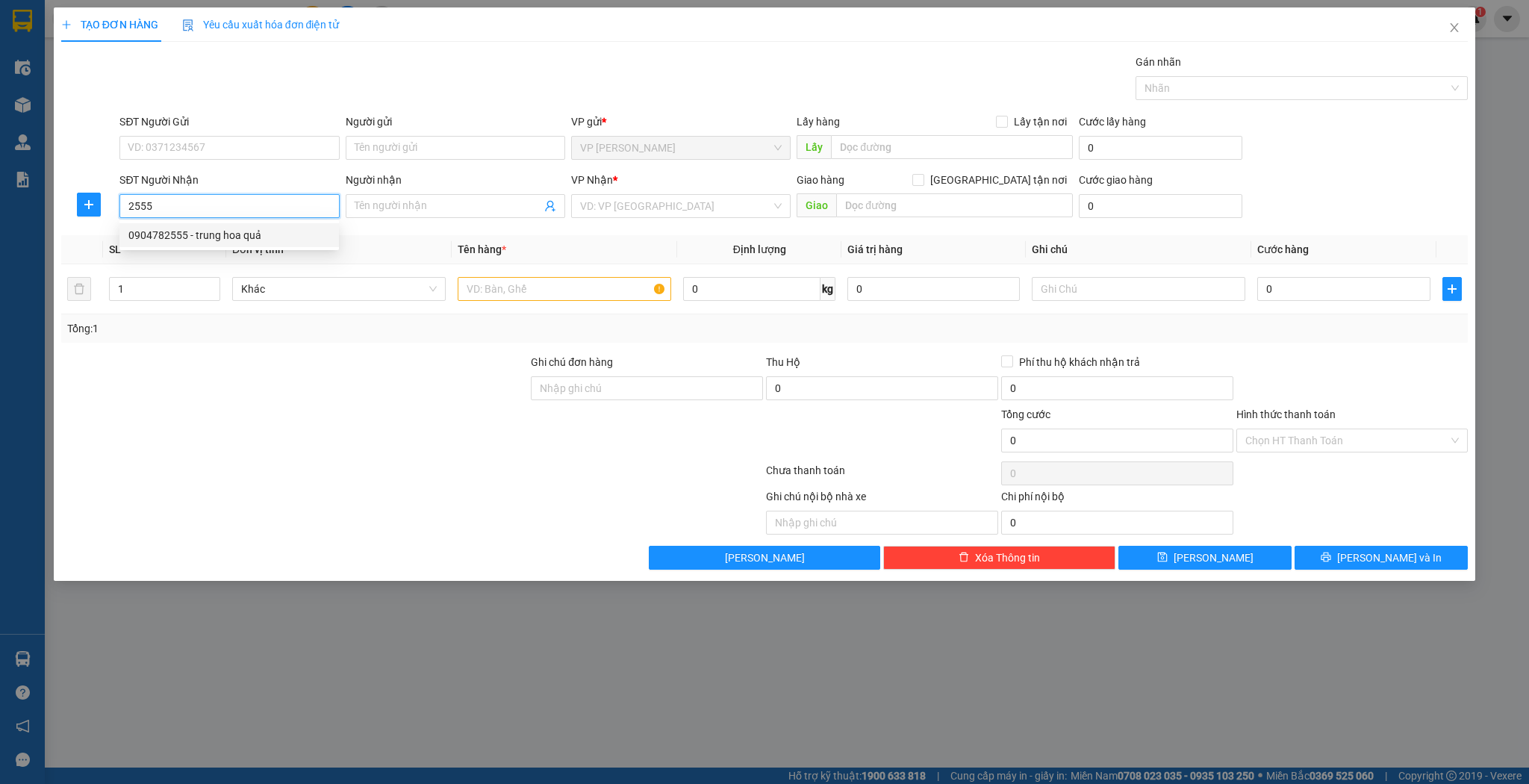
type input "0904782555"
type input "trung hoa quả"
click at [571, 291] on input "text" at bounding box center [564, 289] width 214 height 24
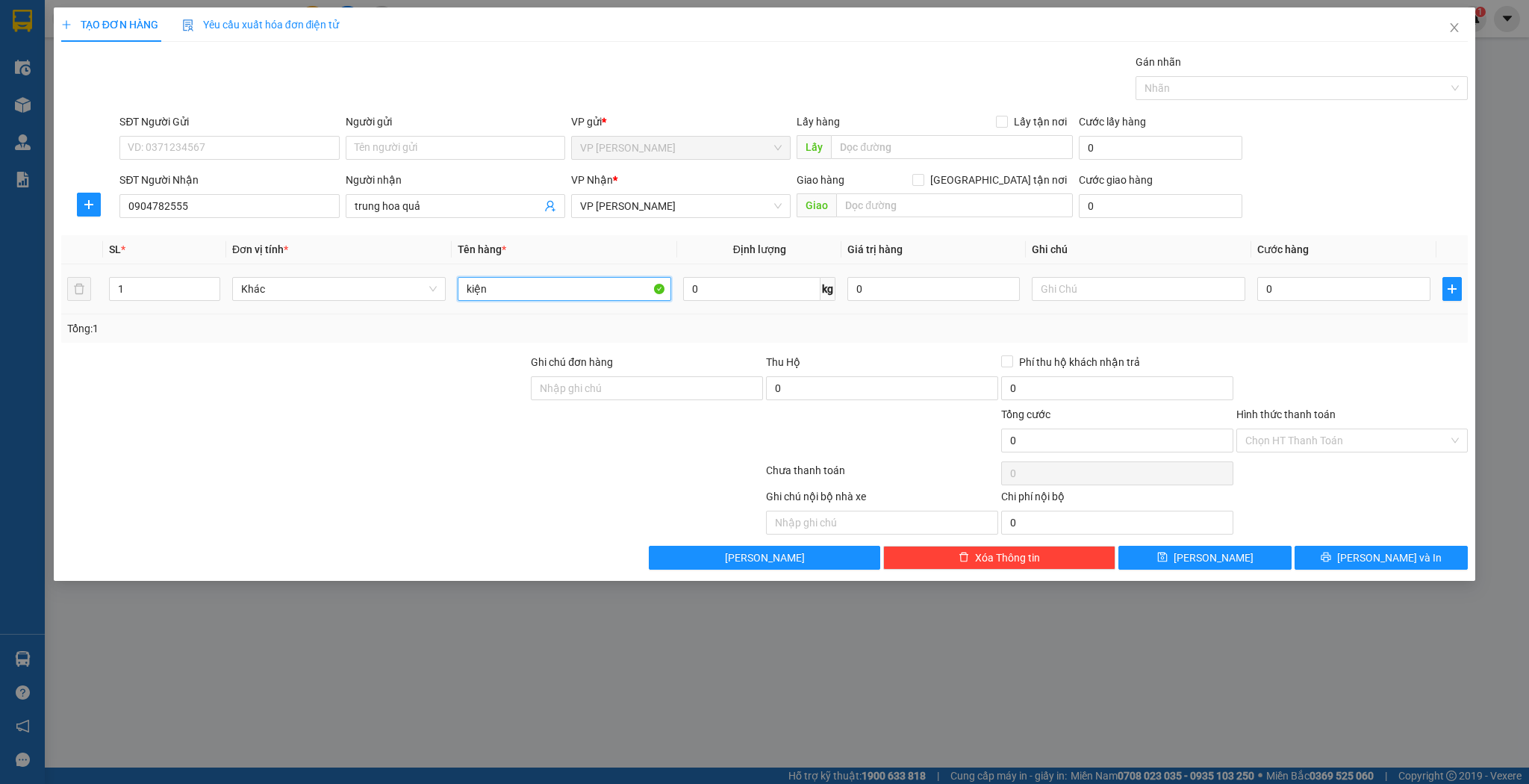
type input "kiện"
click at [1353, 276] on div "0" at bounding box center [1344, 289] width 173 height 30
click at [1346, 280] on input "0" at bounding box center [1344, 289] width 173 height 24
type input "3"
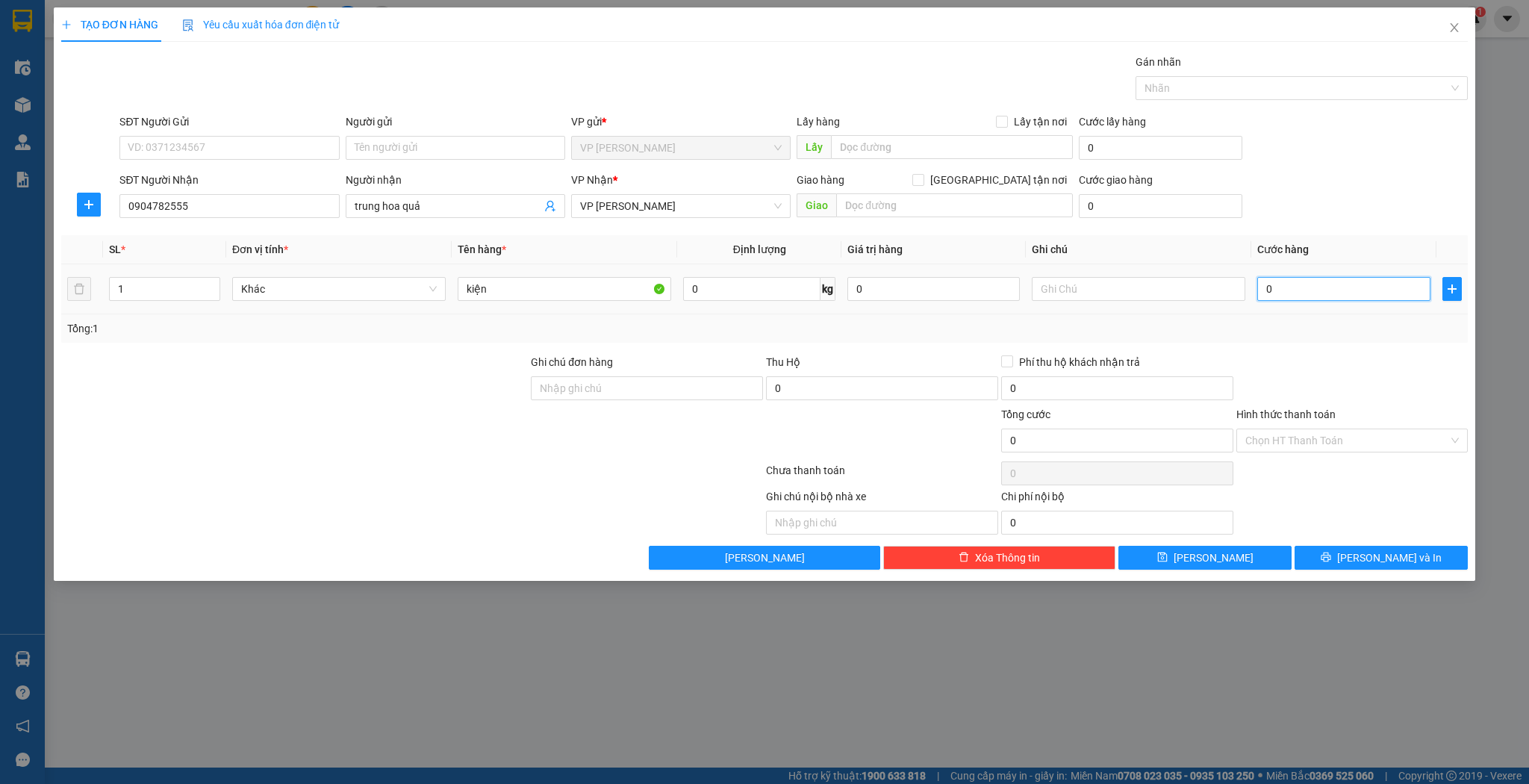
type input "3"
type input "30"
type input "30.000"
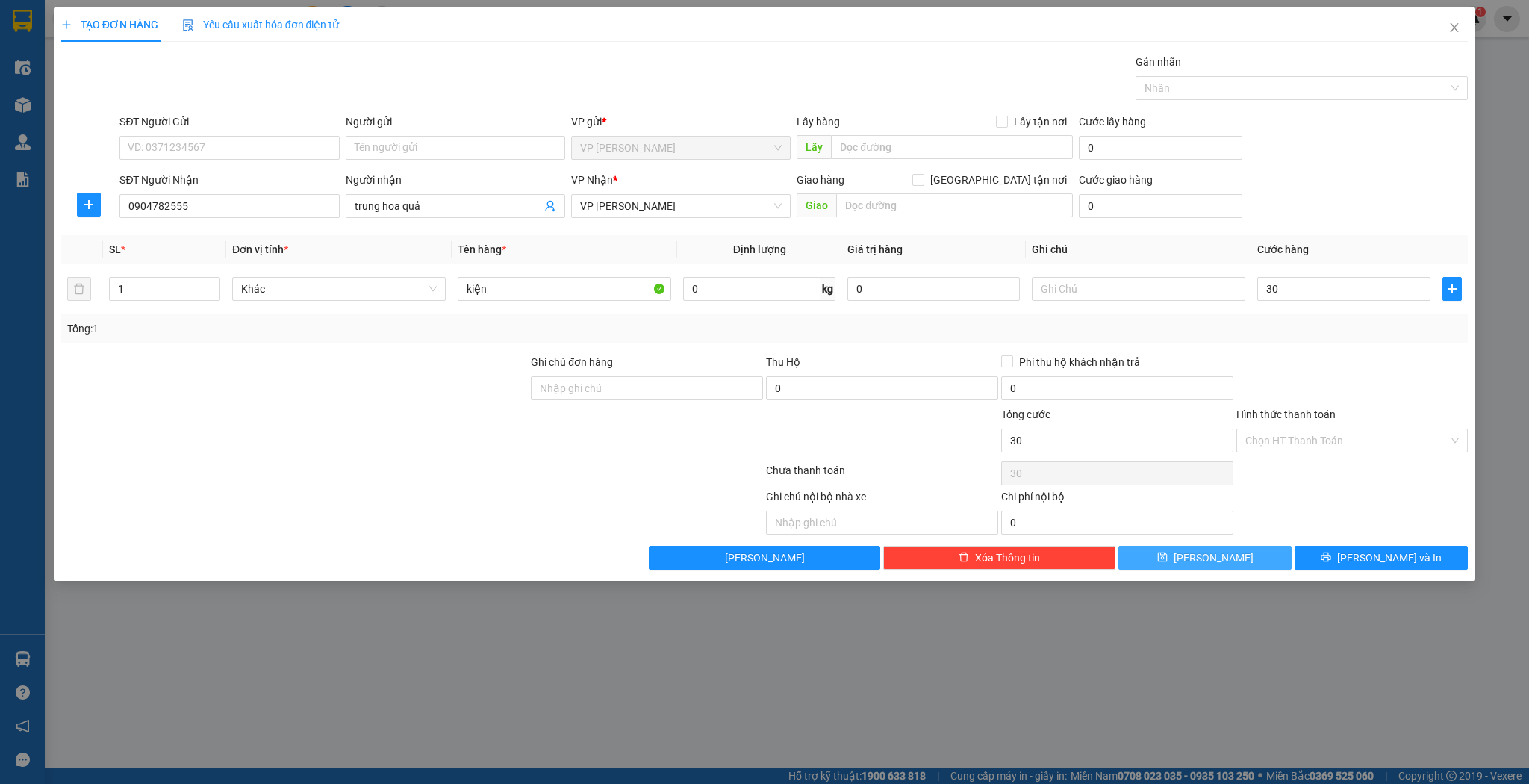
type input "30.000"
click at [1217, 565] on button "[PERSON_NAME]" at bounding box center [1205, 557] width 173 height 24
type input "0"
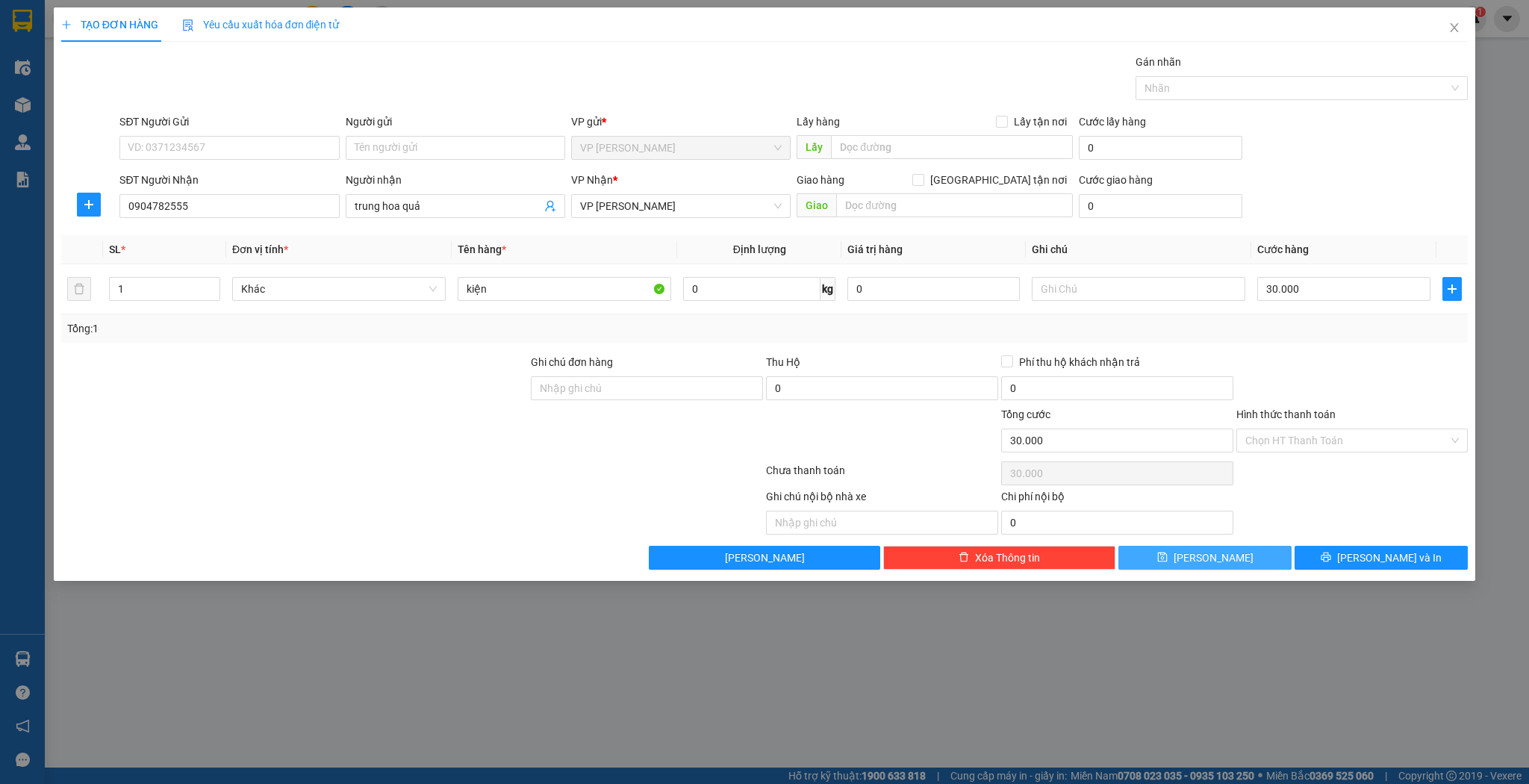
type input "0"
click at [182, 223] on div "SĐT Người Nhận VD: 0377654321" at bounding box center [230, 198] width 220 height 52
click at [183, 220] on div "SĐT Người Nhận VD: 0377654321" at bounding box center [230, 198] width 220 height 52
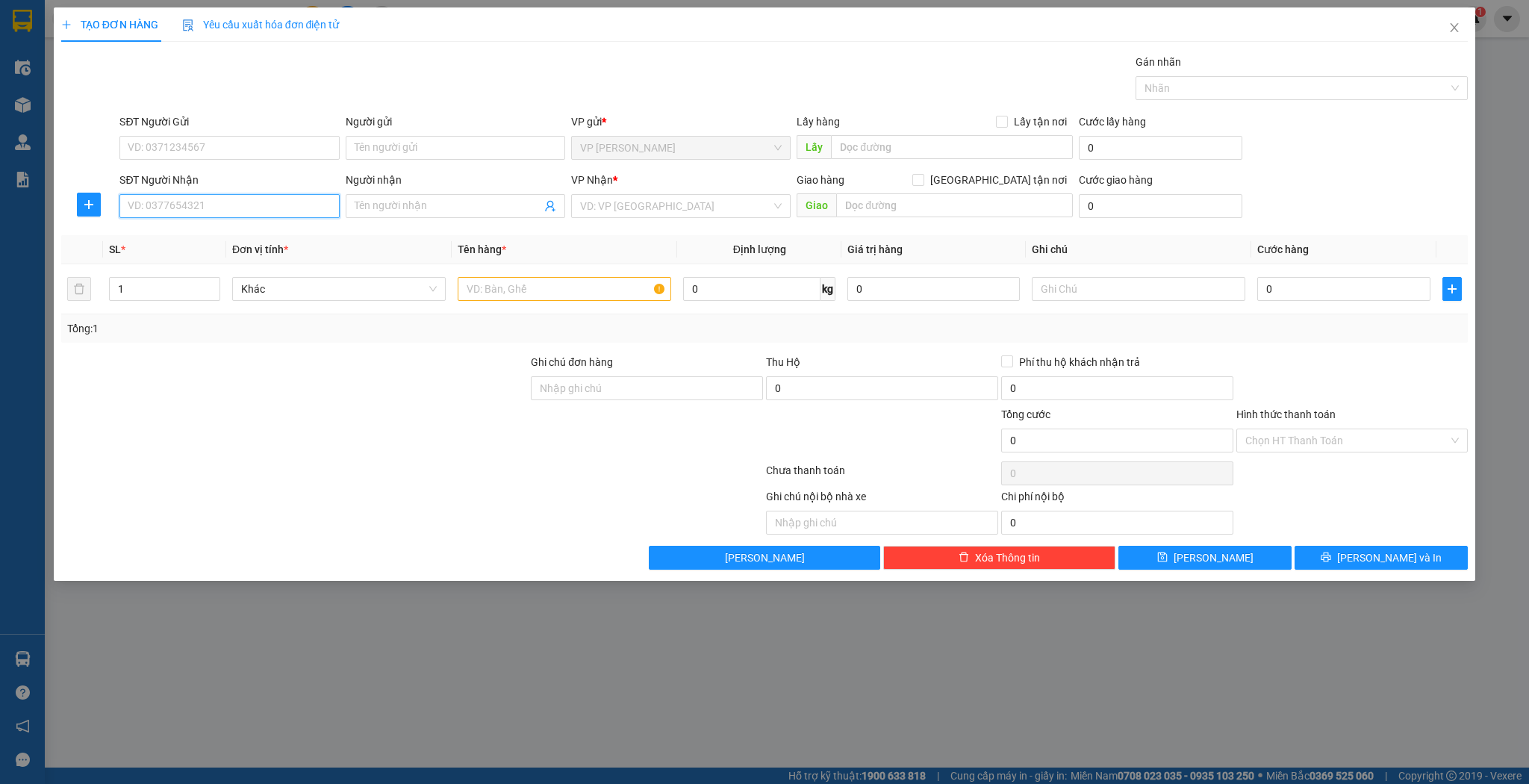
click at [189, 214] on input "SĐT Người Nhận" at bounding box center [230, 206] width 220 height 24
type input "0966880296"
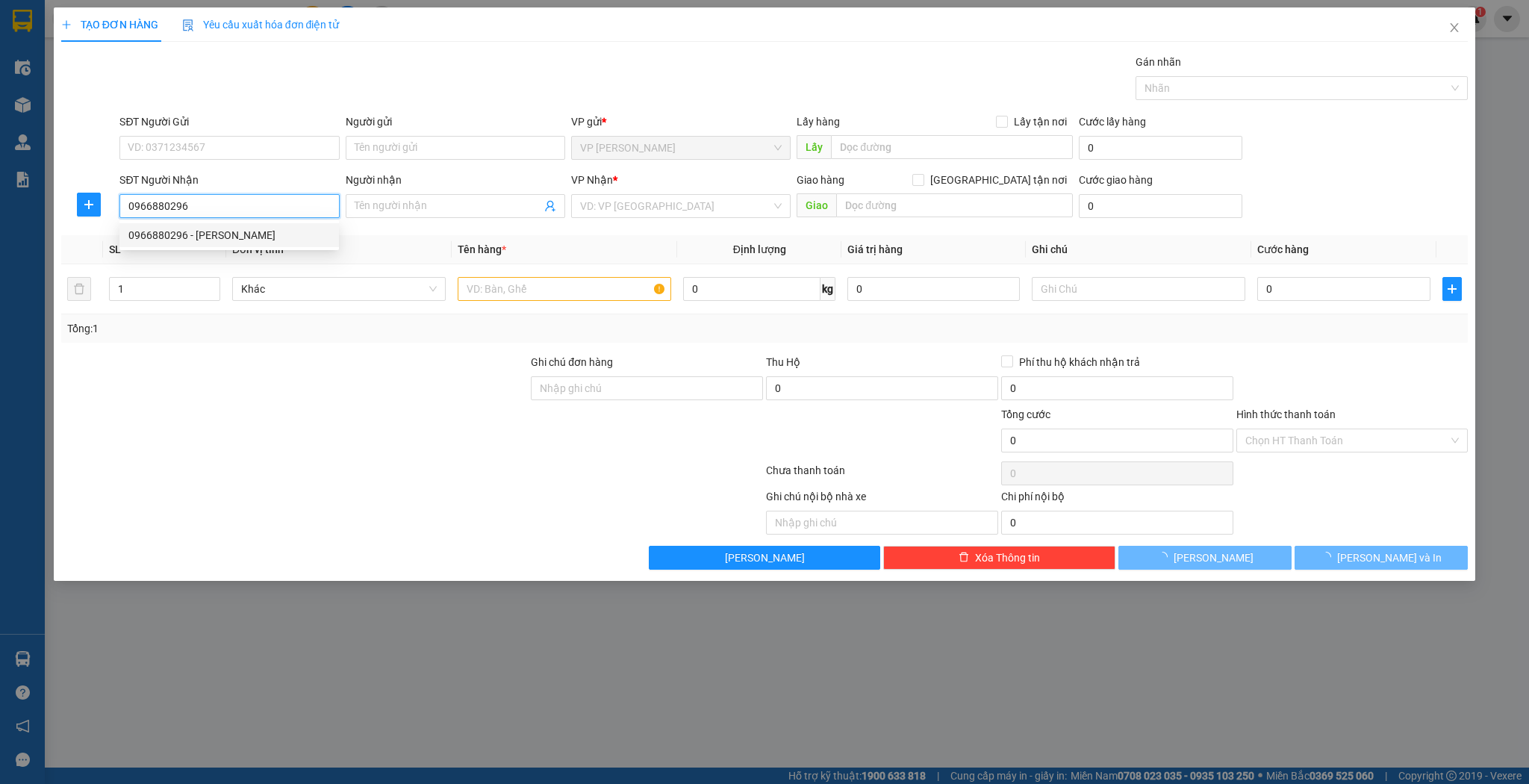
type input "[PERSON_NAME]"
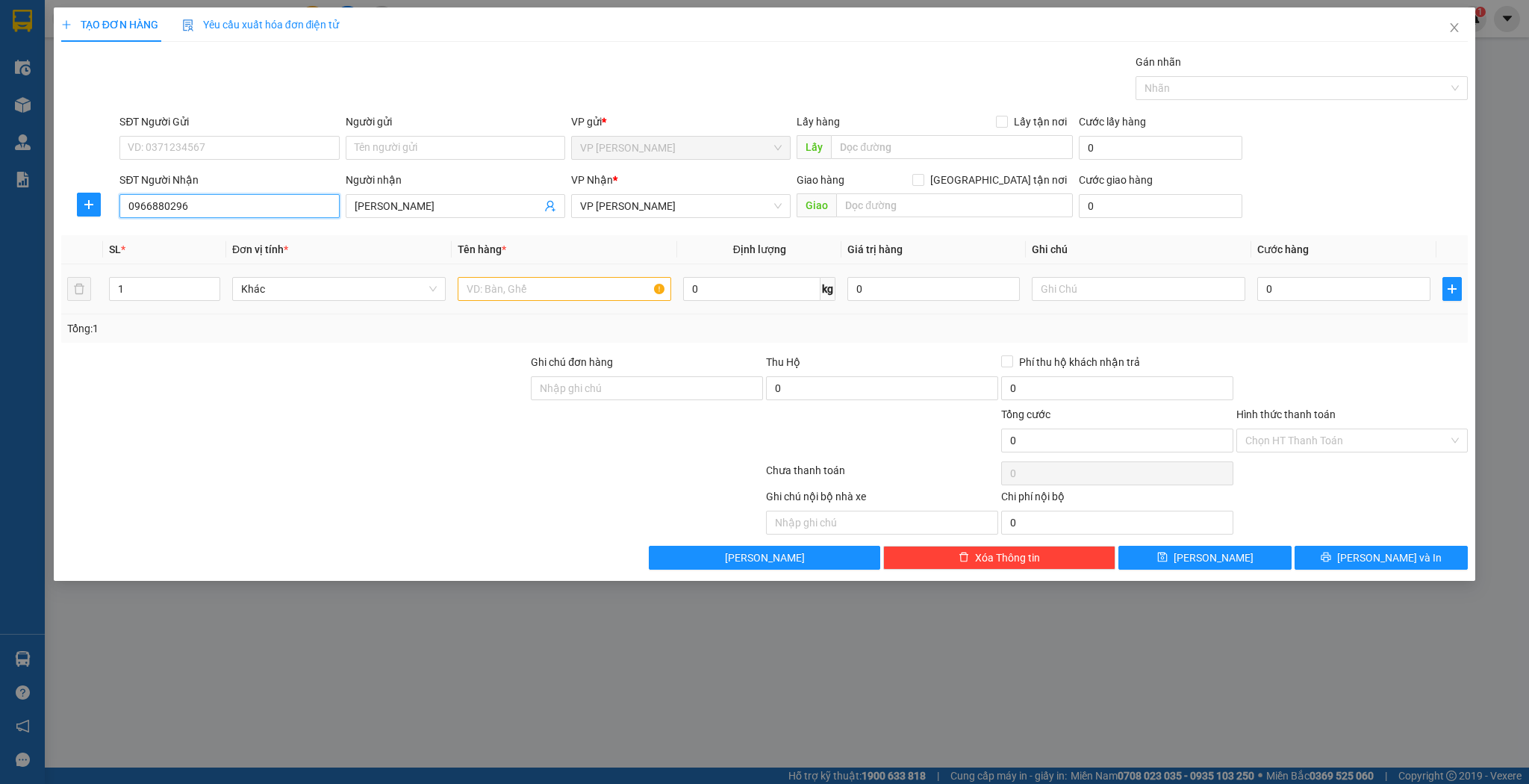
type input "0966880296"
click at [580, 271] on td at bounding box center [564, 289] width 225 height 50
click at [579, 278] on input "text" at bounding box center [564, 289] width 214 height 24
type input "xốp"
click at [1308, 281] on input "0" at bounding box center [1344, 289] width 173 height 24
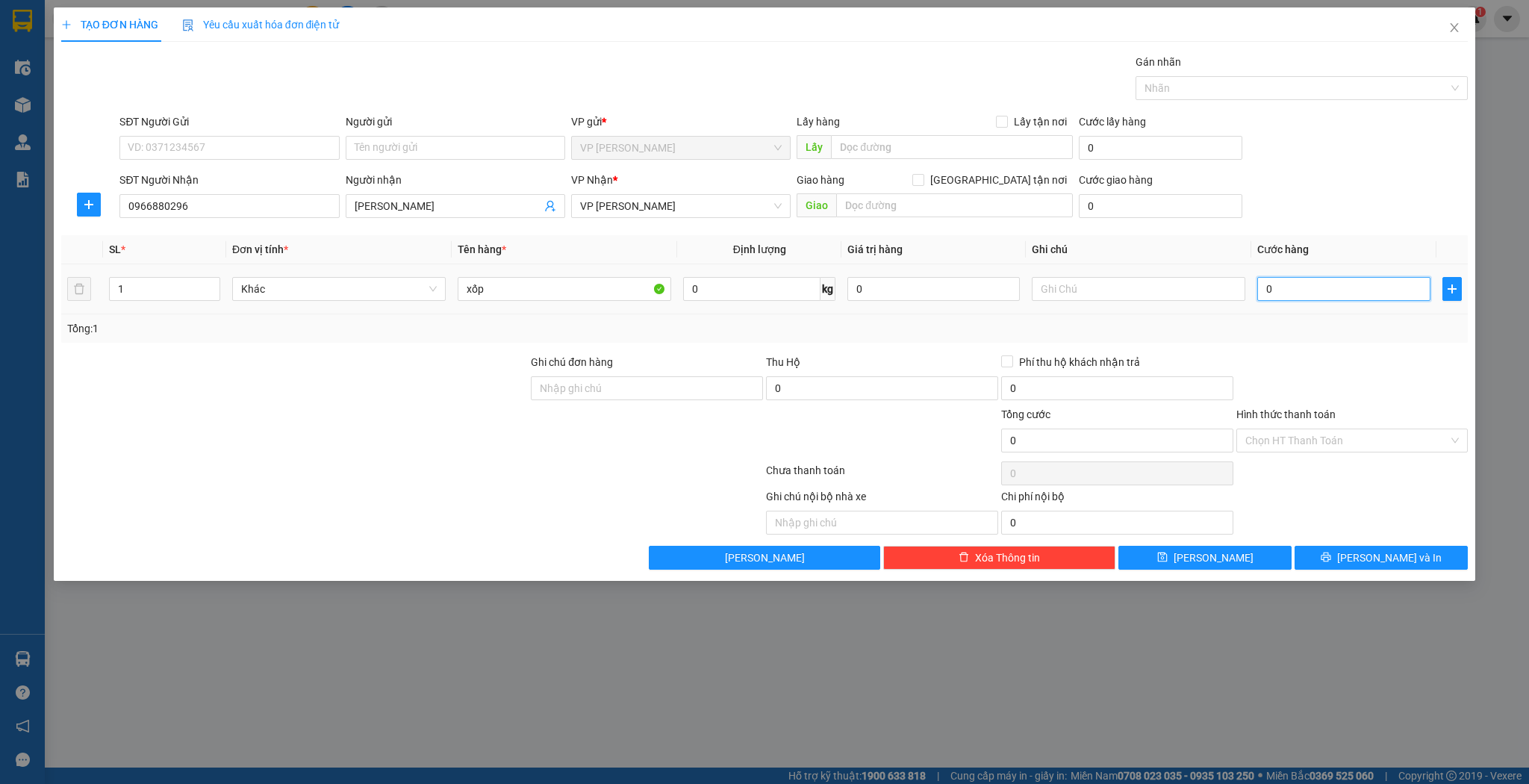
type input "5"
type input "50"
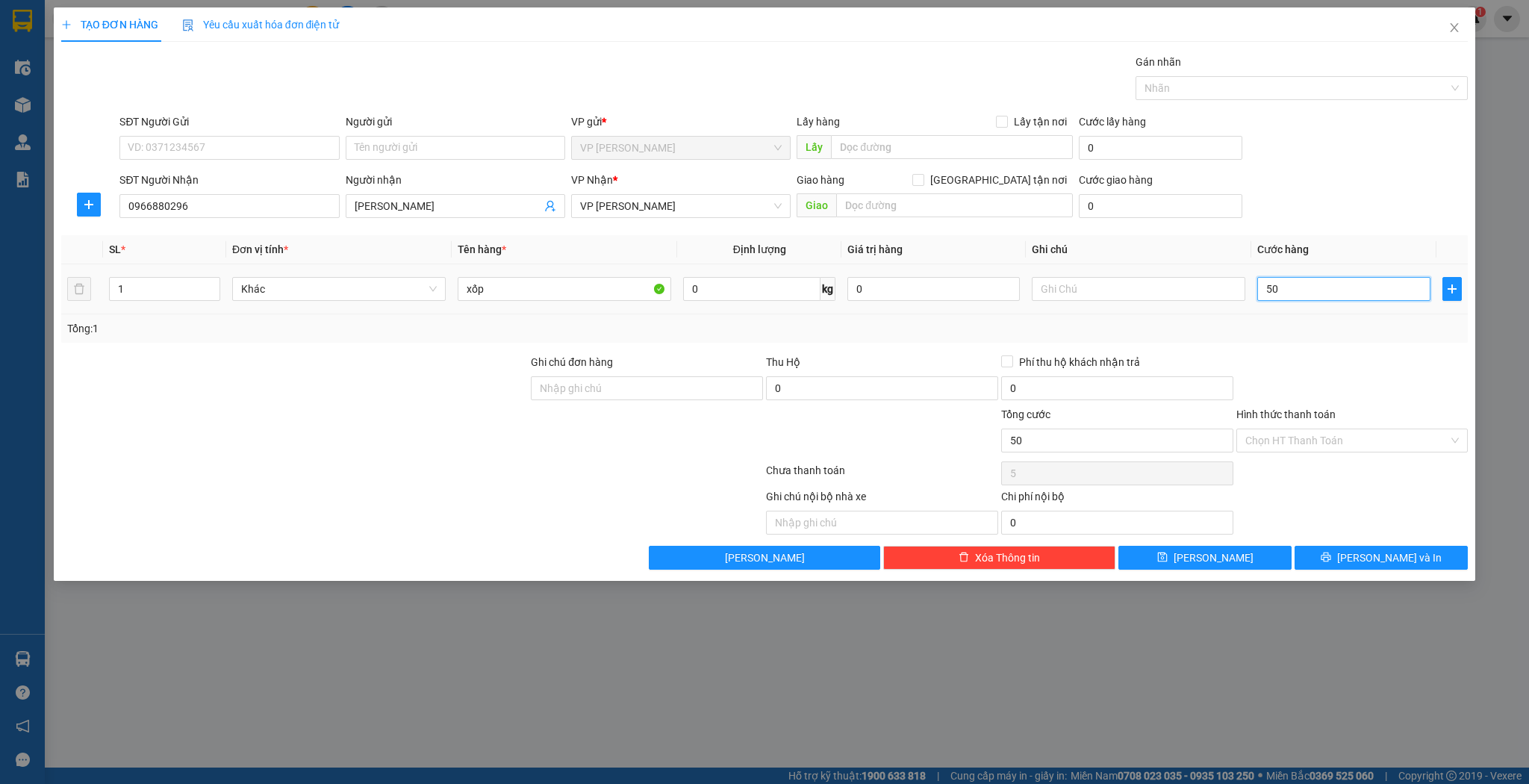
type input "50"
type input "50.000"
click at [1216, 560] on span "[PERSON_NAME]" at bounding box center [1213, 558] width 80 height 17
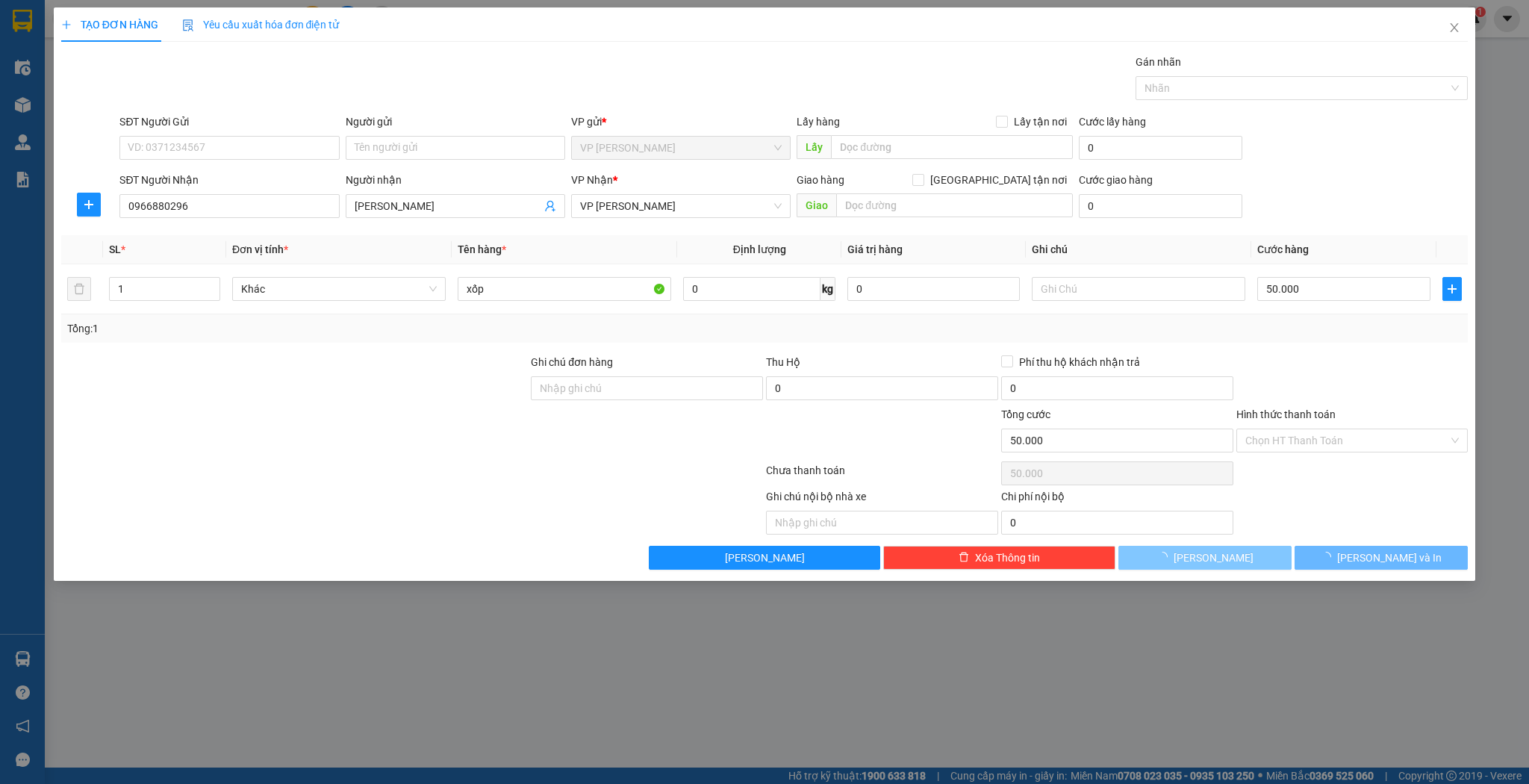
type input "0"
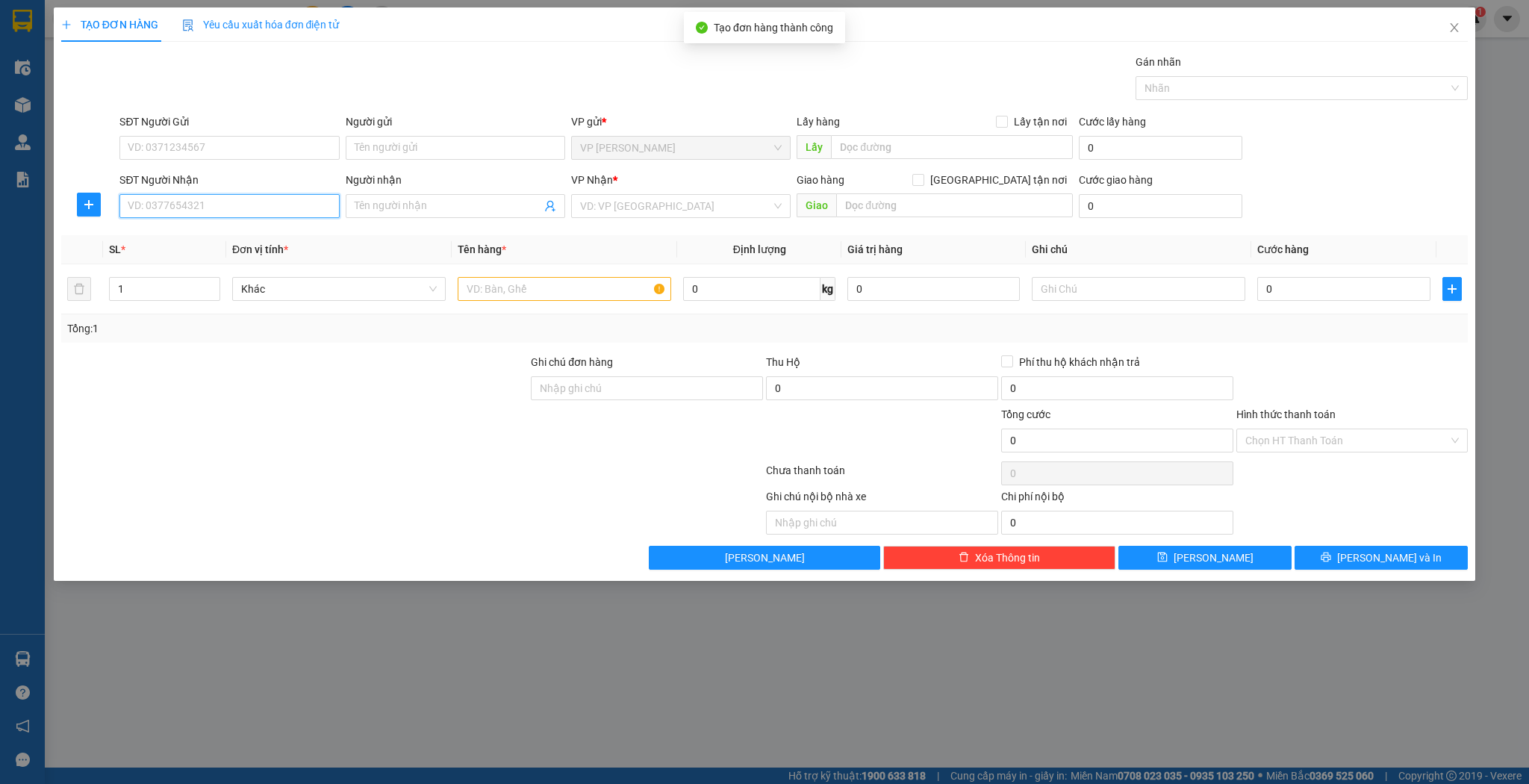
click at [225, 206] on input "SĐT Người Nhận" at bounding box center [230, 206] width 220 height 24
type input "0982344365"
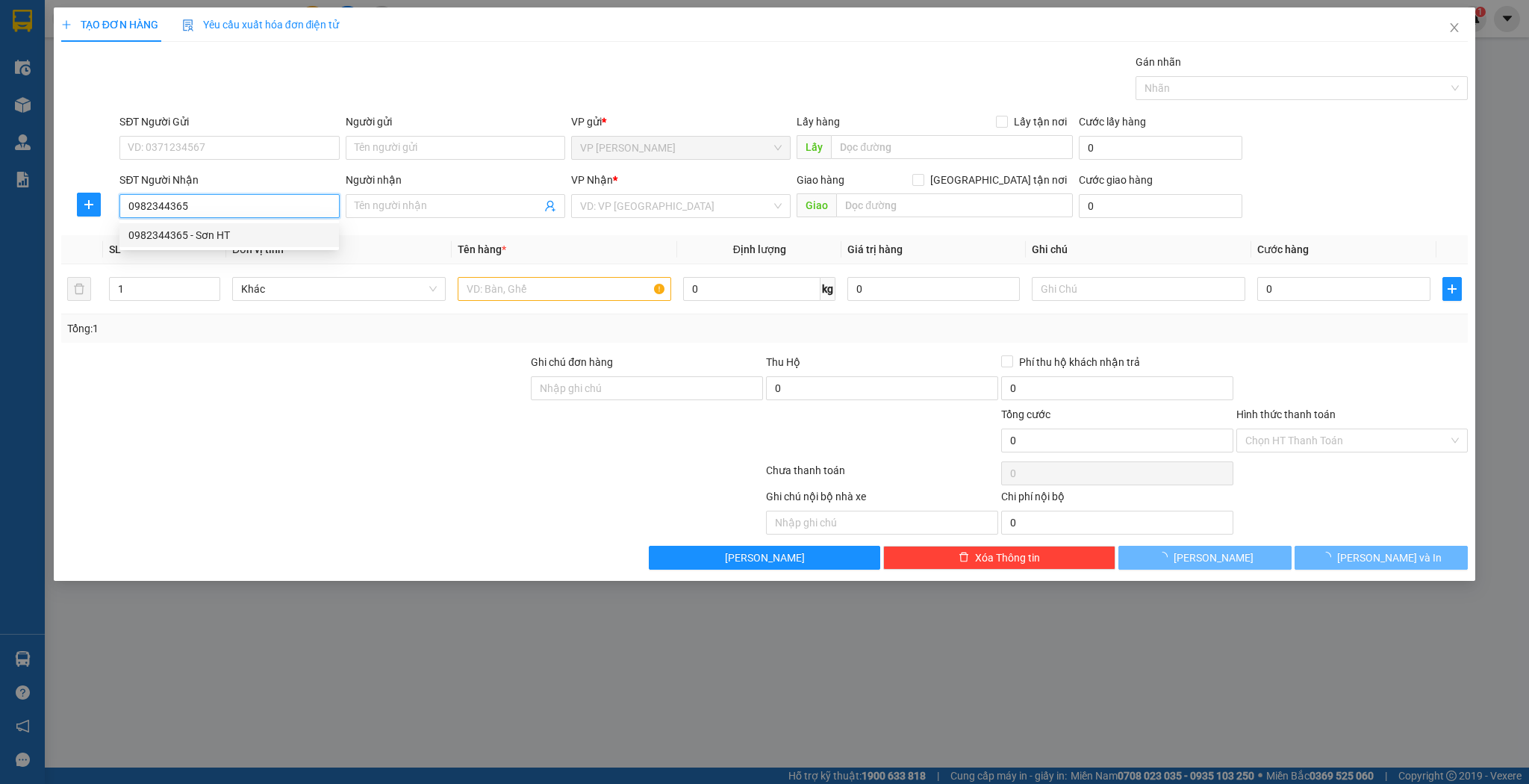
type input "Sơn HT"
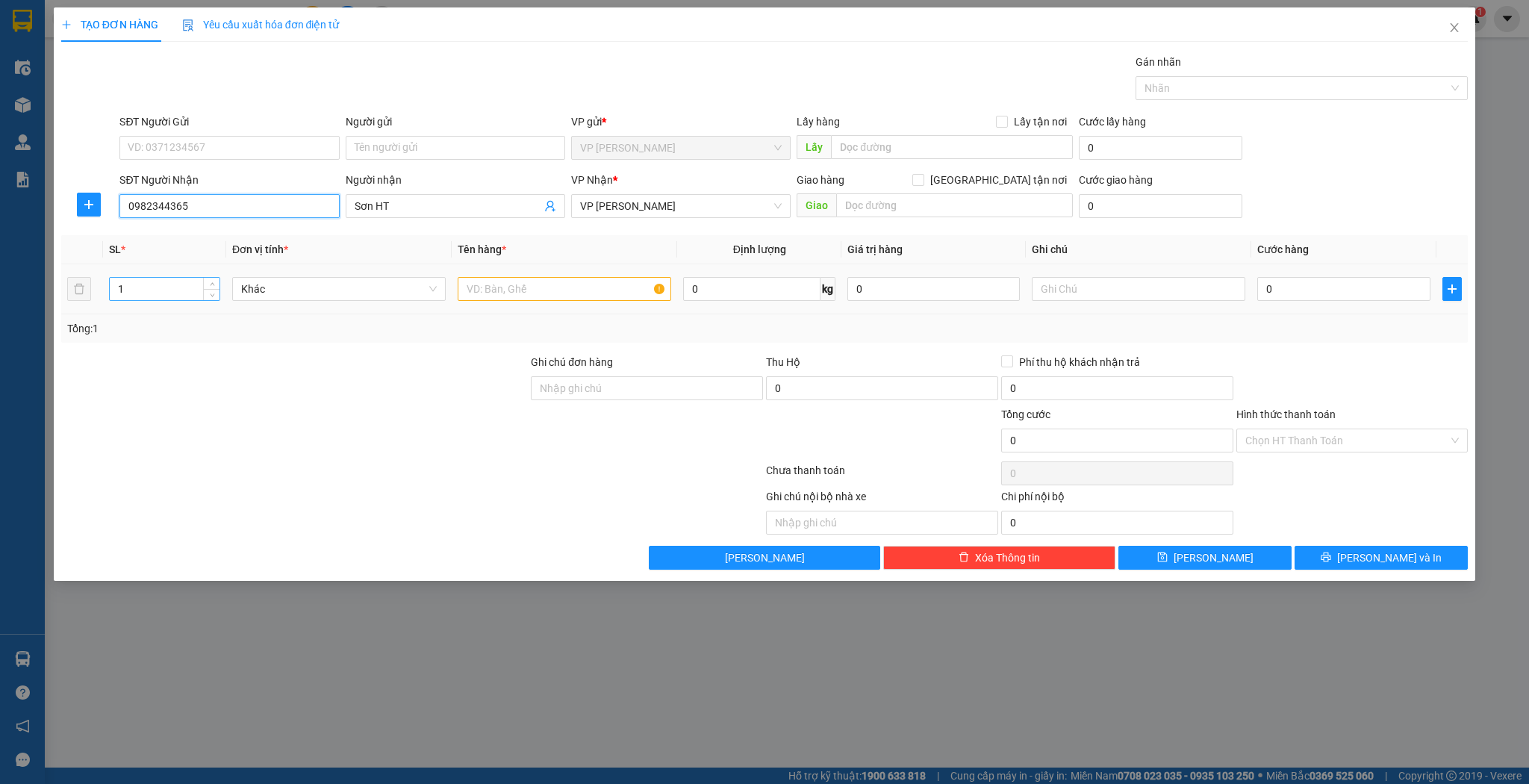
type input "0982344365"
click at [155, 292] on input "1" at bounding box center [164, 288] width 110 height 23
type input "10"
click at [571, 297] on input "text" at bounding box center [564, 289] width 214 height 24
type input "kiện hộp nhựa"
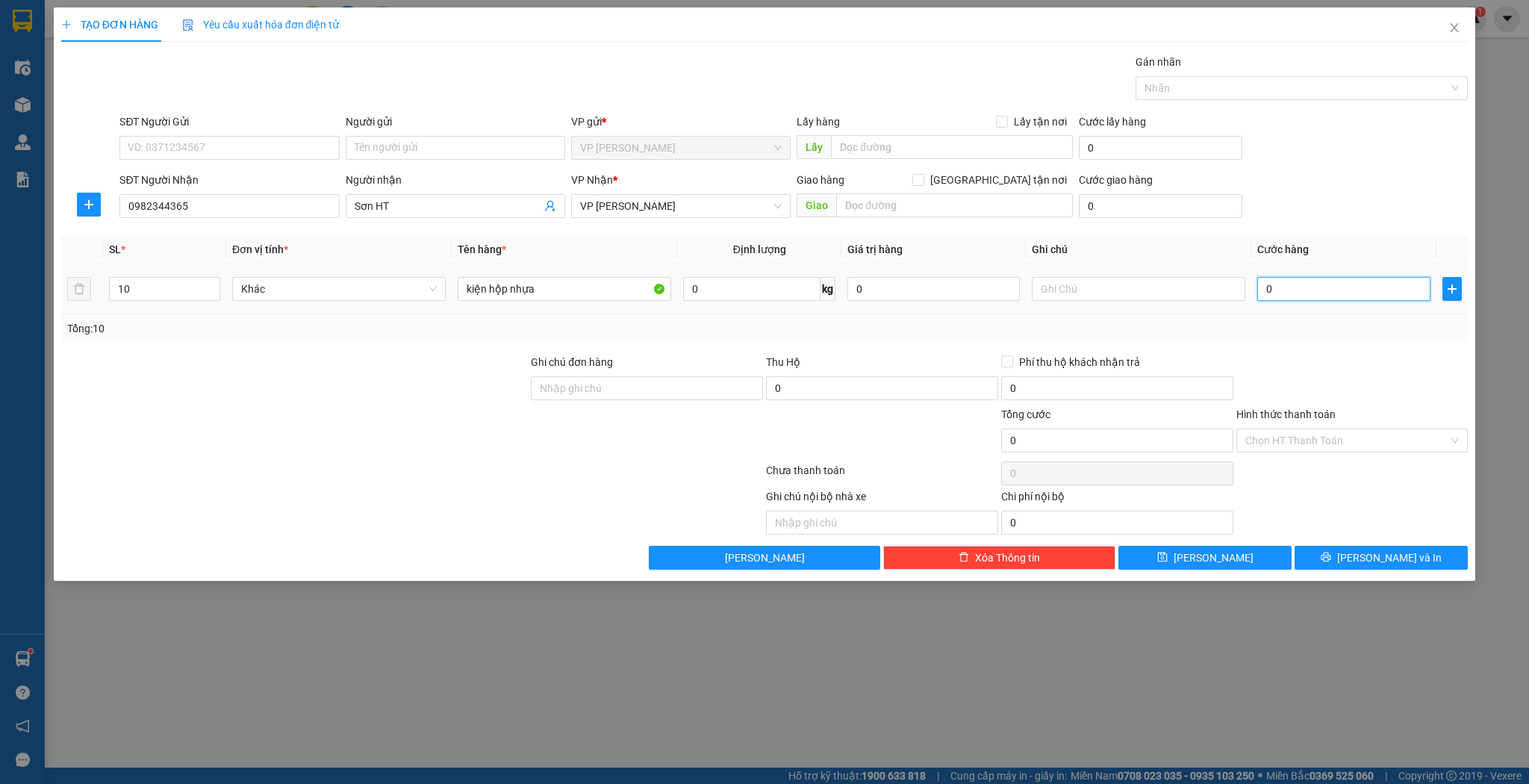
drag, startPoint x: 1293, startPoint y: 287, endPoint x: 1300, endPoint y: 285, distance: 7.3
click at [1293, 288] on input "0" at bounding box center [1344, 289] width 173 height 24
type input "3"
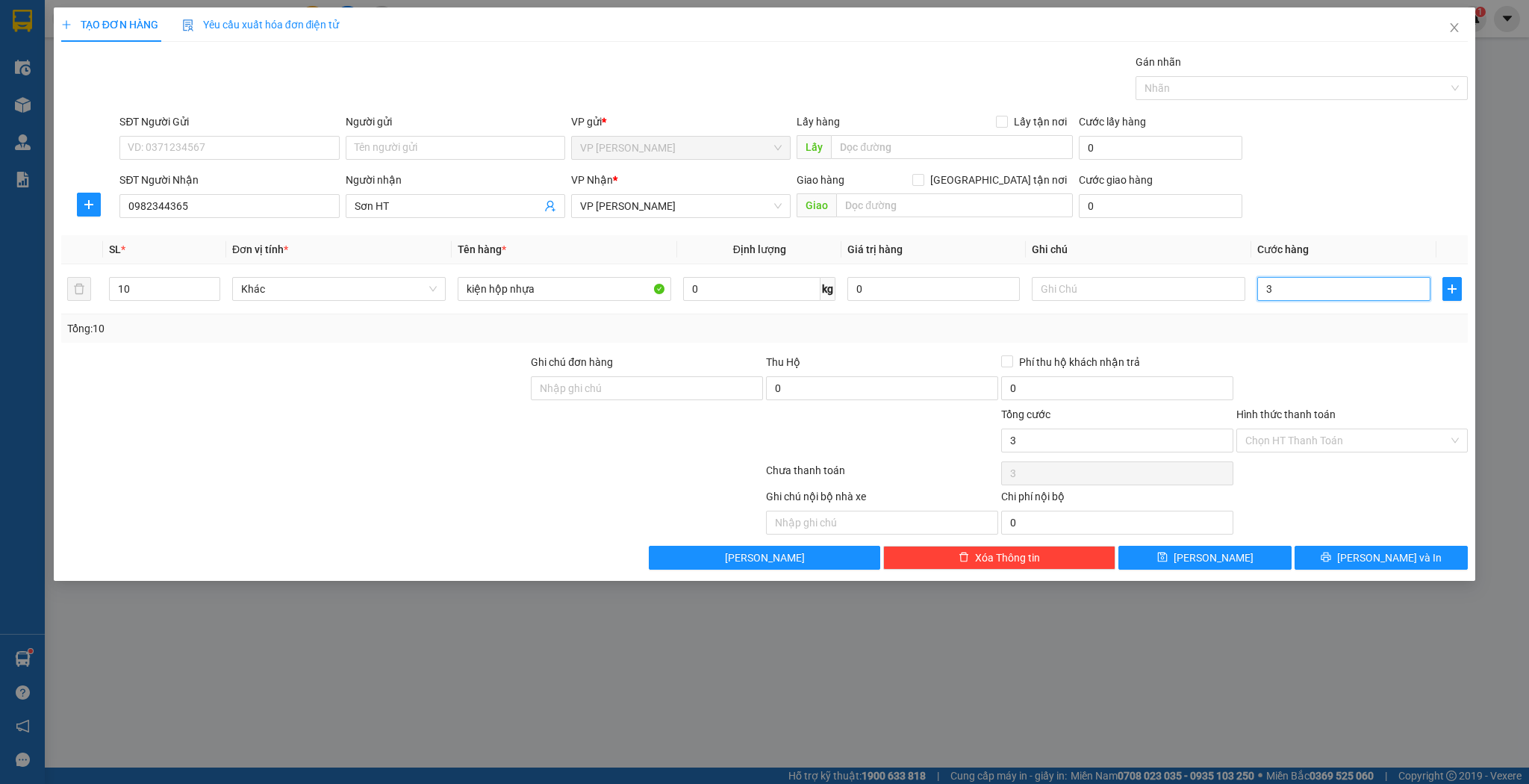
type input "30"
type input "300"
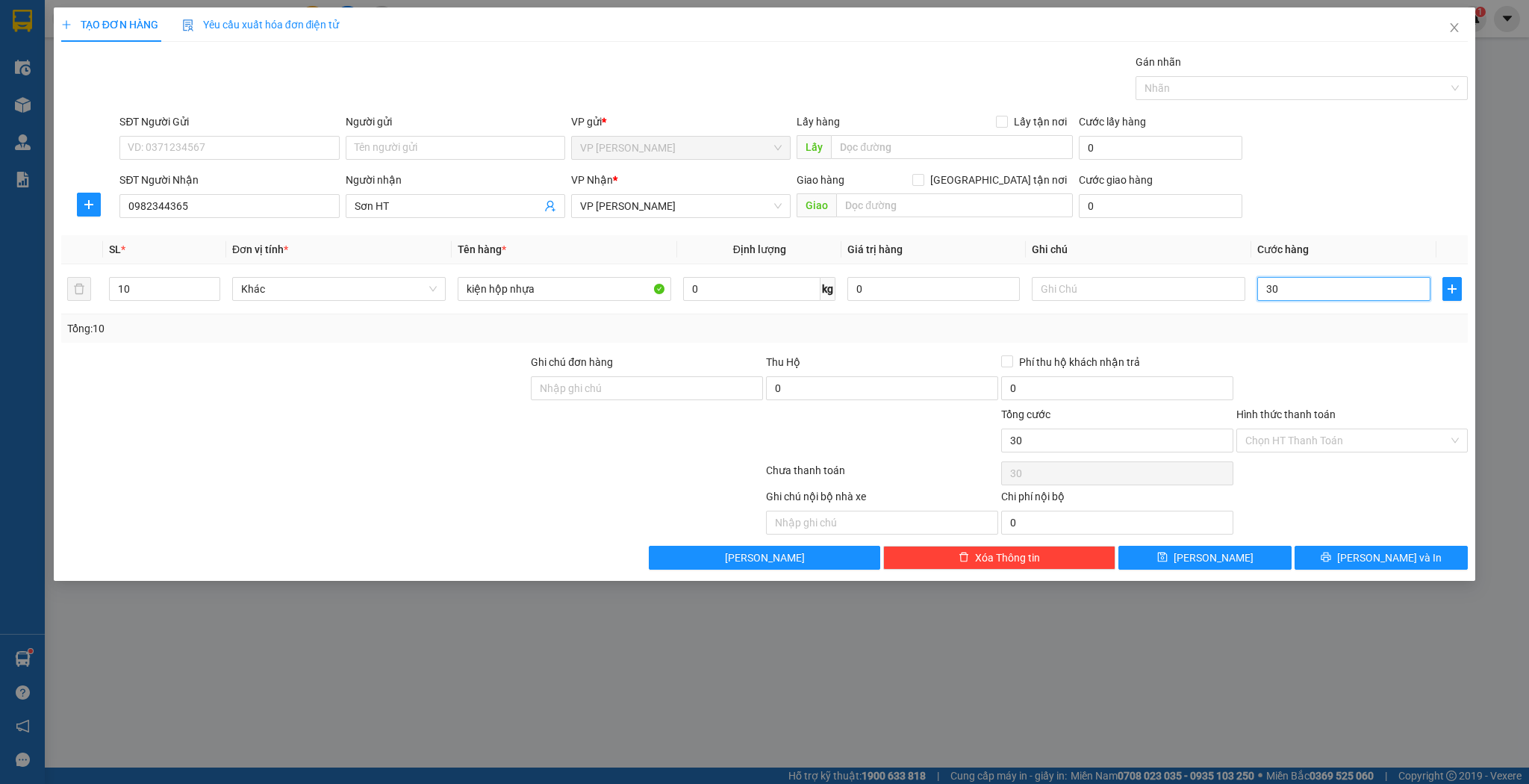
type input "300"
type input "300.000"
click at [1219, 552] on span "[PERSON_NAME]" at bounding box center [1213, 558] width 80 height 17
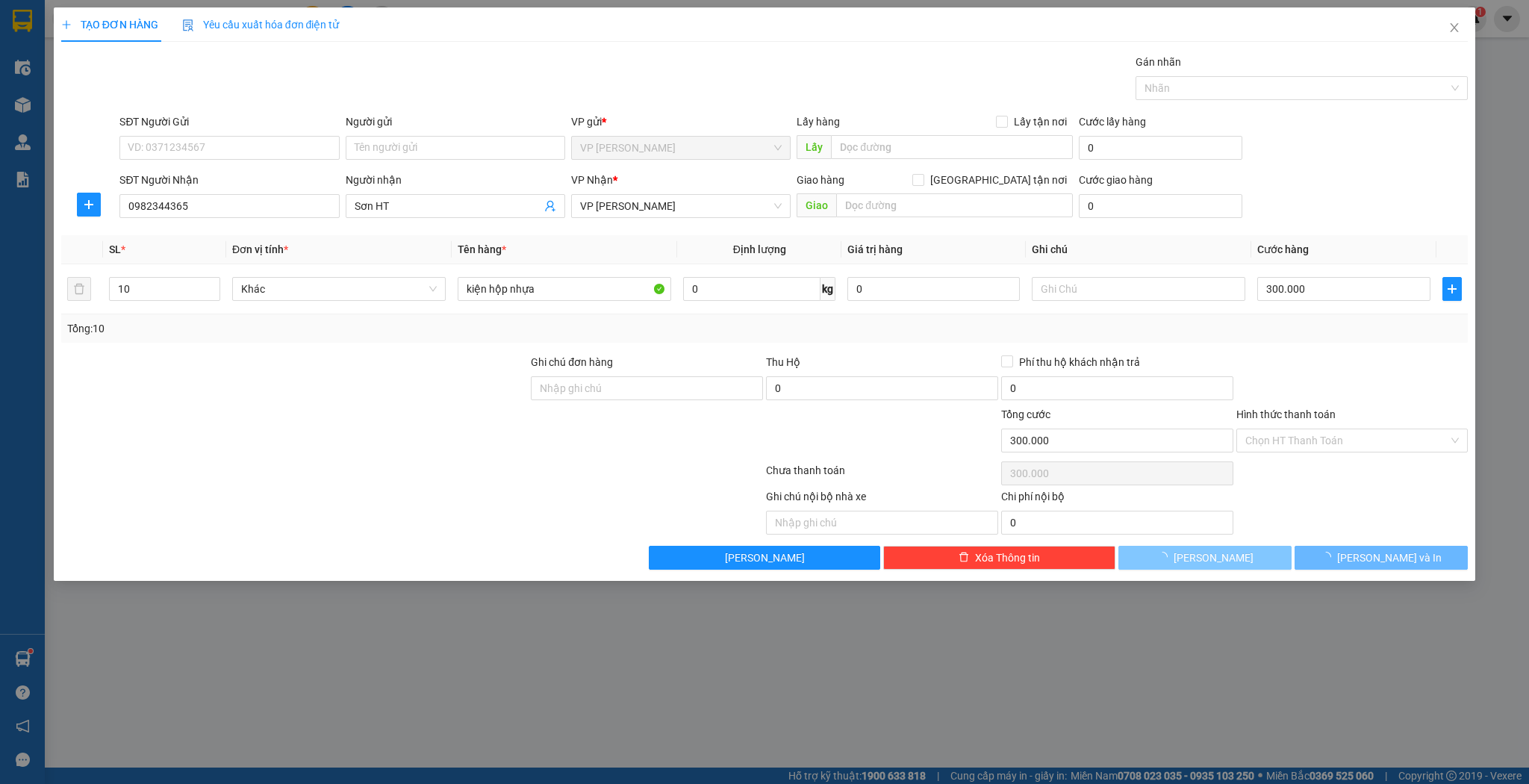
type input "1"
type input "0"
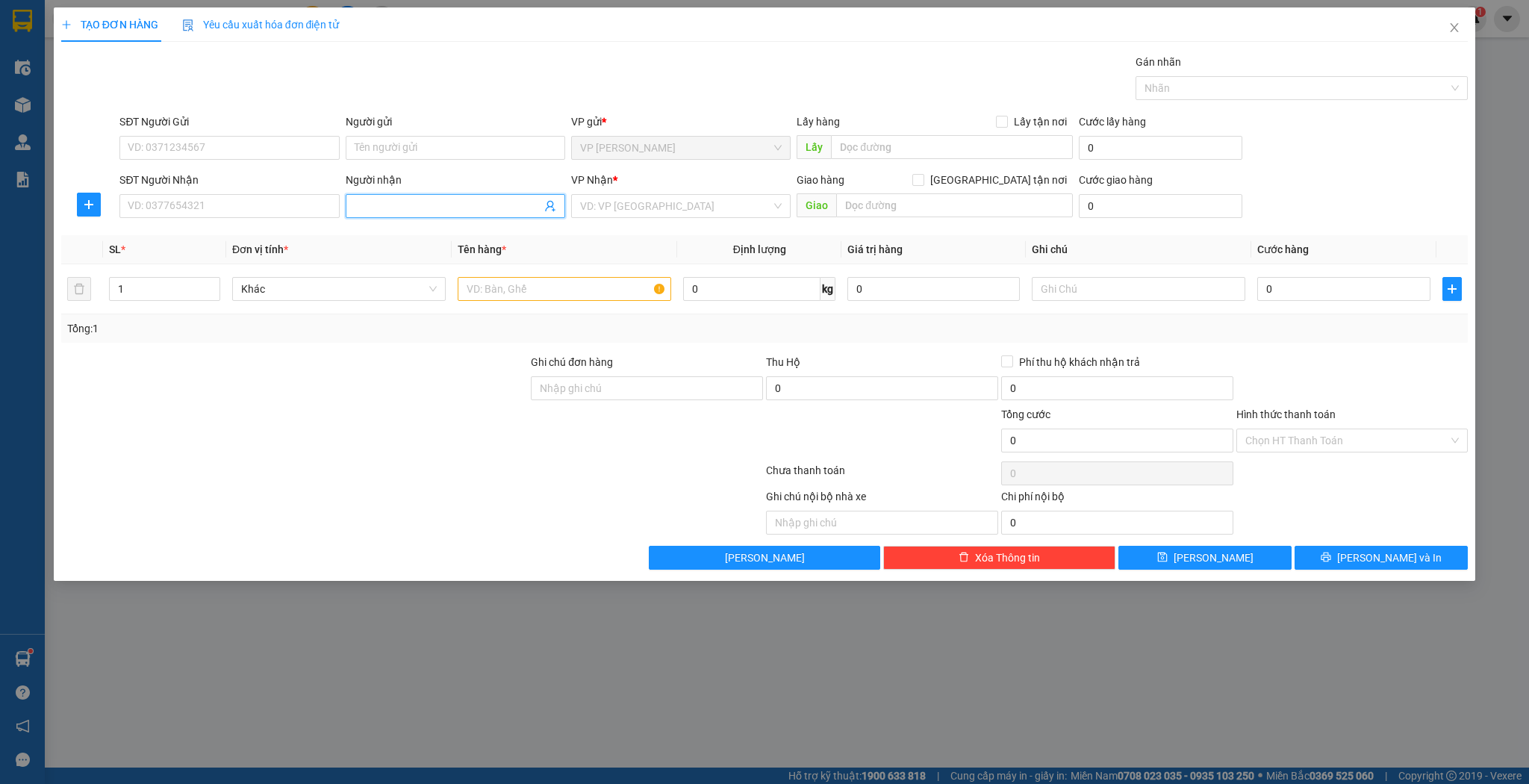
click at [370, 195] on span at bounding box center [456, 206] width 220 height 24
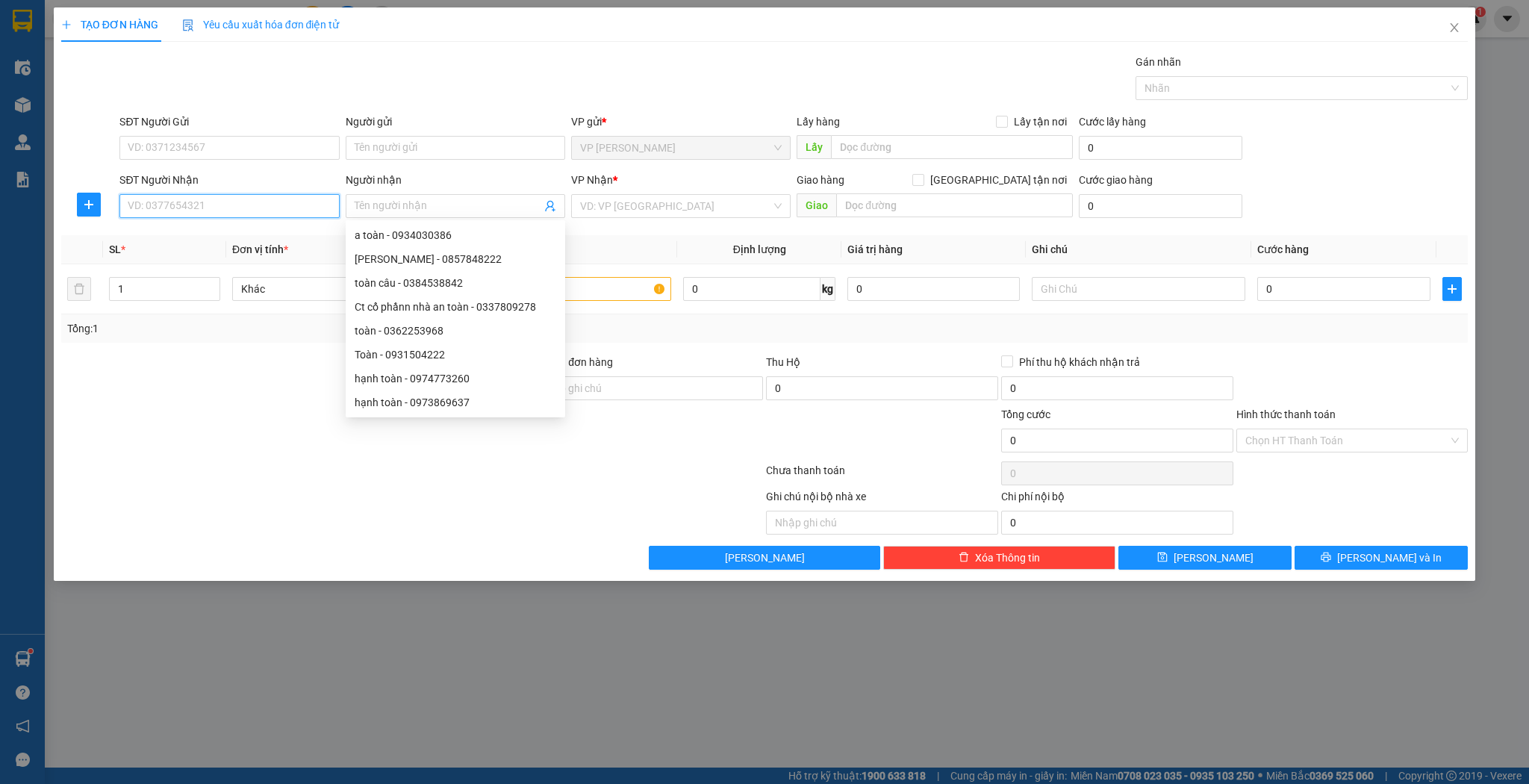
click at [144, 214] on input "SĐT Người Nhận" at bounding box center [230, 206] width 220 height 24
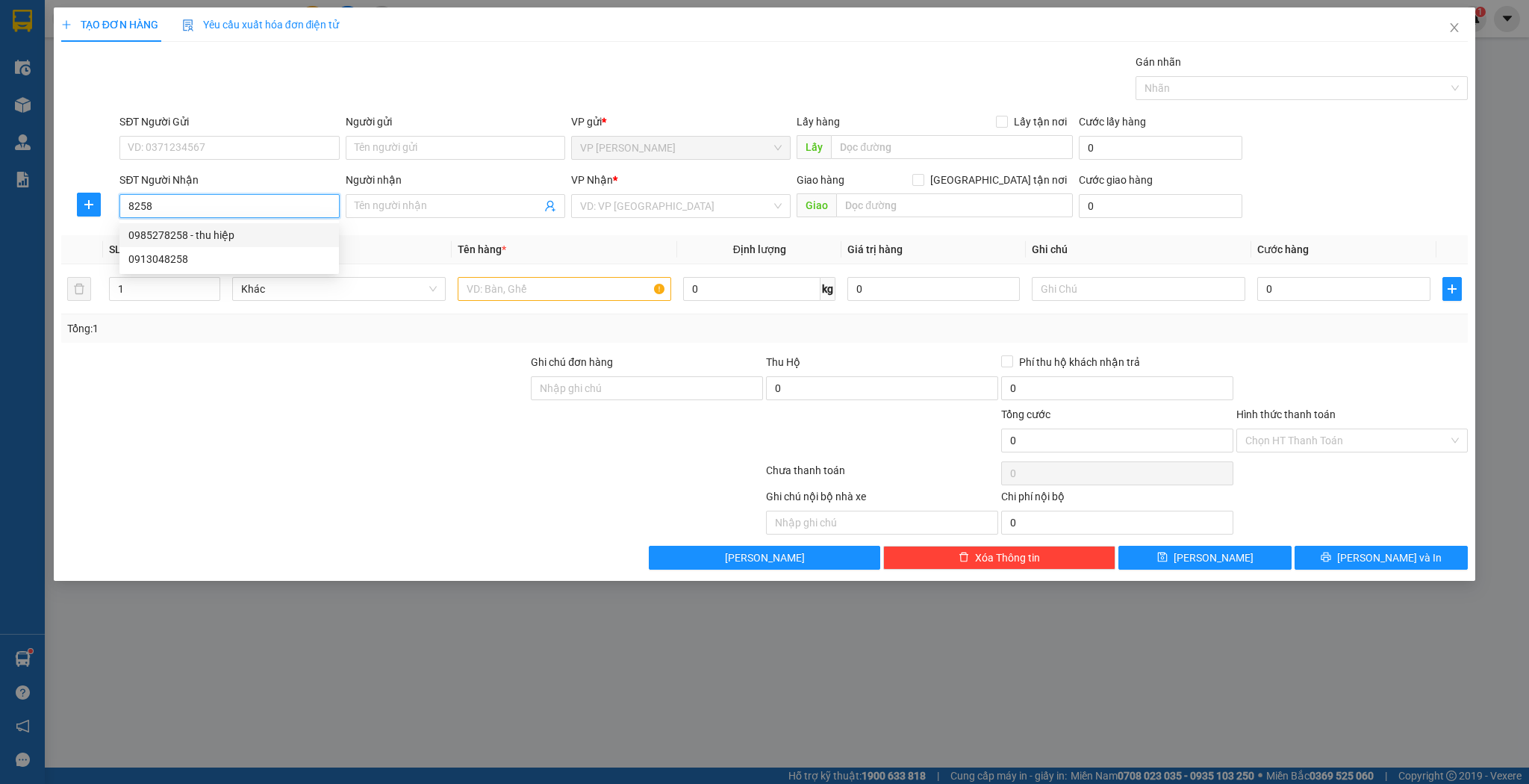
click at [260, 230] on div "0985278258 - thu hiệp" at bounding box center [229, 235] width 202 height 17
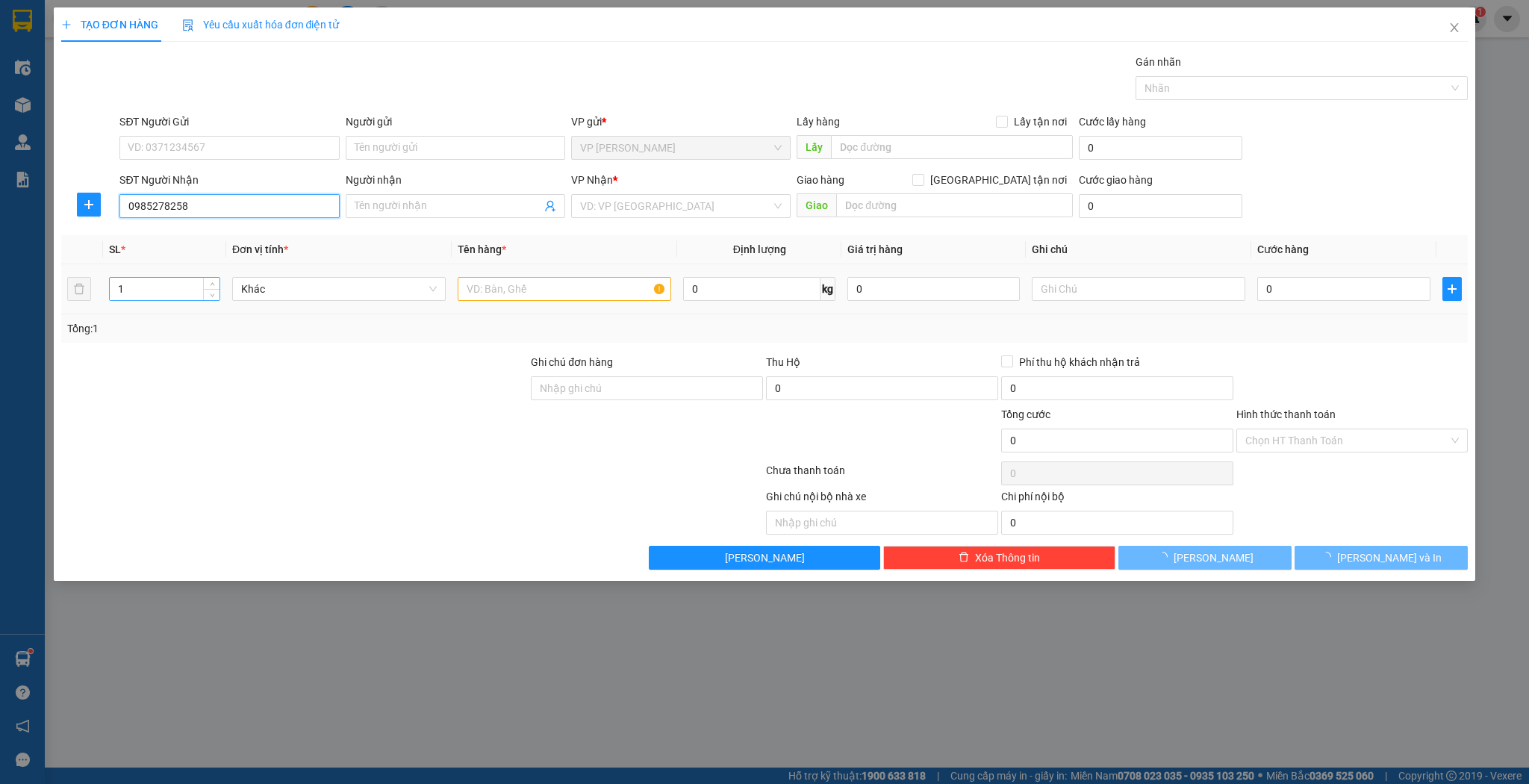
type input "0985278258"
click at [164, 297] on input "1" at bounding box center [164, 288] width 110 height 23
type input "thu hiệp"
type input "cây xăng can lộc , nghèn"
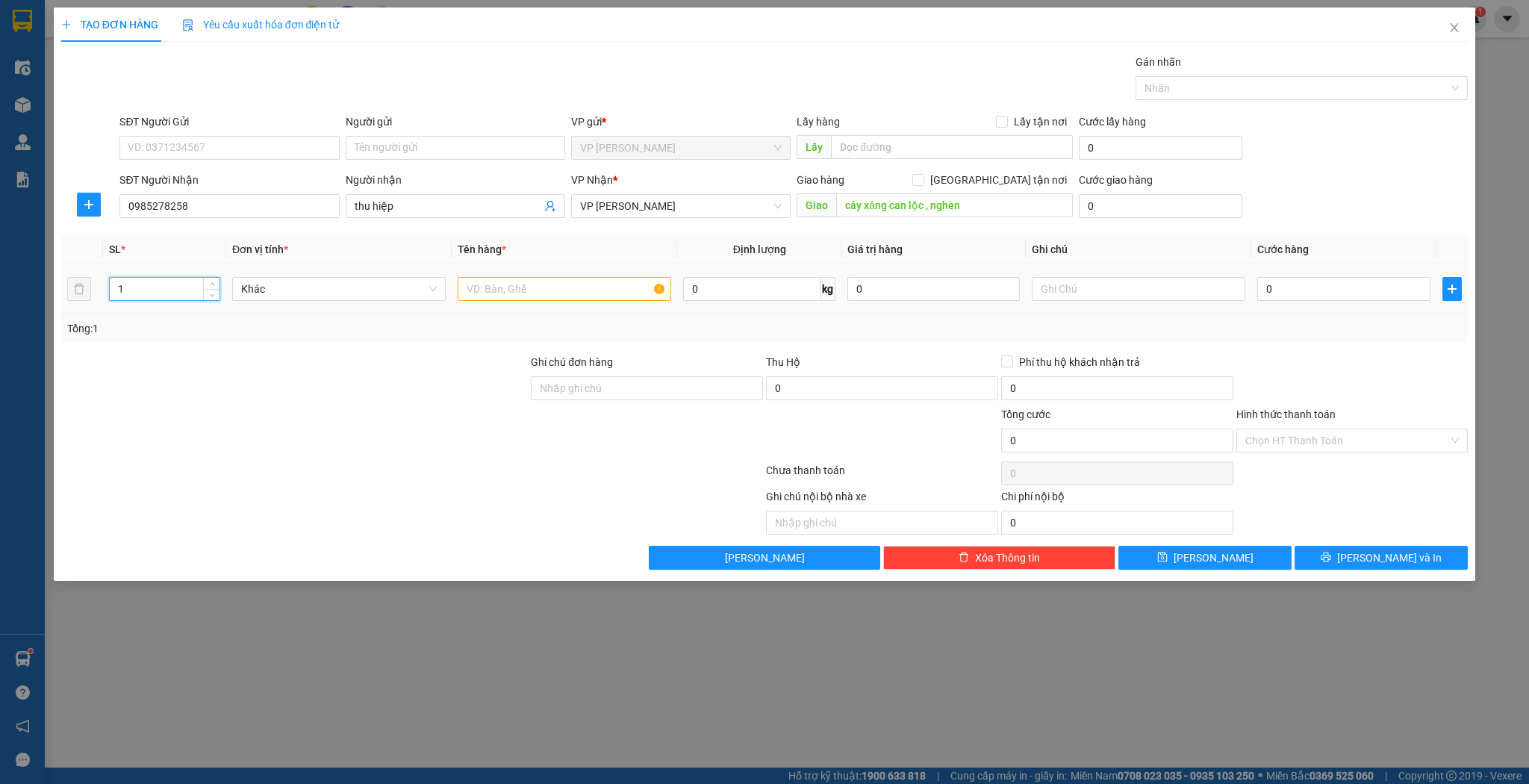
click at [164, 297] on input "1" at bounding box center [164, 288] width 110 height 23
type input "2"
click at [529, 283] on input "text" at bounding box center [564, 289] width 214 height 24
type input "kiện"
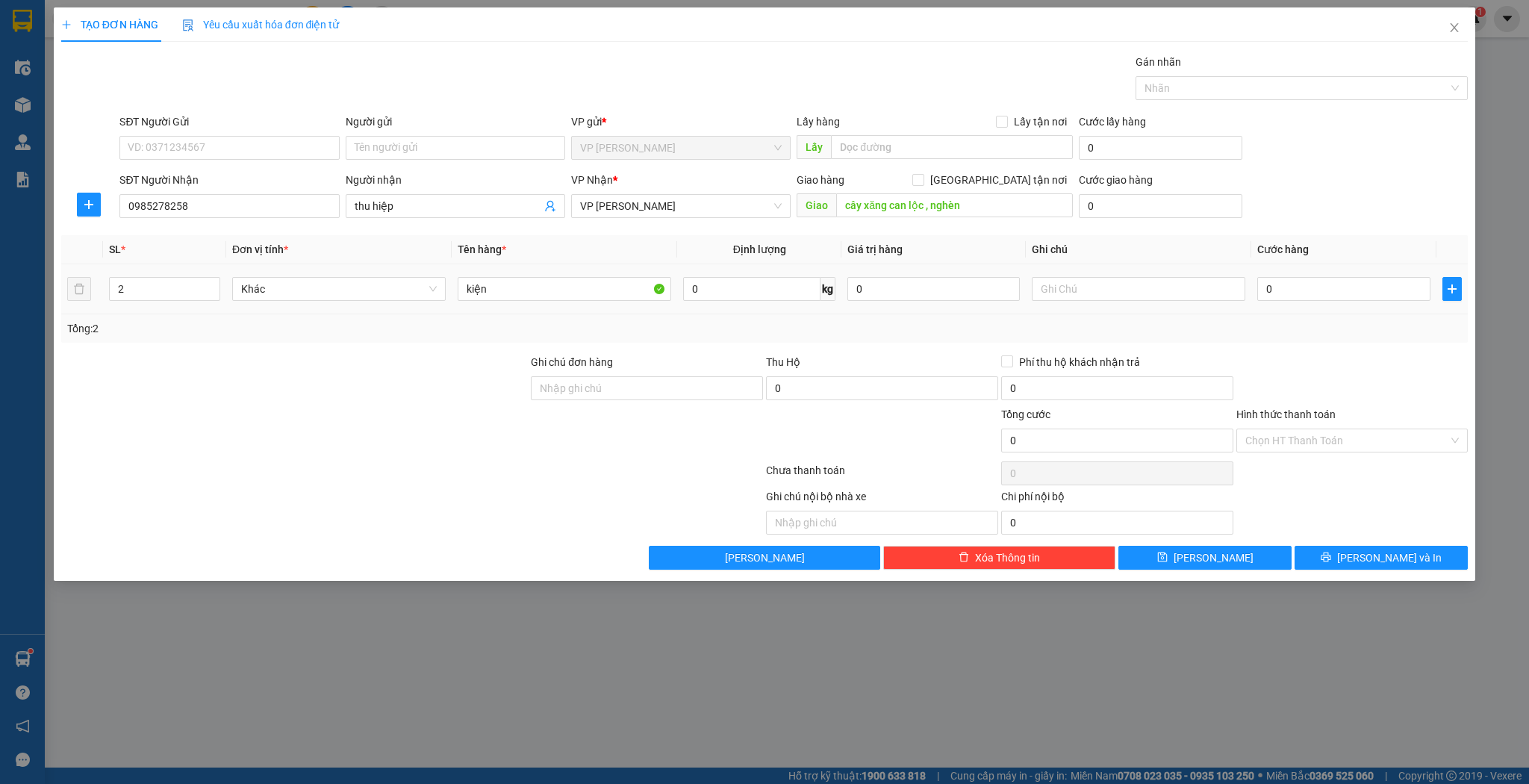
click at [186, 307] on td "2" at bounding box center [164, 289] width 123 height 50
click at [183, 298] on input "2" at bounding box center [164, 288] width 110 height 23
click at [183, 298] on input "21" at bounding box center [164, 288] width 110 height 23
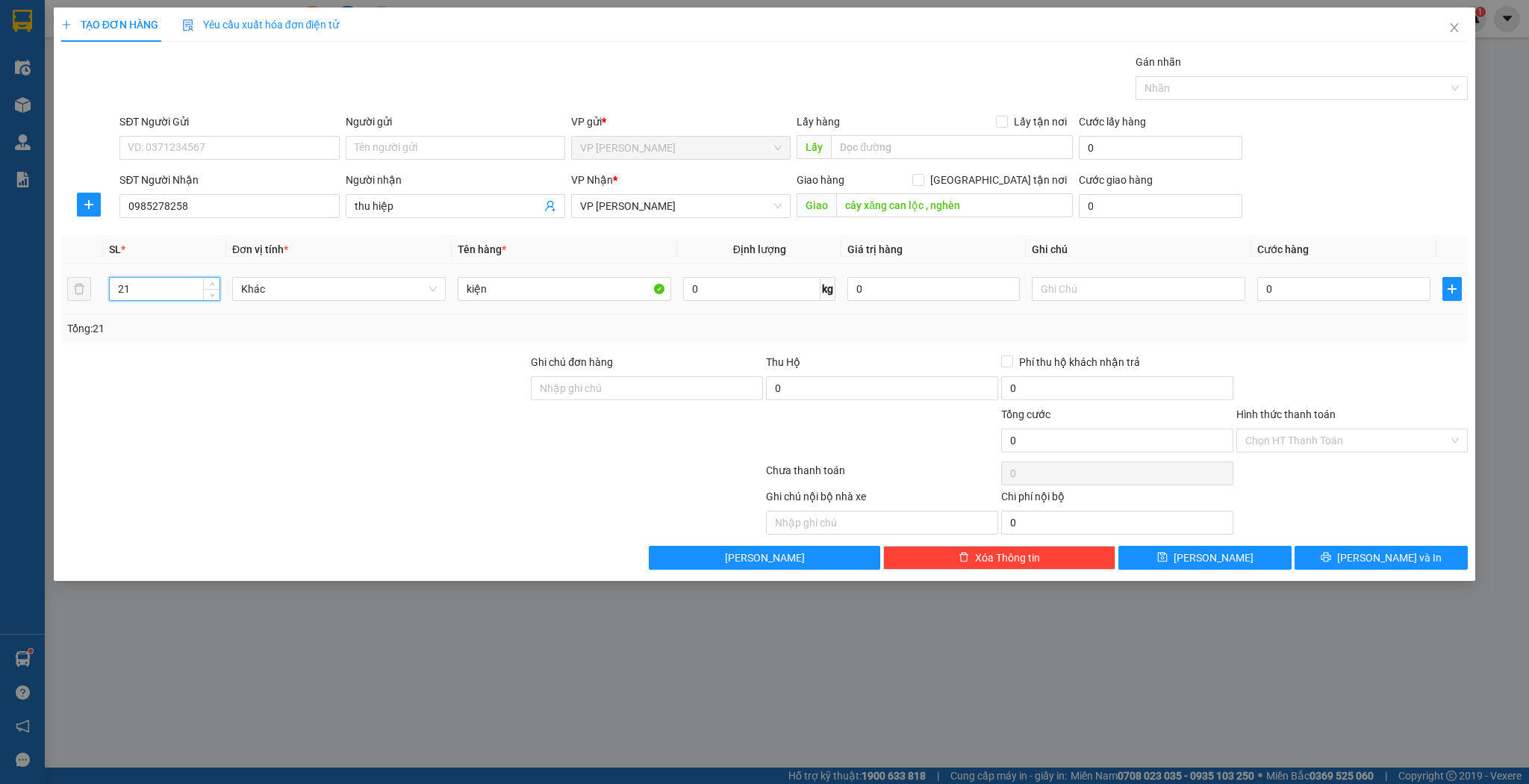
click at [183, 298] on input "21" at bounding box center [164, 288] width 110 height 23
type input "1"
click at [1330, 284] on input "0" at bounding box center [1344, 289] width 173 height 24
type input "3"
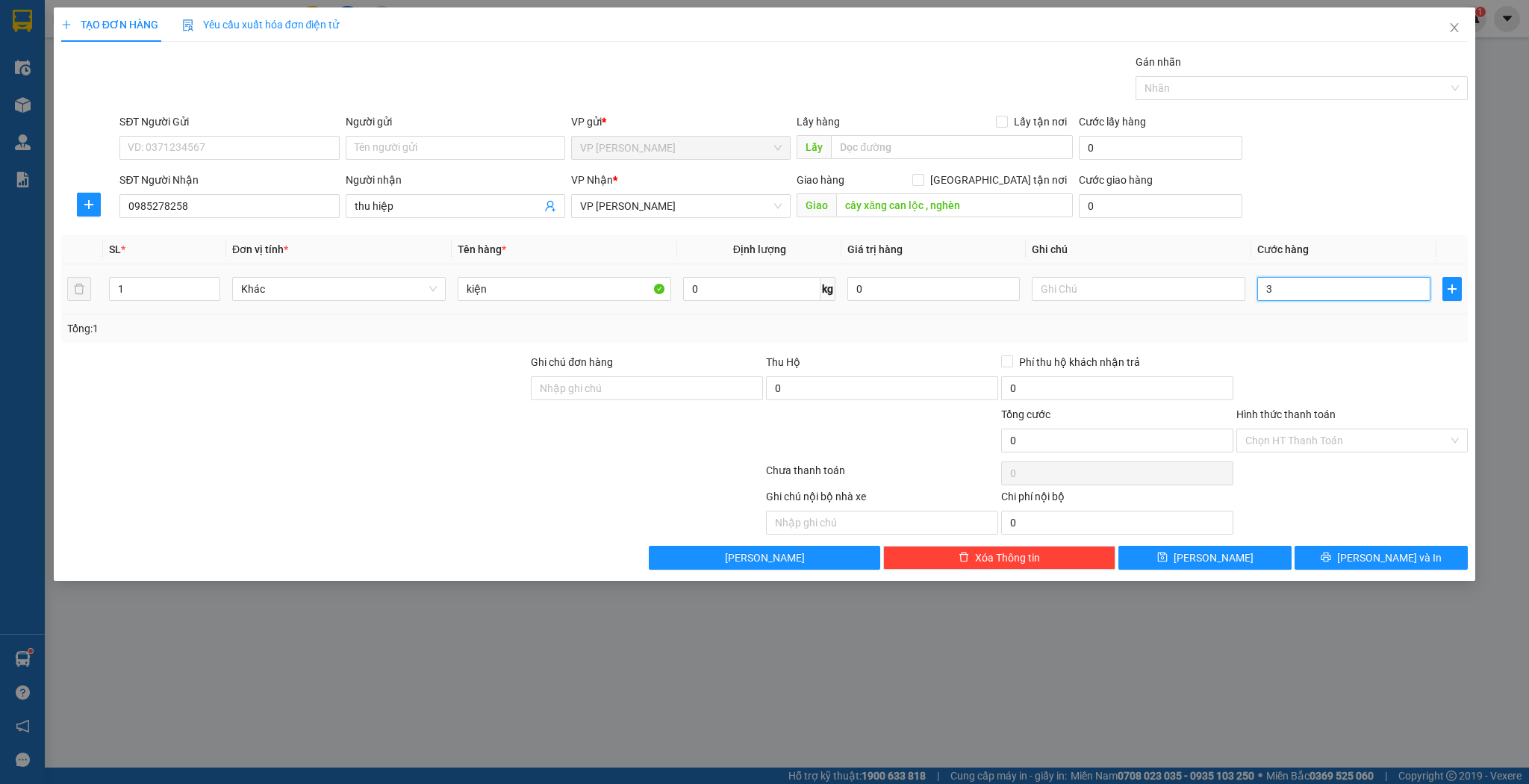
type input "3"
type input "30"
type input "30.000"
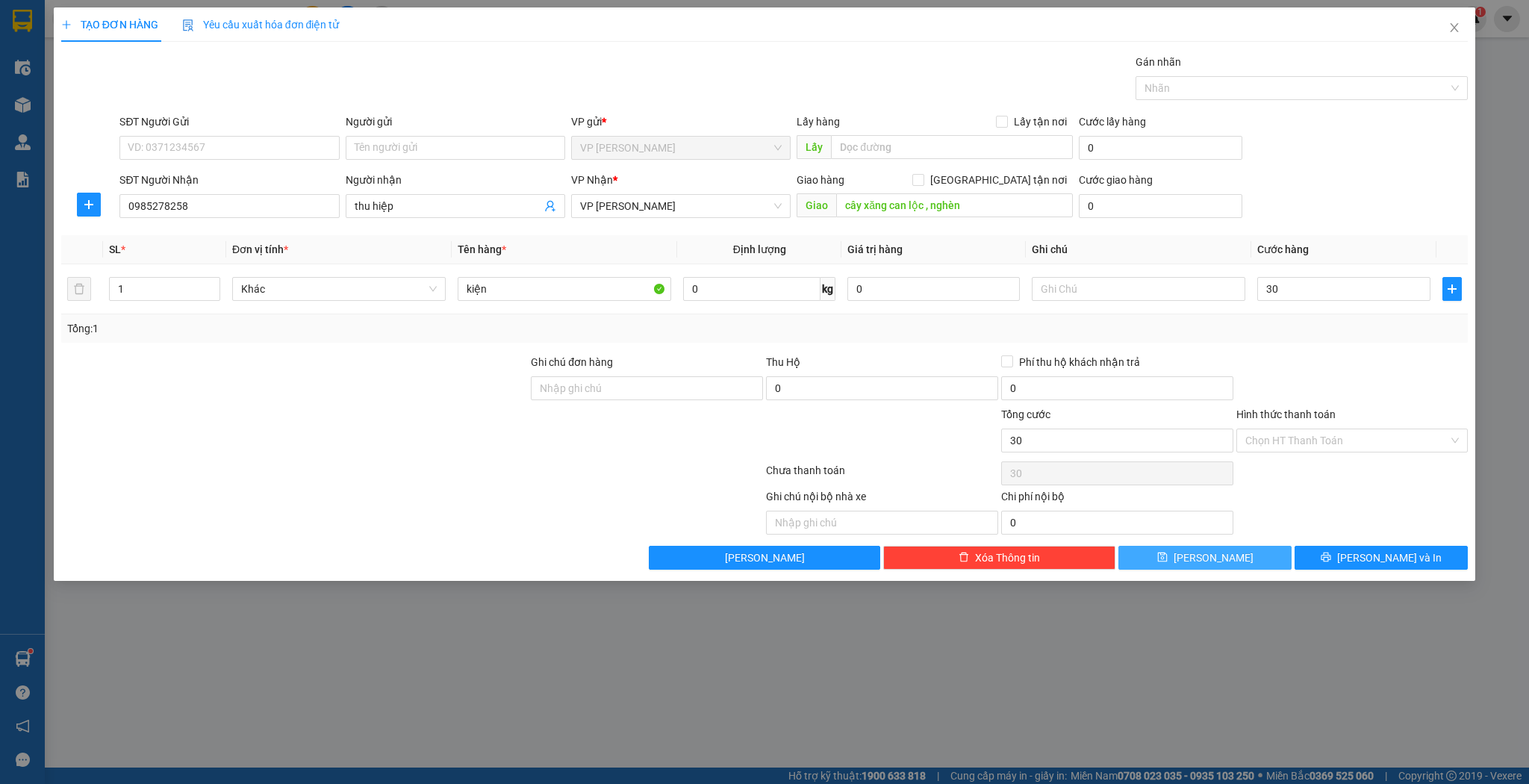
type input "30.000"
click at [1167, 559] on icon "save" at bounding box center [1162, 557] width 10 height 10
type input "0"
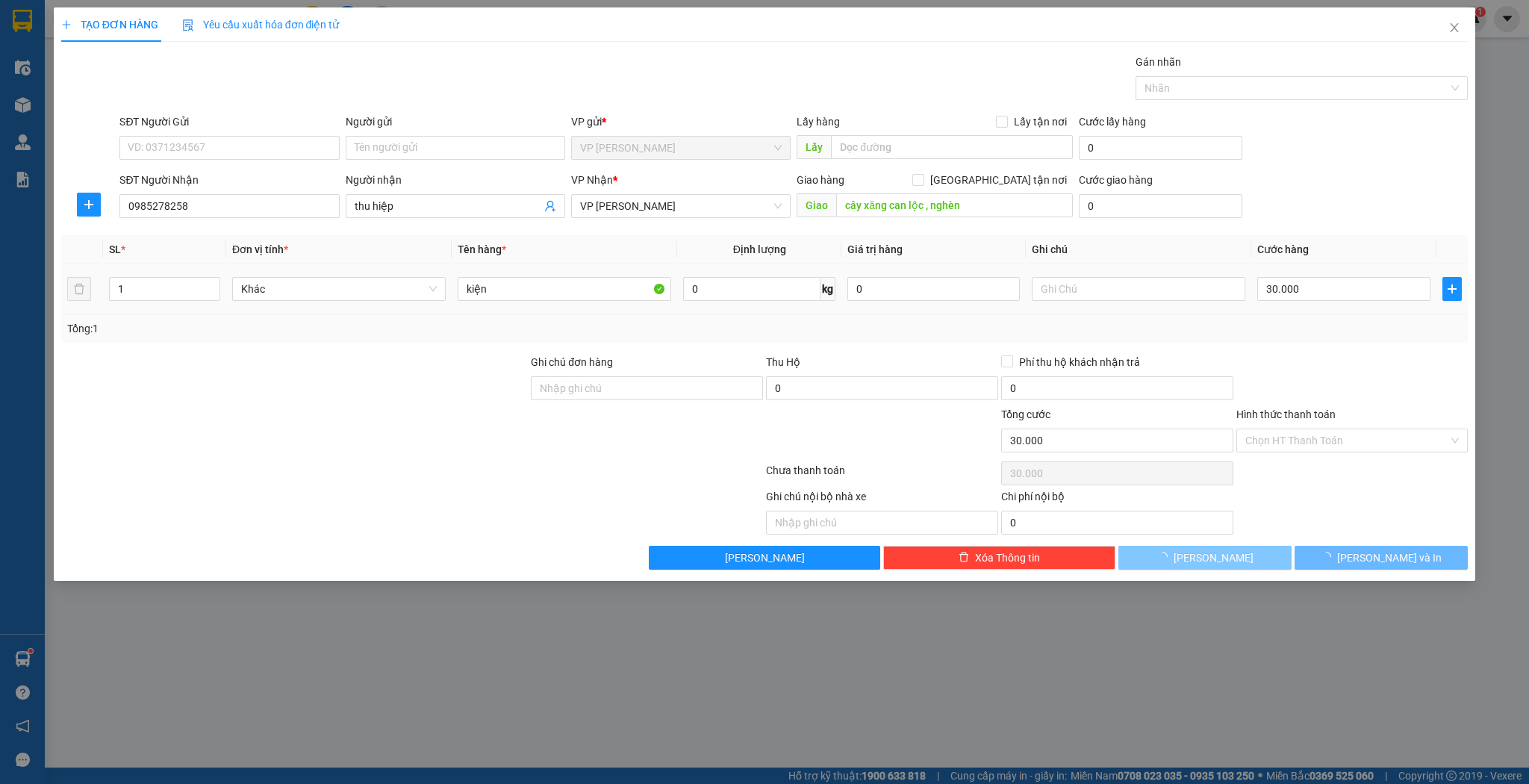
type input "0"
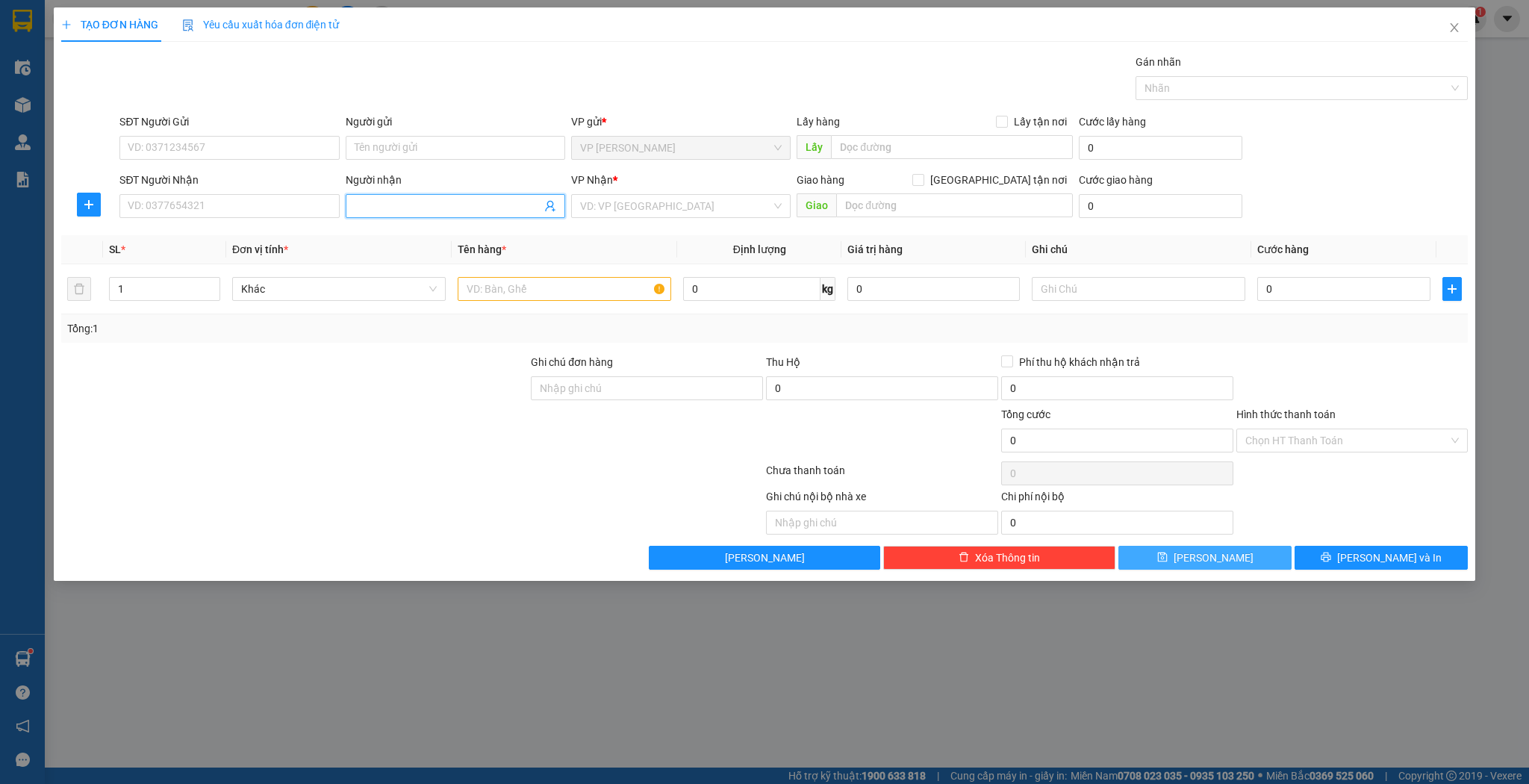
click at [405, 206] on input "Người nhận" at bounding box center [447, 206] width 187 height 17
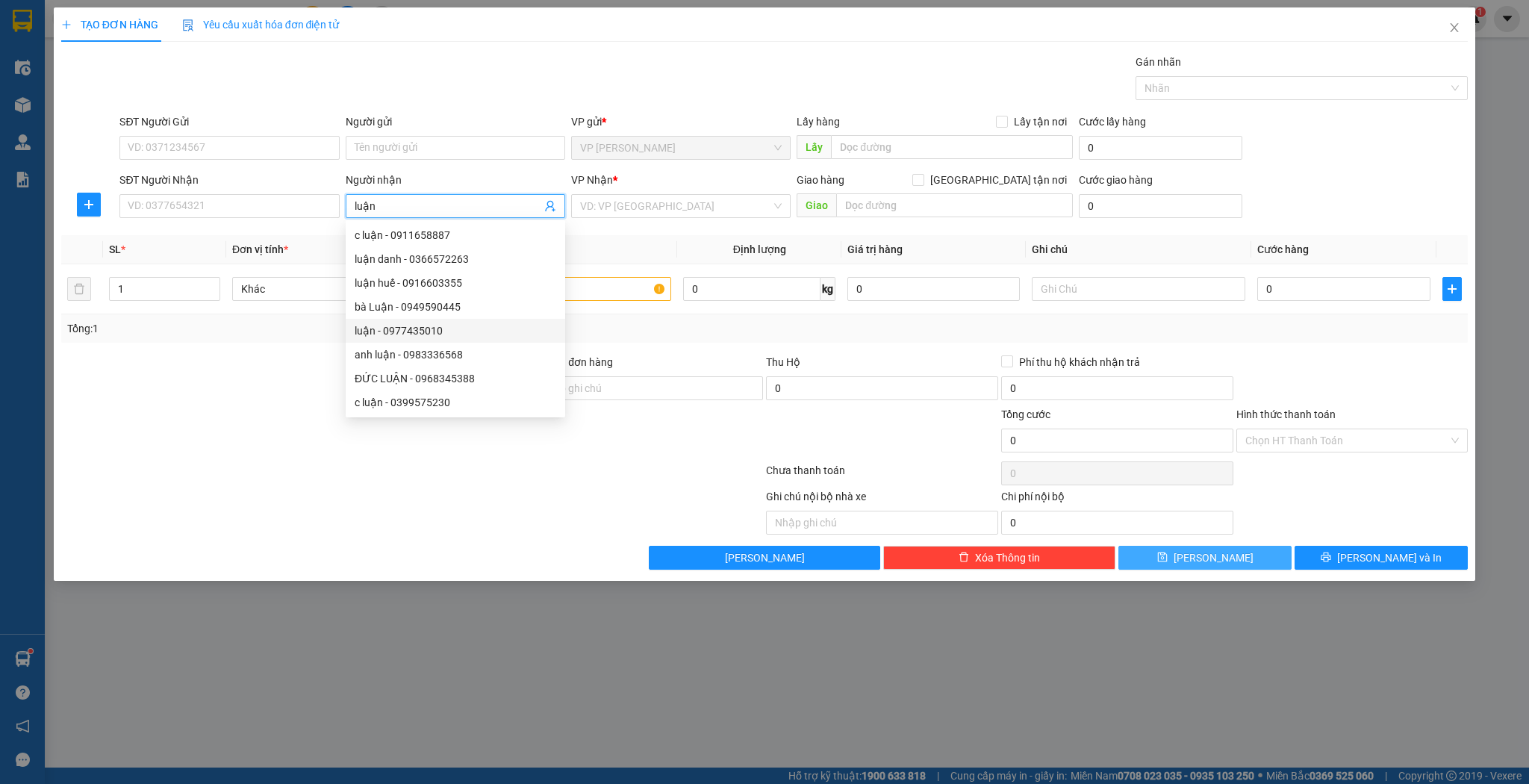
type input "luận"
click at [401, 279] on div "luận huế - 0916603355" at bounding box center [455, 283] width 202 height 17
type input "0916603355"
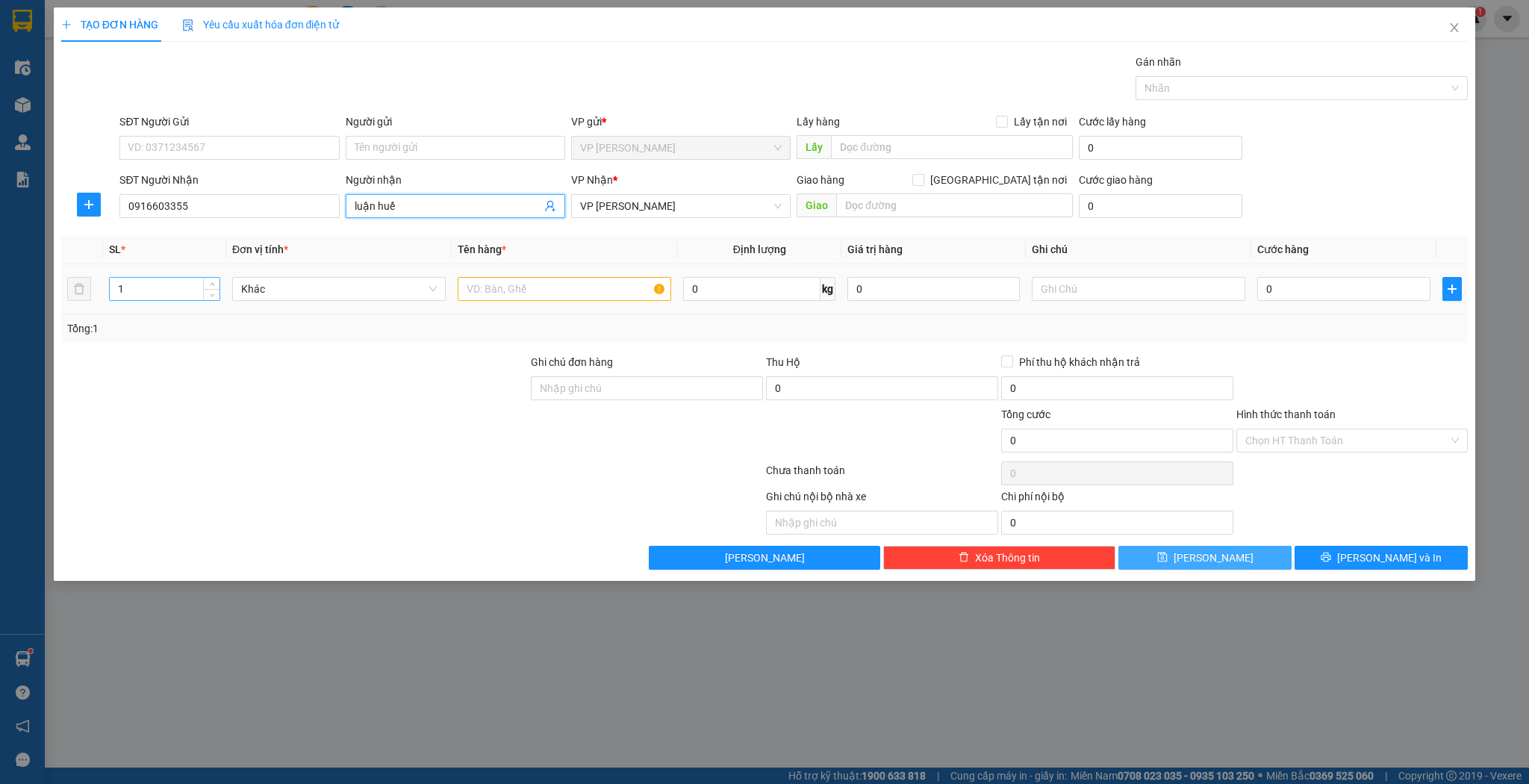
type input "luận huế"
click at [168, 290] on input "1" at bounding box center [164, 288] width 110 height 23
click at [517, 322] on div "Tổng: 1" at bounding box center [328, 328] width 524 height 17
click at [535, 299] on input "text" at bounding box center [564, 289] width 214 height 24
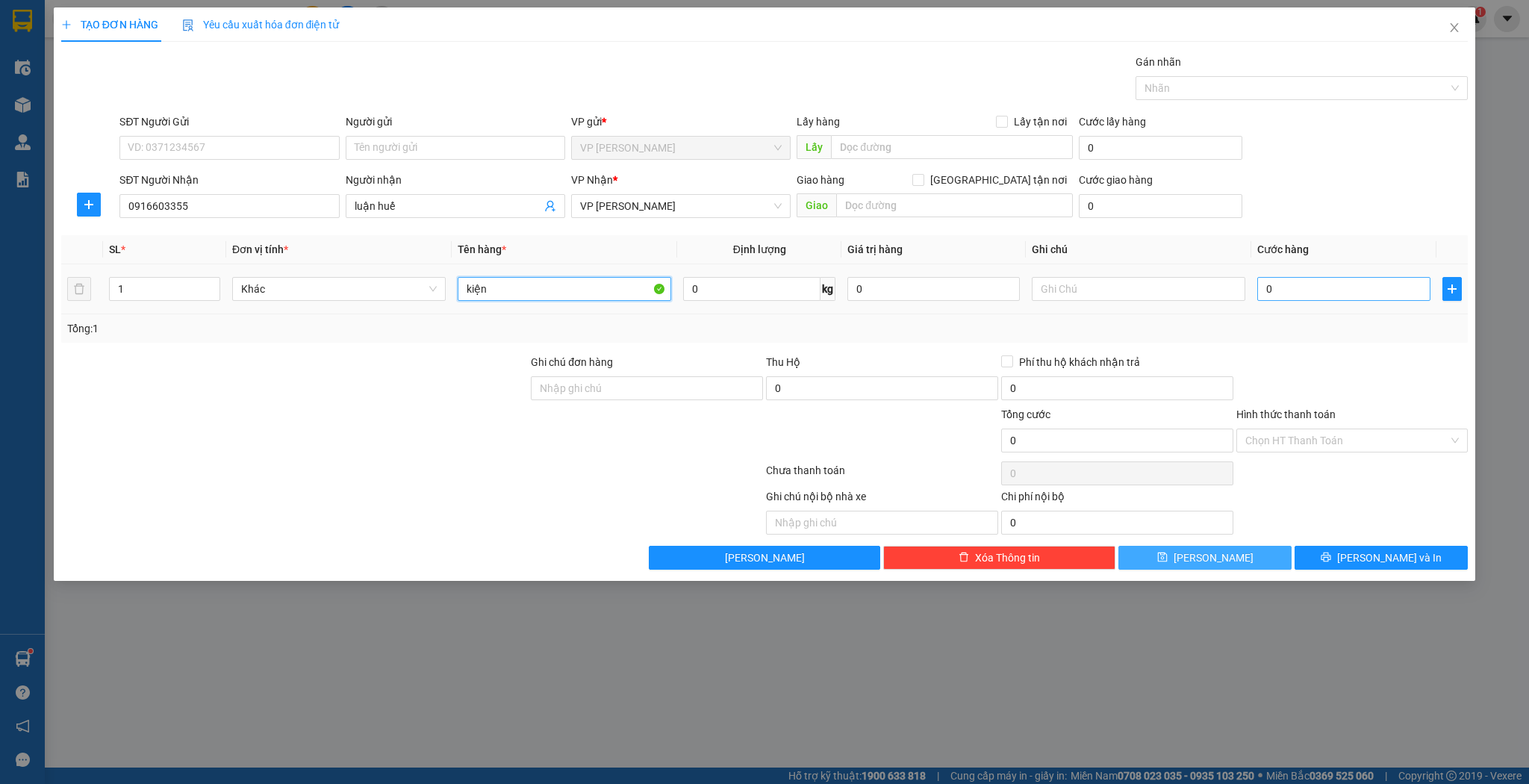
type input "kiện"
click at [1308, 277] on input "0" at bounding box center [1344, 289] width 173 height 24
type input "4"
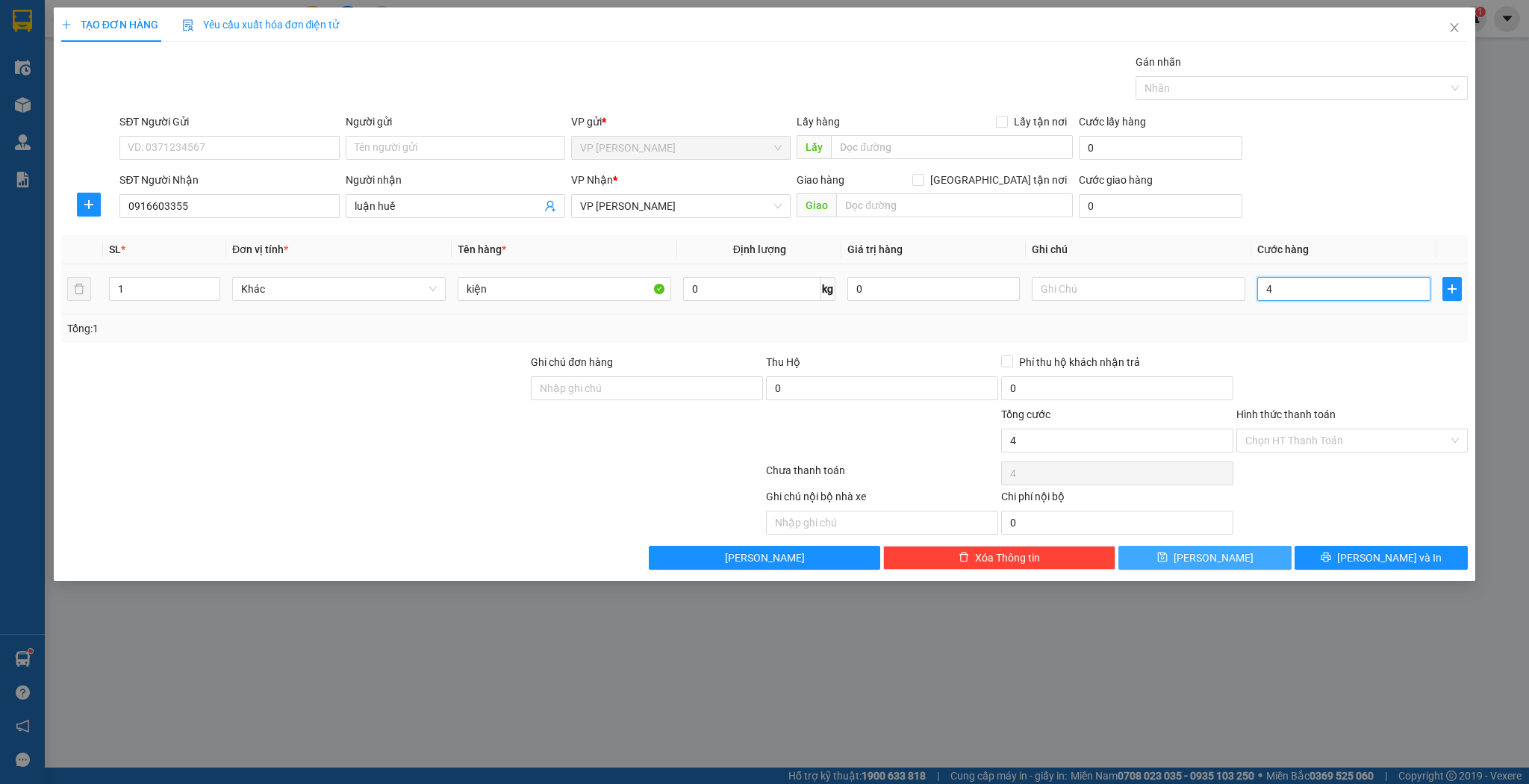
type input "40"
click at [1160, 546] on button "[PERSON_NAME]" at bounding box center [1205, 557] width 173 height 24
